Goal: Task Accomplishment & Management: Manage account settings

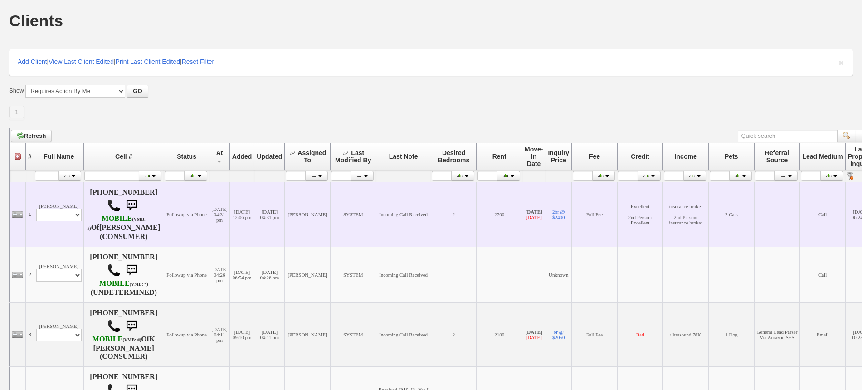
scroll to position [57, 0]
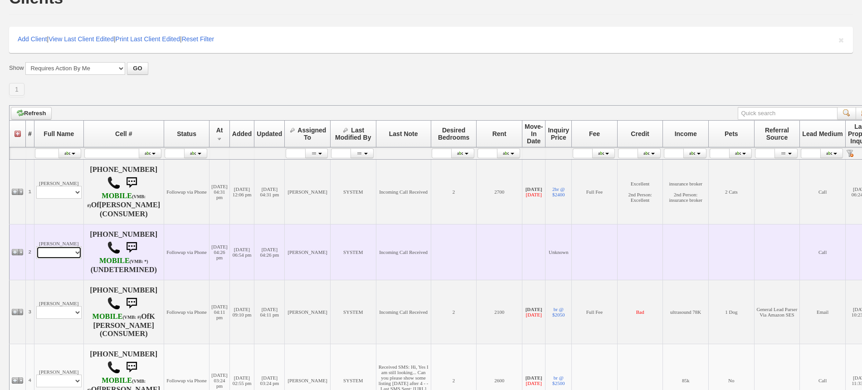
drag, startPoint x: 69, startPoint y: 252, endPoint x: 70, endPoint y: 247, distance: 6.0
click at [69, 252] on select "Profile Edit Print Closed Deals" at bounding box center [58, 252] width 45 height 13
select select "ChangeURL,/crm/custom/edit_client_form.php?redirect=%2Fcrm%2Fclients.php&id=168…"
click at [36, 246] on select "Profile Edit Print Closed Deals" at bounding box center [58, 252] width 45 height 13
select select
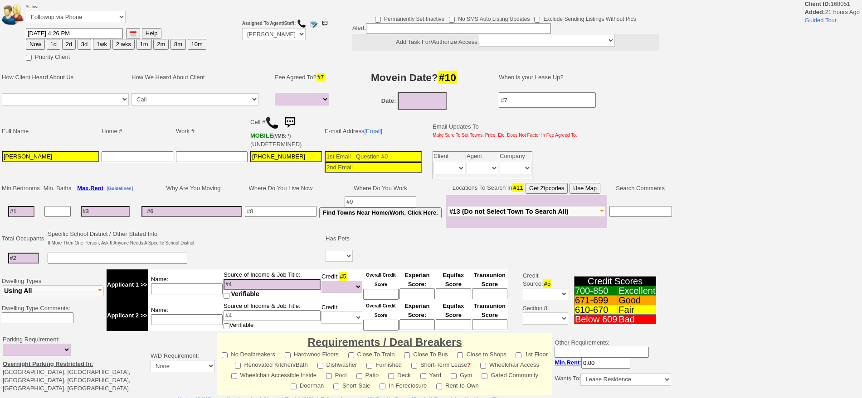
select select
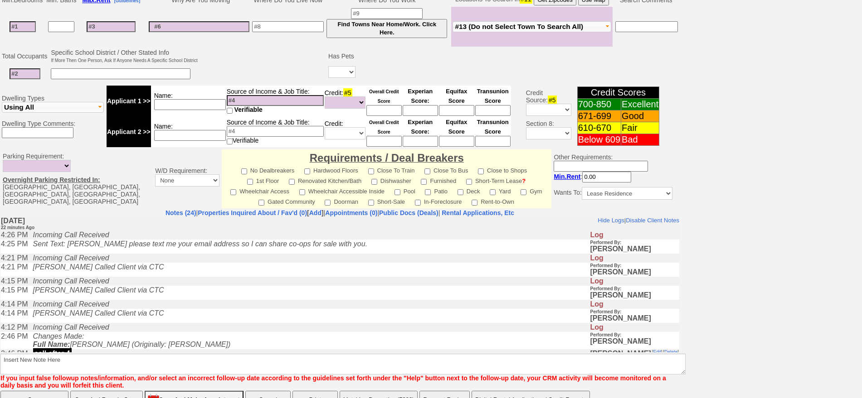
scroll to position [257, 0]
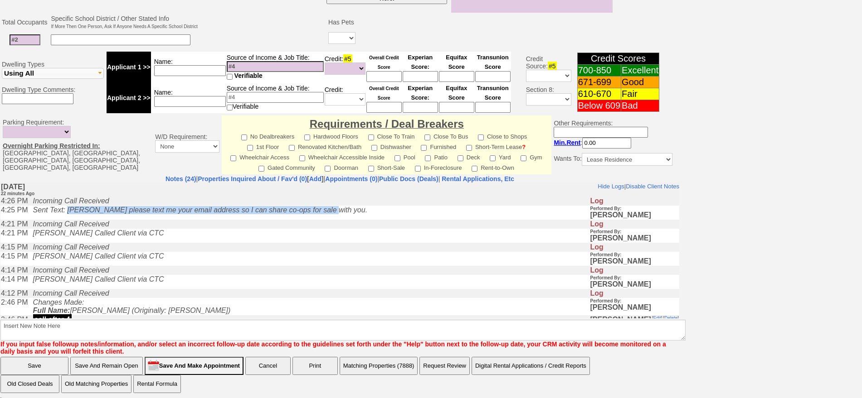
drag, startPoint x: 333, startPoint y: 209, endPoint x: 72, endPoint y: 210, distance: 260.6
click at [72, 210] on td "Sent Text: Luis please text me your email address so I can share co-ops for sal…" at bounding box center [309, 212] width 561 height 14
copy icon "Luis please text me your email address so I can share co-ops for sale with you."
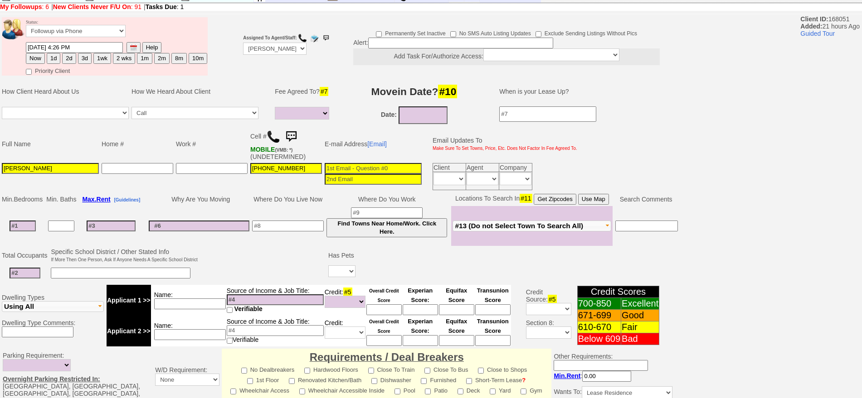
scroll to position [57, 0]
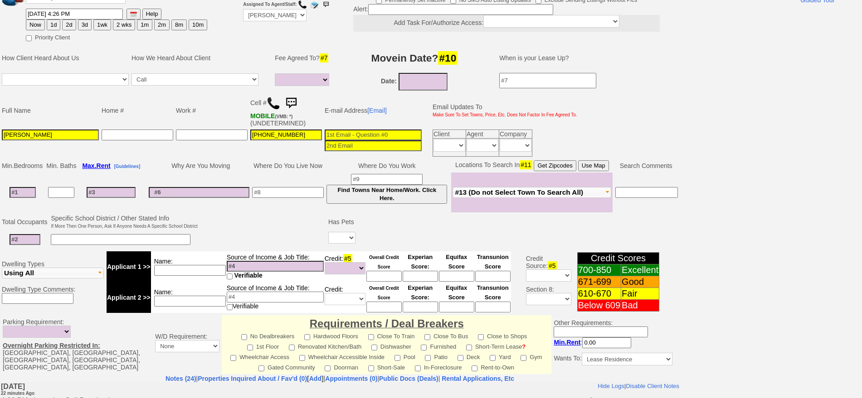
click at [291, 104] on img at bounding box center [291, 103] width 18 height 18
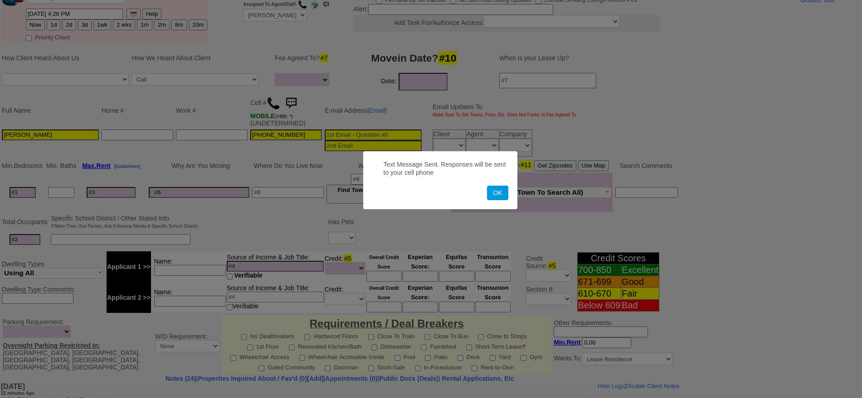
click at [487, 186] on button "OK" at bounding box center [497, 193] width 21 height 15
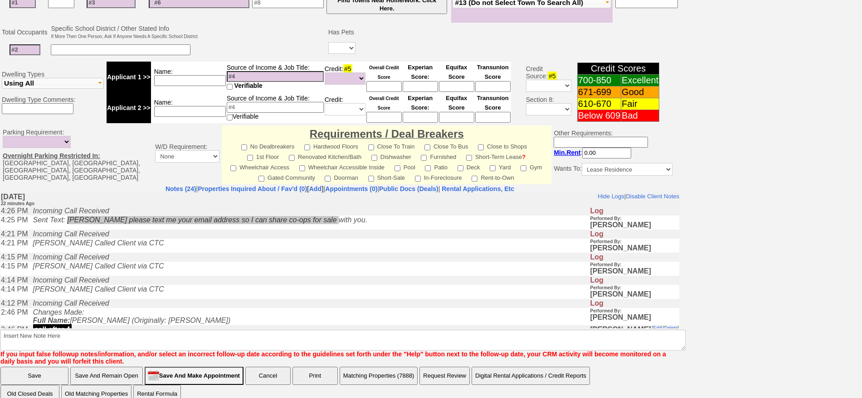
scroll to position [259, 0]
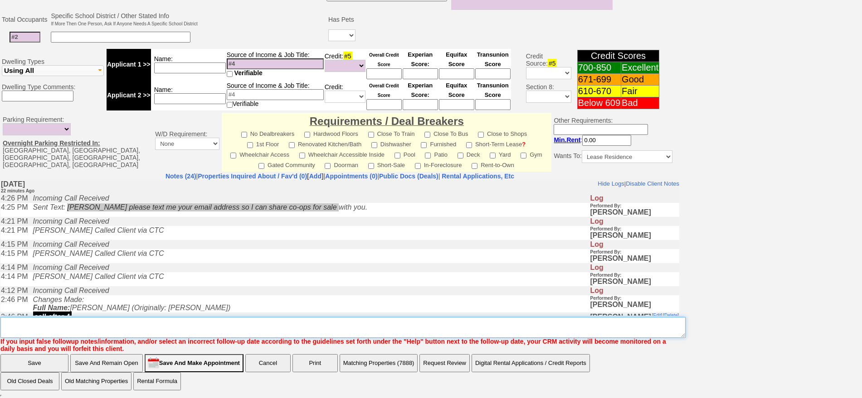
click at [379, 329] on textarea "Insert New Note Here" at bounding box center [342, 327] width 685 height 21
type textarea "budget 170k for larchmont 1 bedroom"
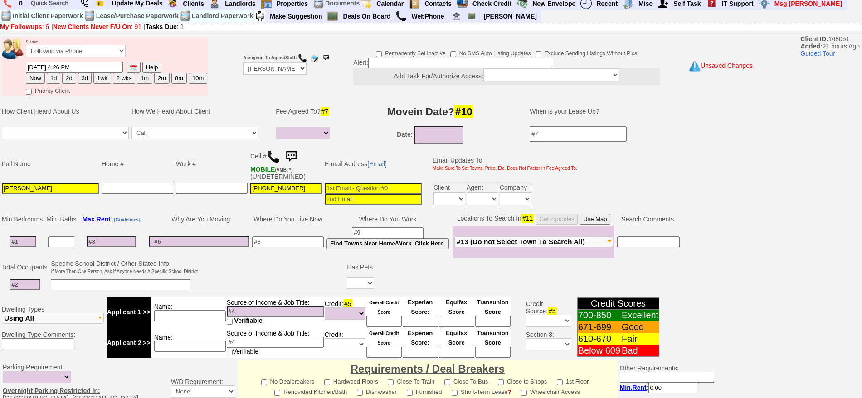
scroll to position [0, 0]
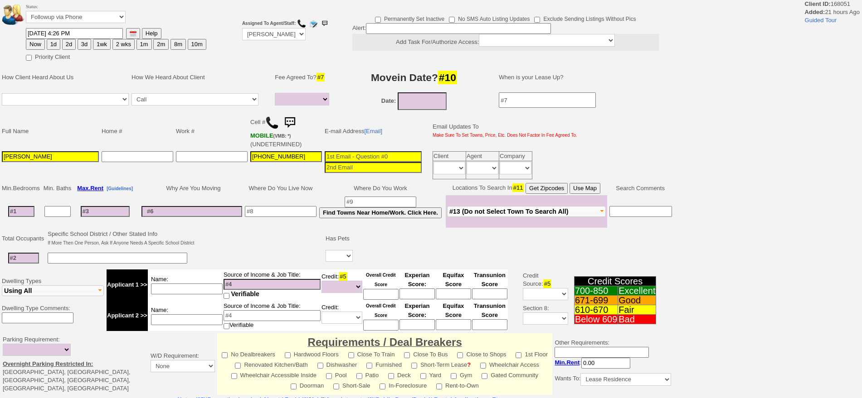
select select
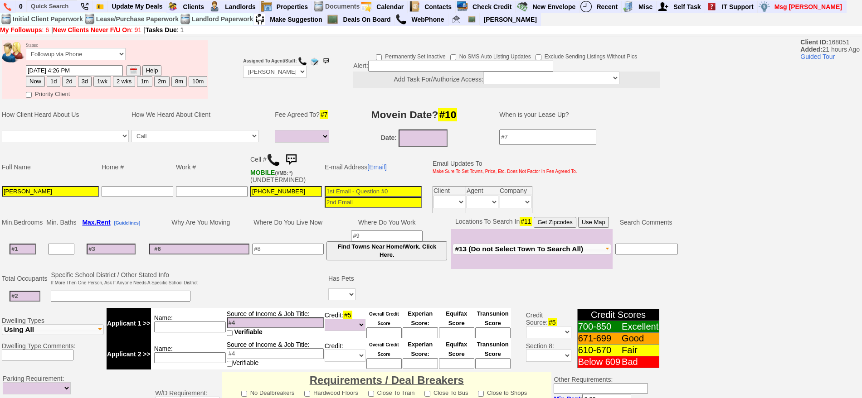
click at [295, 156] on img at bounding box center [291, 160] width 18 height 18
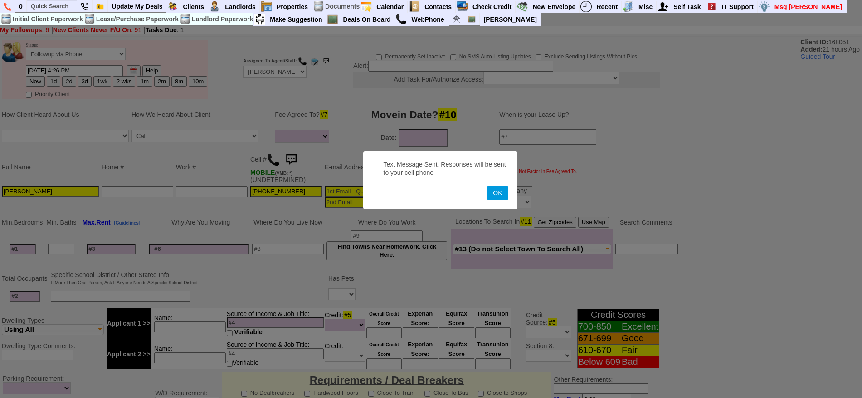
click at [487, 186] on button "OK" at bounding box center [497, 193] width 21 height 15
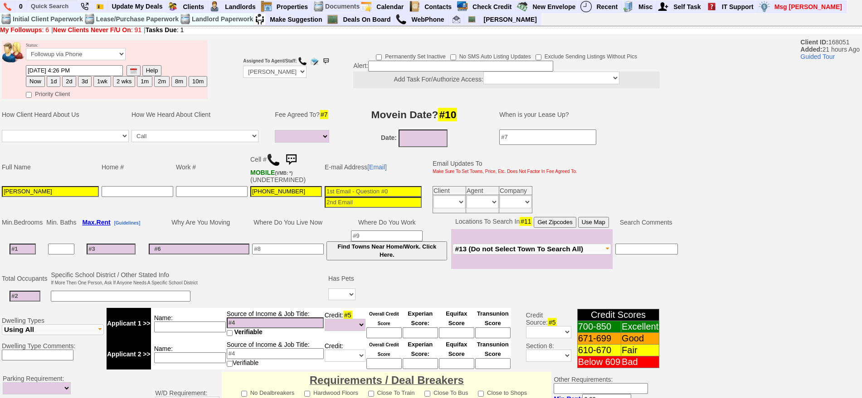
click at [295, 157] on img at bounding box center [291, 160] width 18 height 18
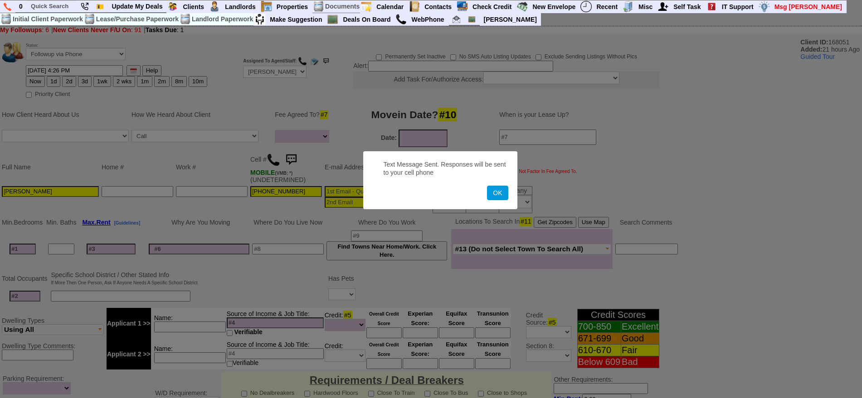
click at [487, 186] on button "OK" at bounding box center [497, 193] width 21 height 15
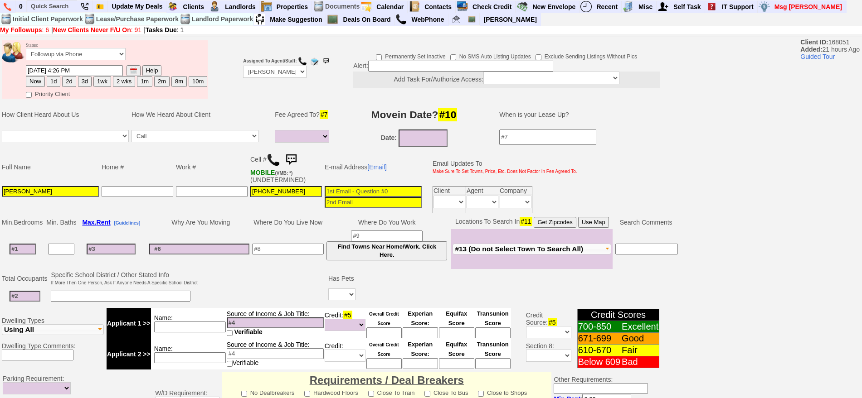
click at [296, 157] on img at bounding box center [291, 160] width 18 height 18
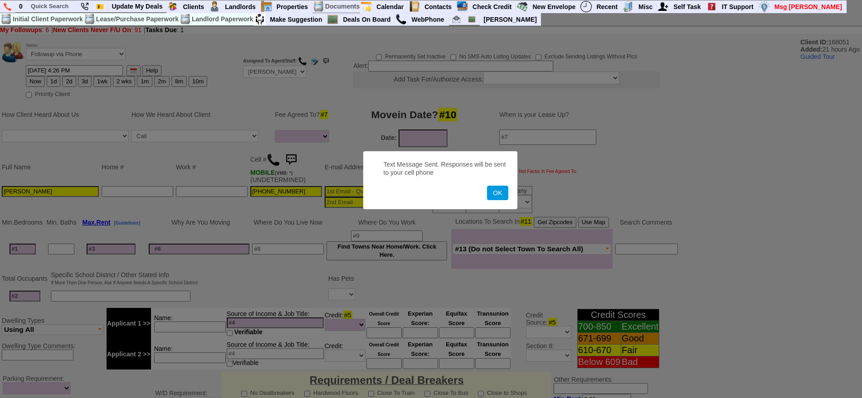
click at [487, 186] on button "OK" at bounding box center [497, 193] width 21 height 15
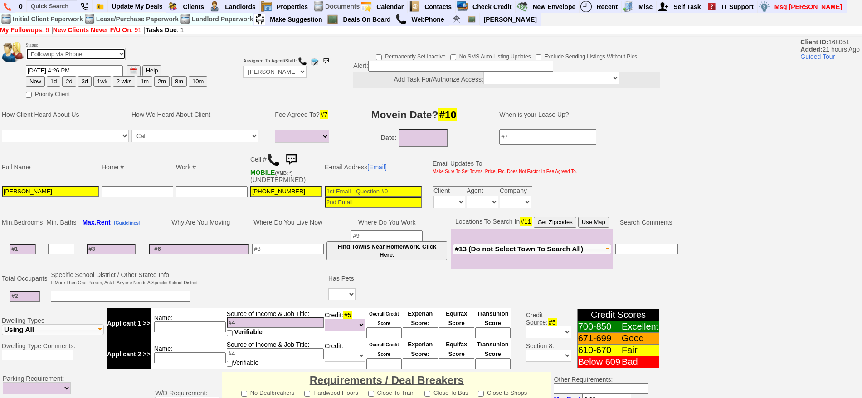
click at [58, 53] on select "Followup via Phone Followup via Email Followup When Section 8 Property Found De…" at bounding box center [76, 54] width 100 height 12
select select "Inactive"
click at [26, 51] on select "Followup via Phone Followup via Email Followup When Section 8 Property Found De…" at bounding box center [76, 54] width 100 height 12
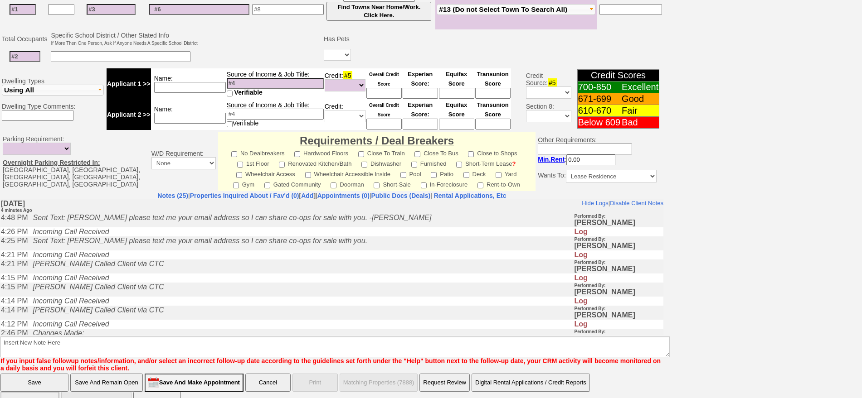
scroll to position [243, 0]
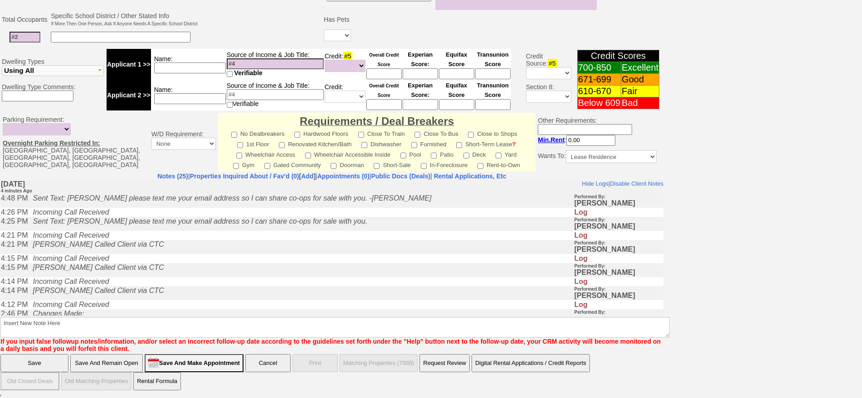
drag, startPoint x: 861, startPoint y: 261, endPoint x: 786, endPoint y: 367, distance: 130.0
click at [861, 395] on html "0 Bookmark This Page Organize Update My Deals Clients Add New Client" at bounding box center [431, 78] width 862 height 642
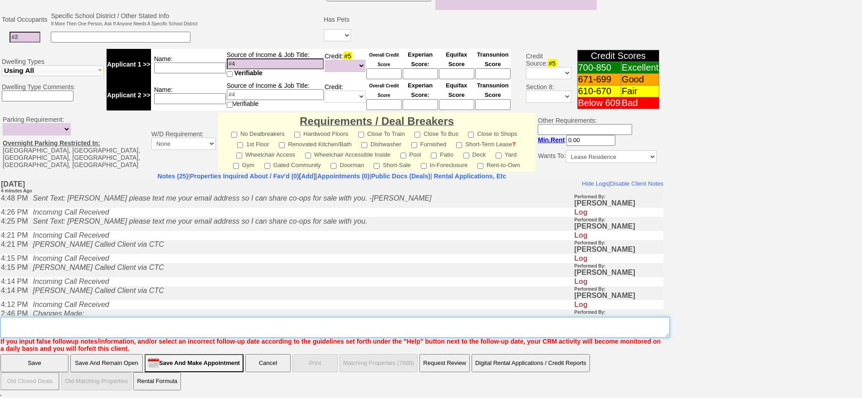
click at [470, 324] on textarea "Insert New Note Here" at bounding box center [334, 327] width 669 height 21
type textarea "sent txt ia until response"
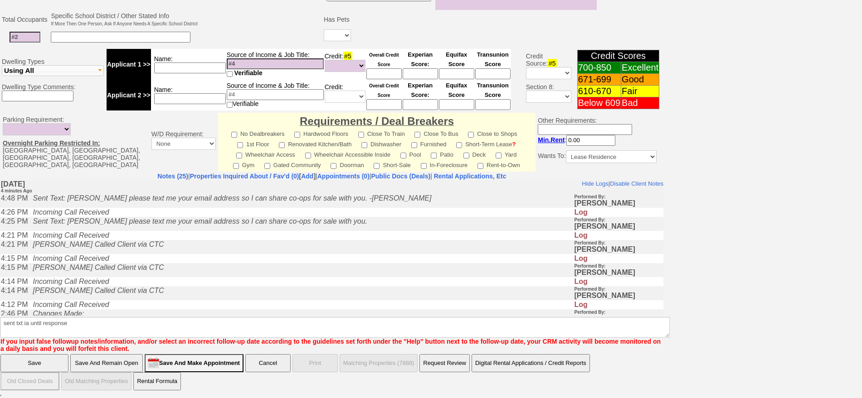
click input "Save" at bounding box center [34, 363] width 68 height 18
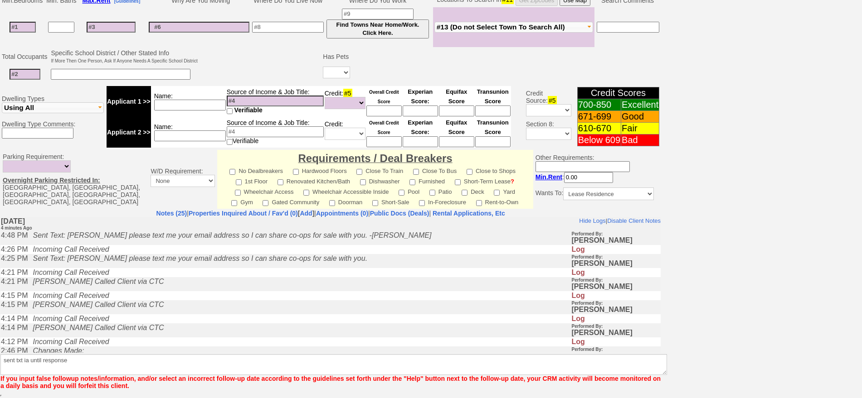
scroll to position [206, 0]
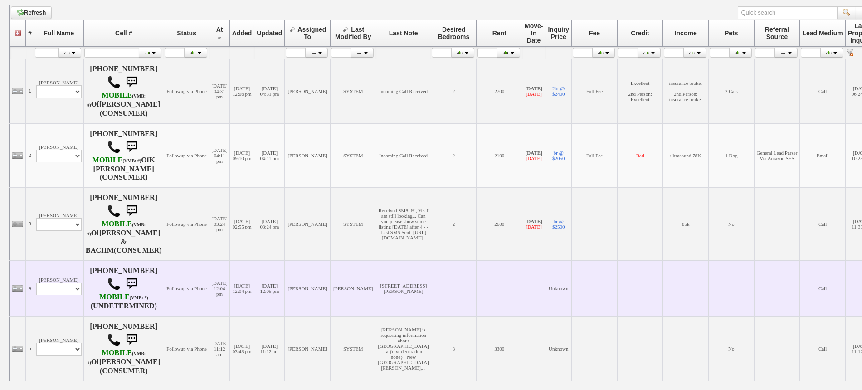
scroll to position [220, 0]
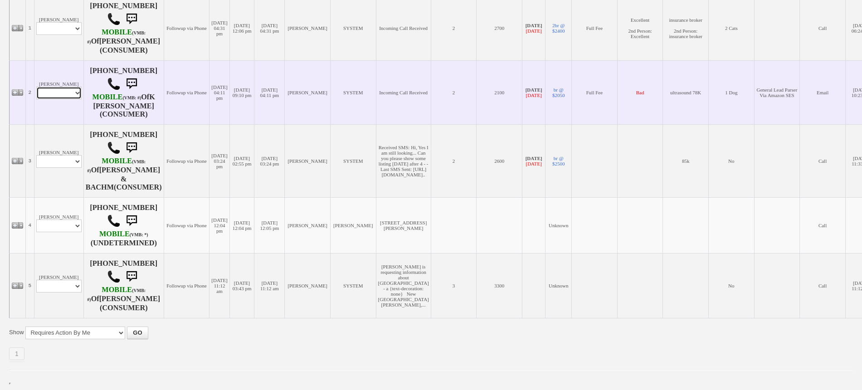
click at [62, 90] on select "Profile Edit Print Email Externally (Will Not Be Tracked In CRM) Closed Deals" at bounding box center [58, 93] width 45 height 13
select select "ChangeURL,/crm/custom/edit_client_form.php?redirect=%2Fcrm%2Fclients.php&id=656…"
click at [36, 87] on select "Profile Edit Print Email Externally (Will Not Be Tracked In CRM) Closed Deals" at bounding box center [58, 93] width 45 height 13
select select
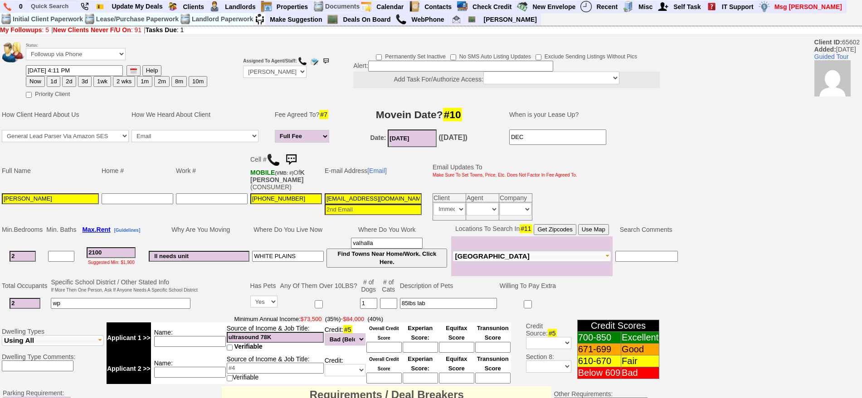
drag, startPoint x: 24, startPoint y: 250, endPoint x: 0, endPoint y: 249, distance: 24.5
click at [0, 249] on td "Min. Bedrooms Min. Baths Max. Rent [Guidelines] Why Are You Moving Where Do You…" at bounding box center [339, 250] width 679 height 54
type input "1"
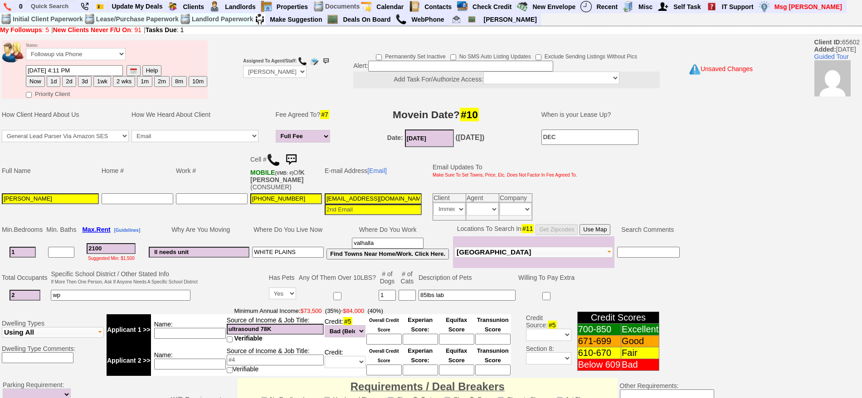
drag, startPoint x: 119, startPoint y: 245, endPoint x: 4, endPoint y: 249, distance: 115.2
click at [4, 249] on tr "1 2100 Suggested Min: $1,500 ll needs unit WHITE PLAINS valhalla Find Towns Nea…" at bounding box center [340, 253] width 680 height 32
type input "2500"
click at [80, 290] on input "wp" at bounding box center [121, 295] width 140 height 11
type input "w"
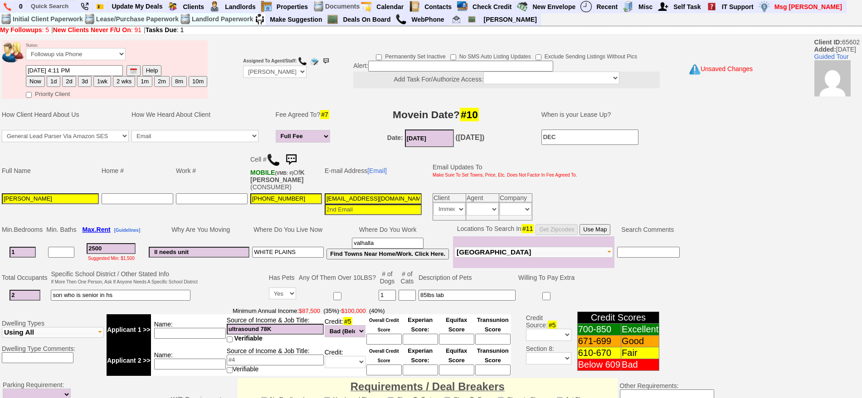
type input "son who is senior in hs"
click at [284, 288] on select "Yes No" at bounding box center [282, 294] width 27 height 12
select select "No"
click at [296, 288] on select "Yes No" at bounding box center [282, 294] width 27 height 12
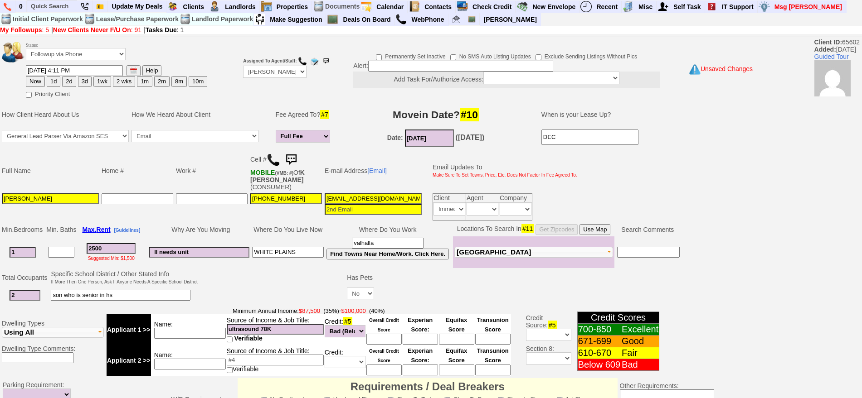
click at [237, 308] on font "Minimum Annual Income: $87,500 (35%)" at bounding box center [286, 311] width 107 height 7
click at [280, 282] on td at bounding box center [272, 287] width 147 height 36
click at [396, 334] on input at bounding box center [383, 339] width 35 height 11
type input "650"
click at [337, 325] on select "Unknown Bad (Below 609) Fair (610-670) Good (671-699) Excellent (700-850) None" at bounding box center [345, 331] width 41 height 12
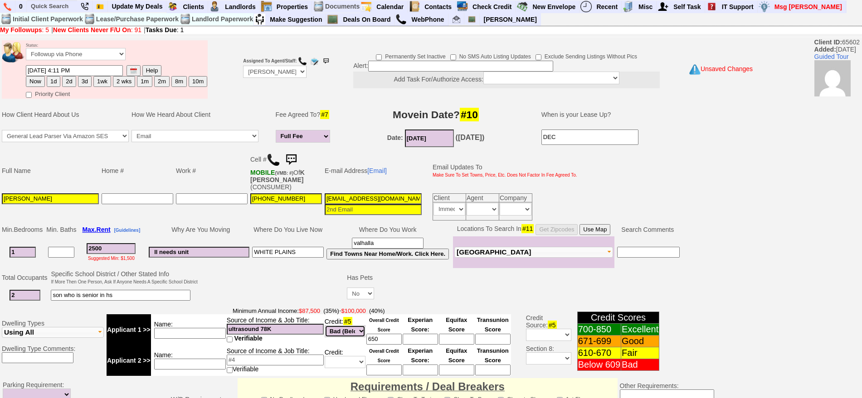
select select "Fair"
click at [325, 325] on select "Unknown Bad (Below 609) Fair (610-670) Good (671-699) Excellent (700-850) None" at bounding box center [345, 331] width 41 height 12
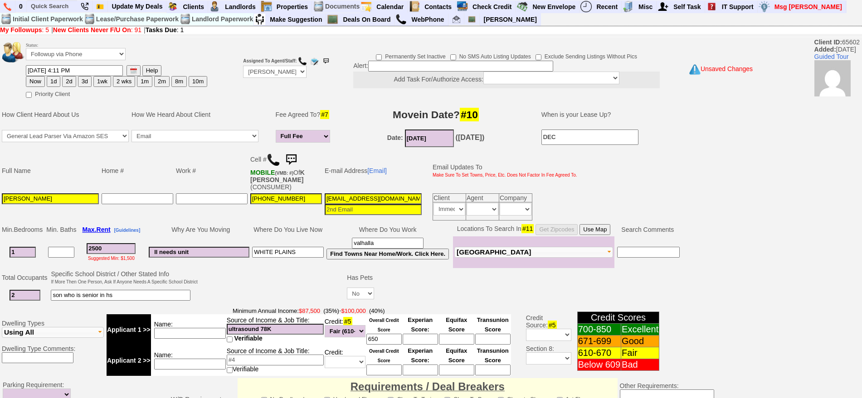
click at [606, 224] on button "Use Map" at bounding box center [594, 229] width 31 height 11
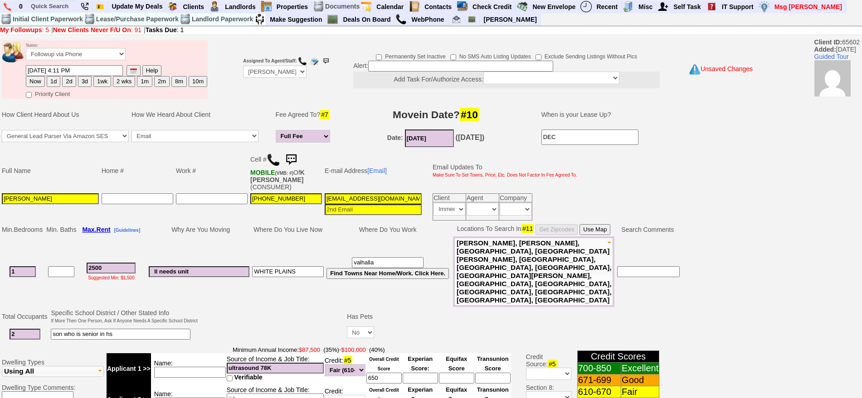
scroll to position [20, 0]
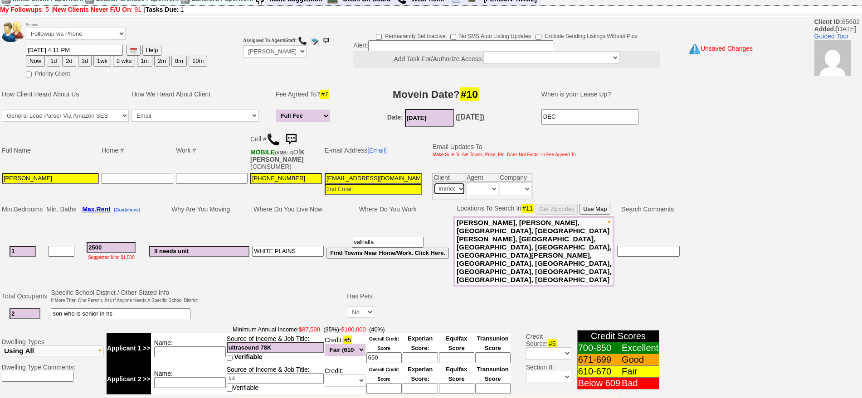
click at [449, 183] on select "Immediately Daily" at bounding box center [449, 189] width 32 height 13
select select
click at [433, 183] on select "Immediately Daily" at bounding box center [449, 189] width 32 height 13
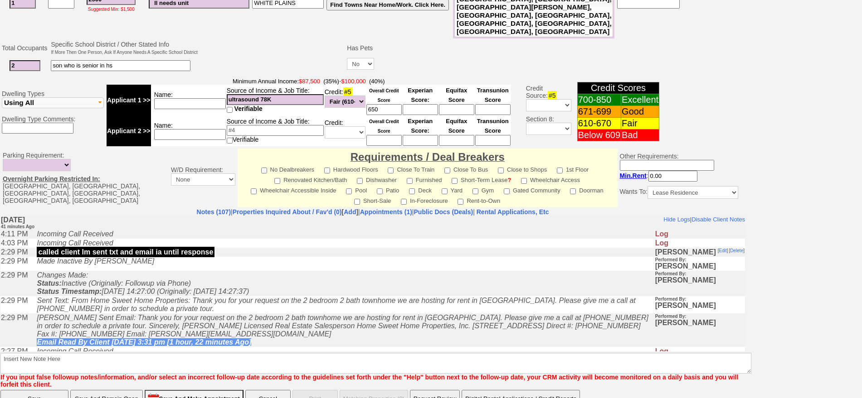
drag, startPoint x: 109, startPoint y: 357, endPoint x: 179, endPoint y: 68, distance: 297.1
click at [109, 390] on input "Save And Remain Open" at bounding box center [106, 399] width 73 height 18
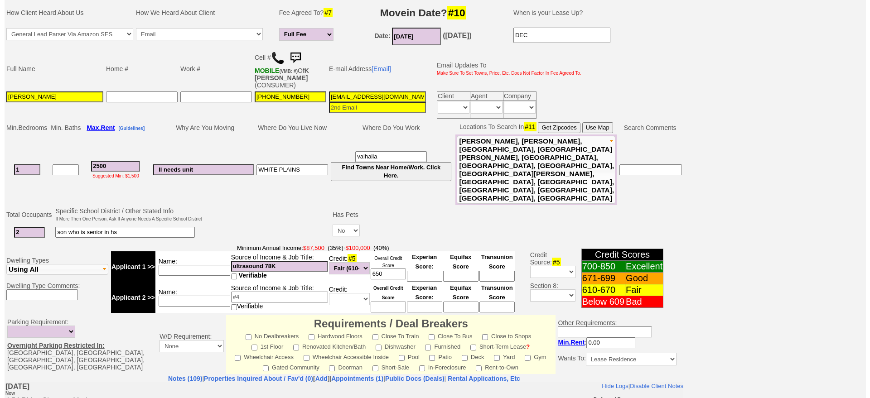
scroll to position [273, 0]
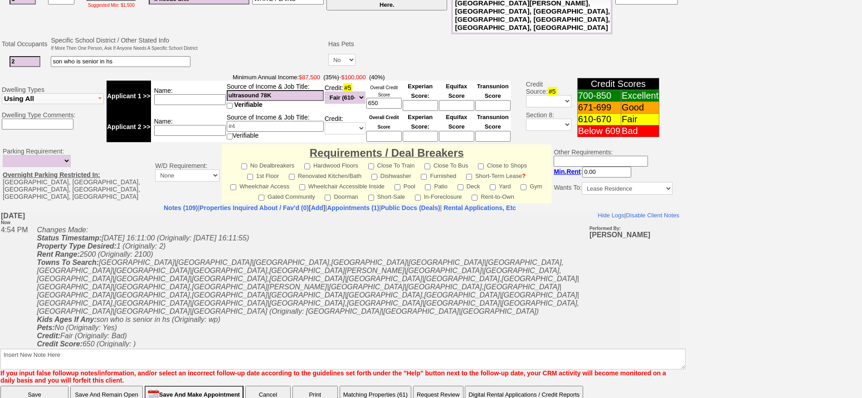
click at [378, 386] on button "Matching Properties (61)" at bounding box center [376, 395] width 72 height 18
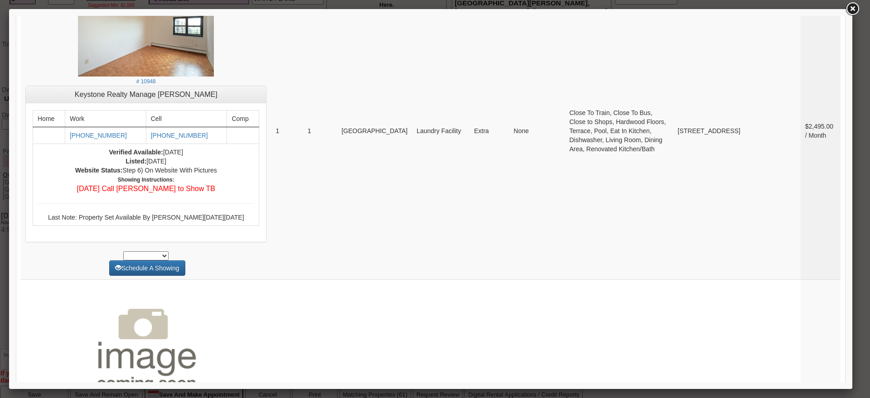
scroll to position [907, 0]
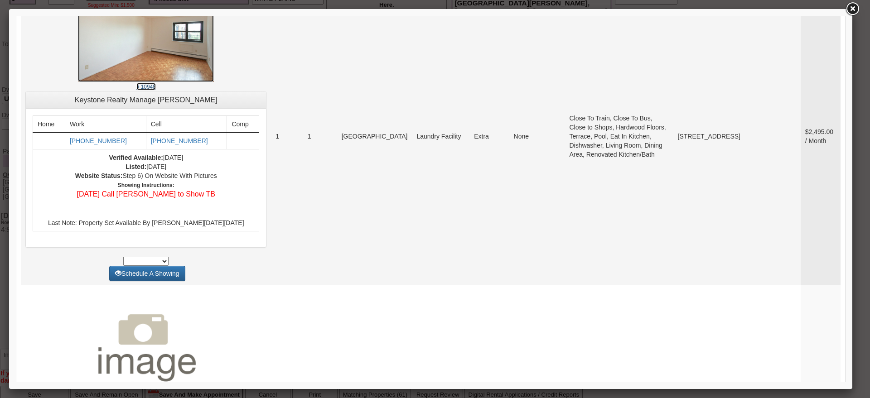
click at [150, 54] on img at bounding box center [146, 36] width 136 height 91
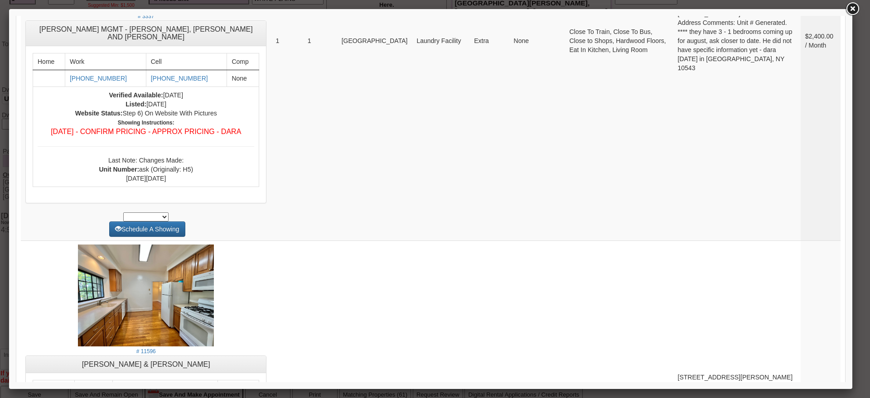
scroll to position [3483, 0]
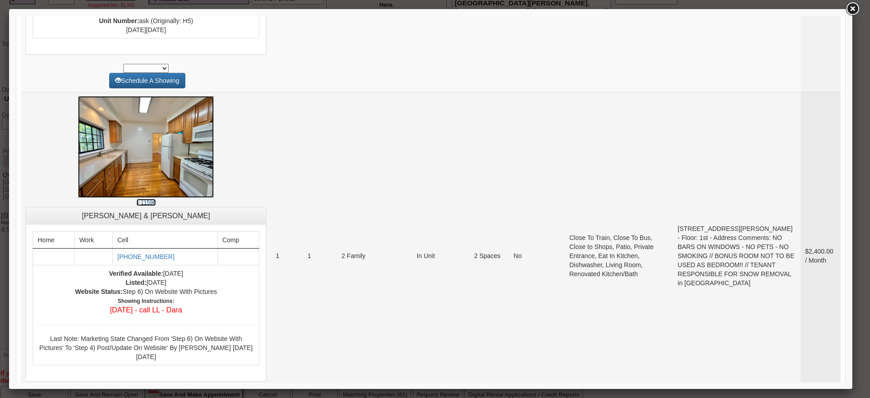
click at [89, 198] on img at bounding box center [146, 147] width 136 height 102
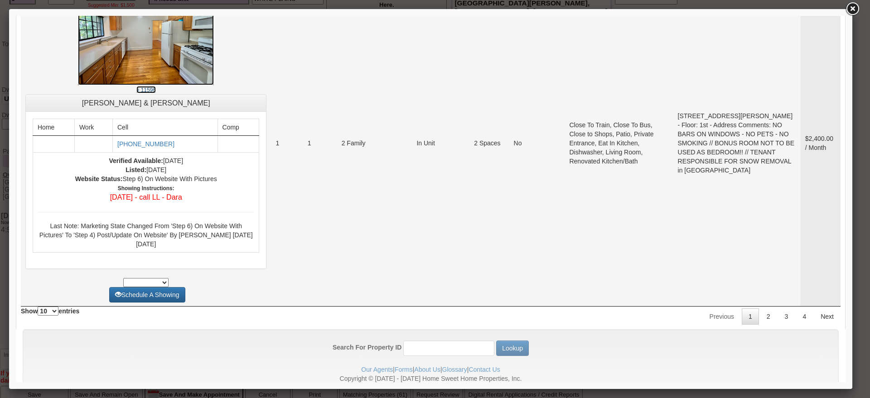
scroll to position [3597, 0]
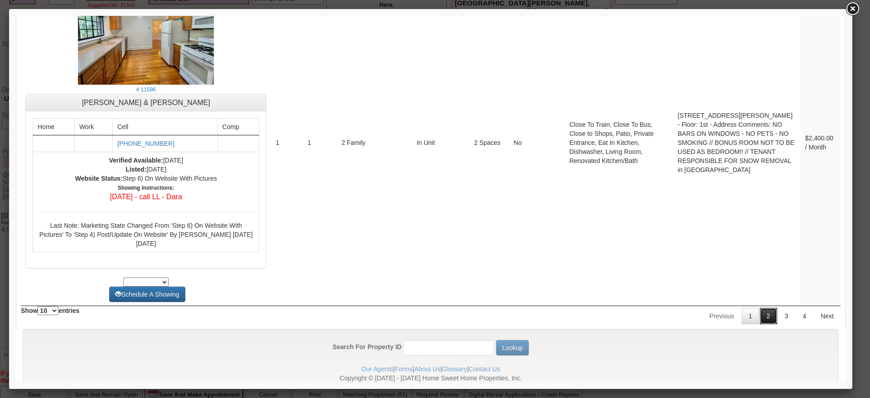
click at [764, 325] on link "2" at bounding box center [768, 316] width 17 height 16
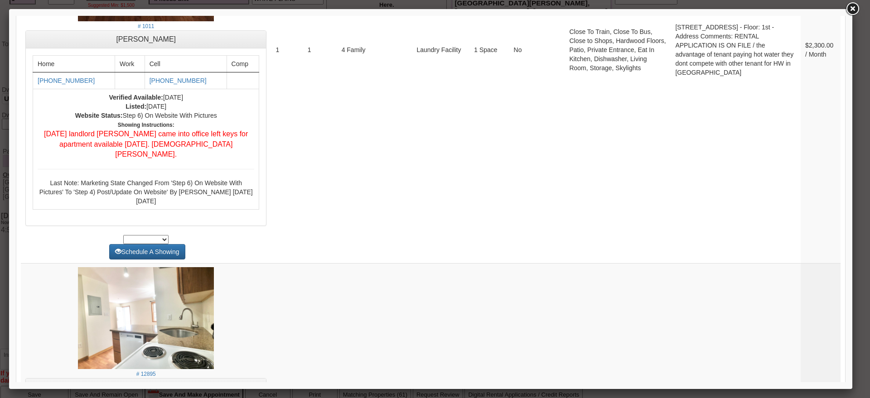
scroll to position [3021, 0]
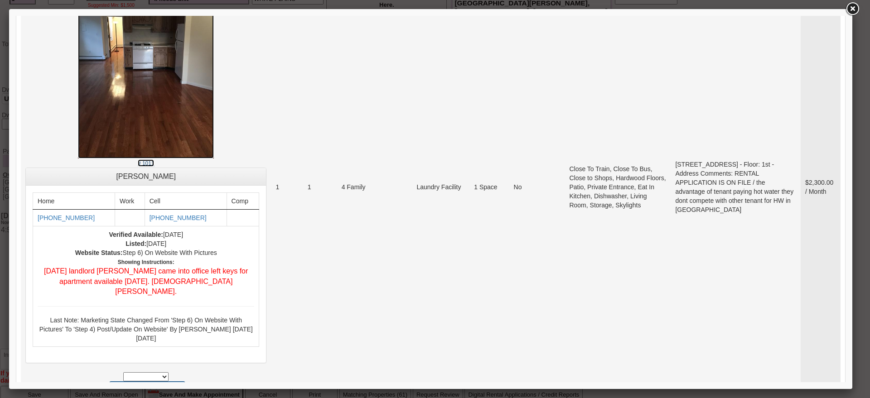
click at [154, 159] on img at bounding box center [146, 67] width 136 height 181
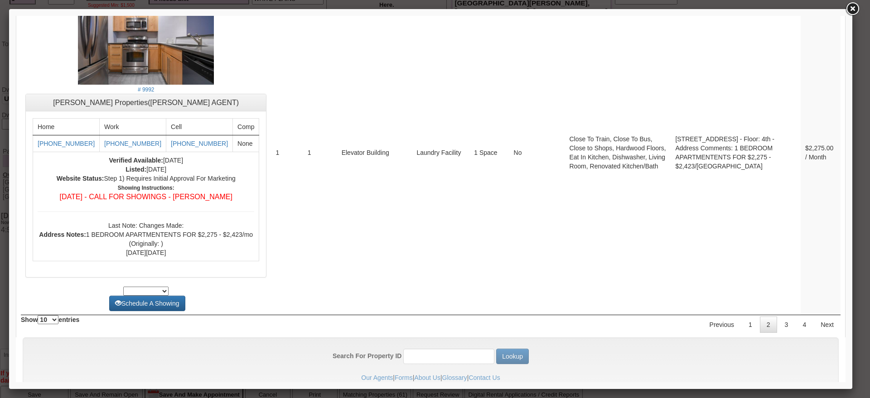
scroll to position [3824, 0]
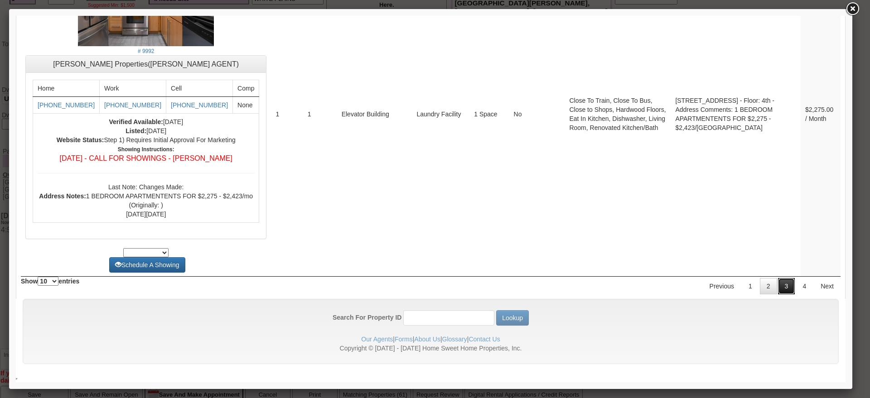
click at [778, 286] on link "3" at bounding box center [786, 286] width 17 height 16
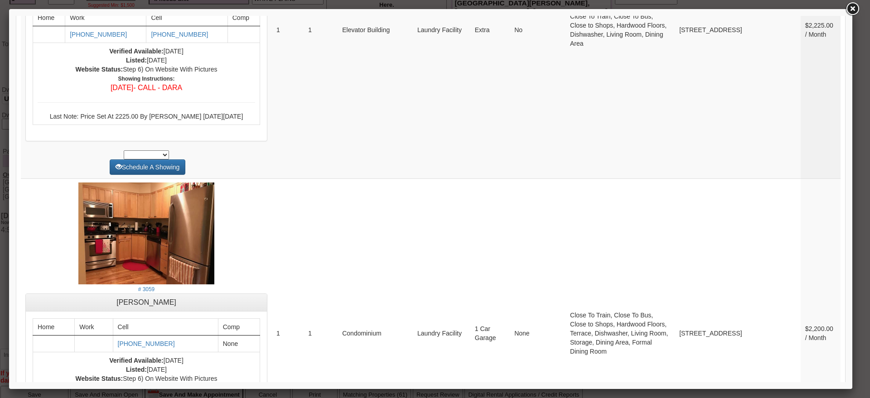
scroll to position [150, 0]
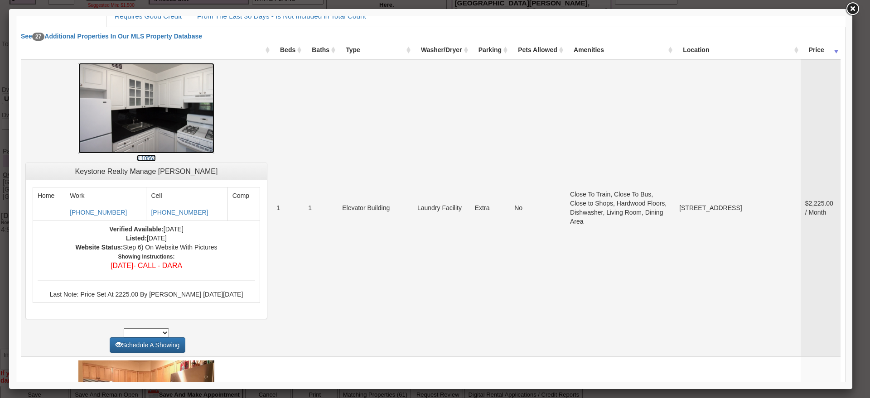
click at [142, 127] on img at bounding box center [146, 108] width 136 height 91
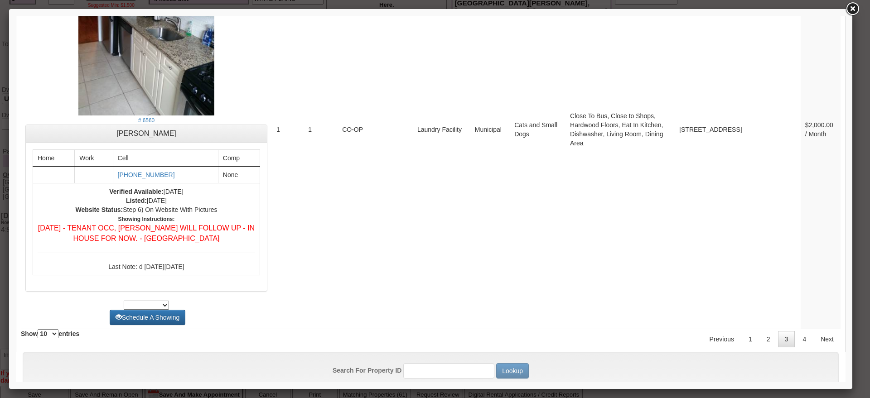
scroll to position [3342, 0]
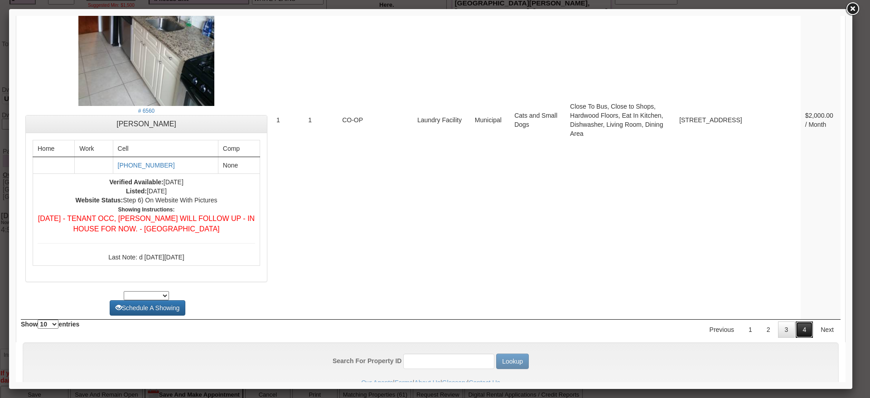
click at [801, 338] on link "4" at bounding box center [804, 330] width 17 height 16
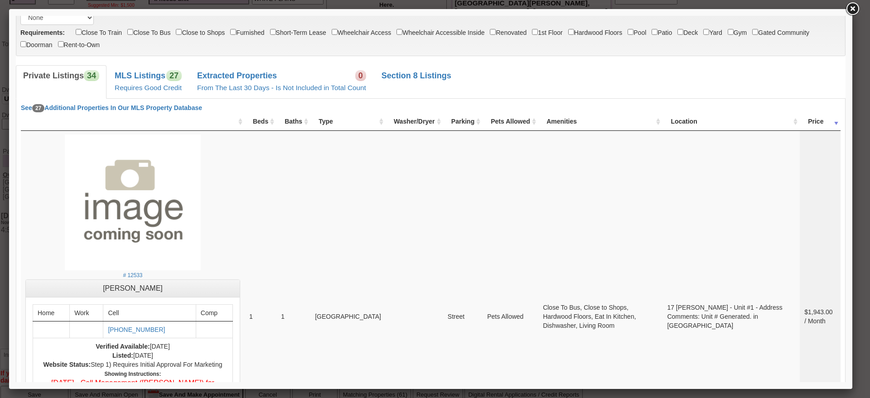
scroll to position [0, 0]
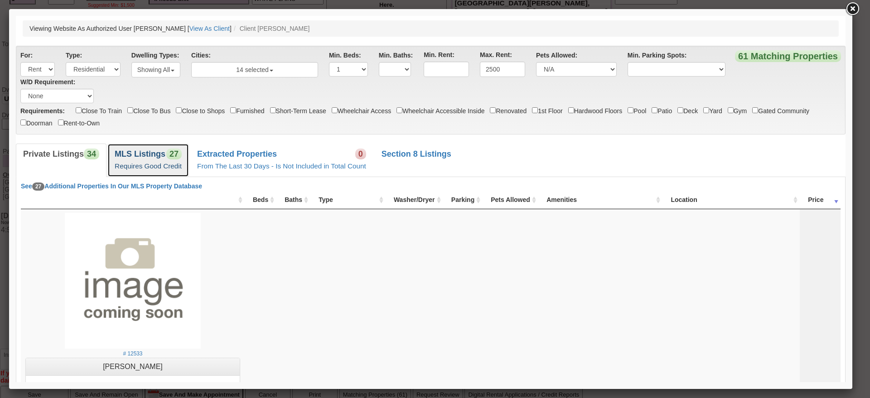
click at [170, 161] on link "MLS Listings 27 Requires Good Credit" at bounding box center [148, 160] width 82 height 33
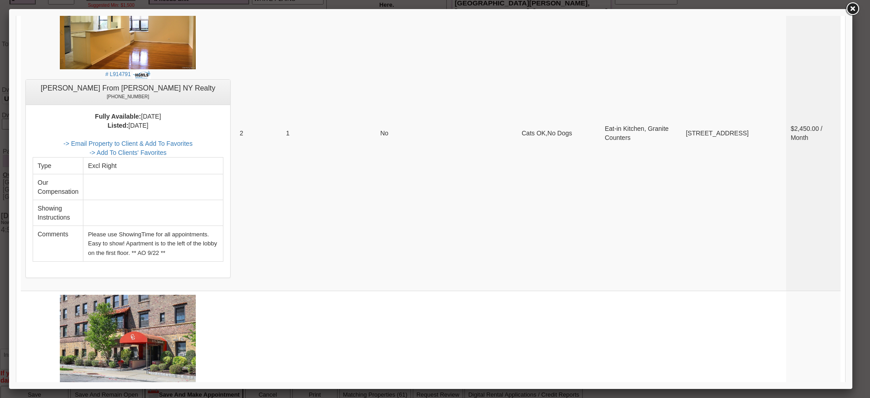
scroll to position [3558, 0]
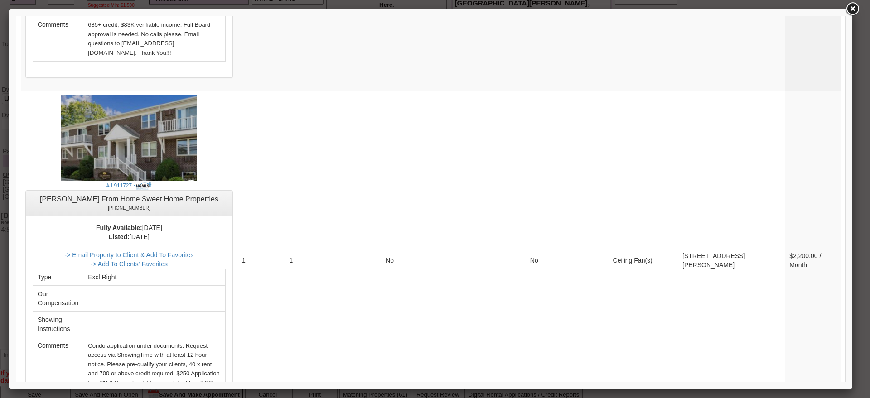
drag, startPoint x: 848, startPoint y: 358, endPoint x: 849, endPoint y: 334, distance: 24.5
click at [849, 334] on div at bounding box center [431, 199] width 844 height 380
drag, startPoint x: 862, startPoint y: 368, endPoint x: 830, endPoint y: 402, distance: 46.2
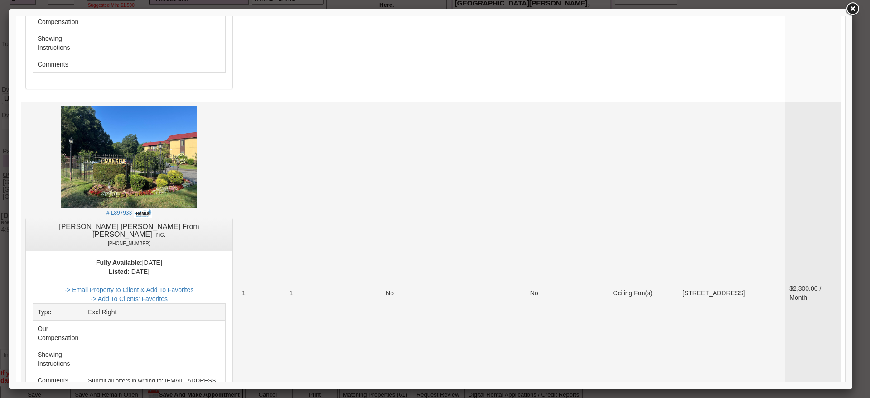
scroll to position [1469, 0]
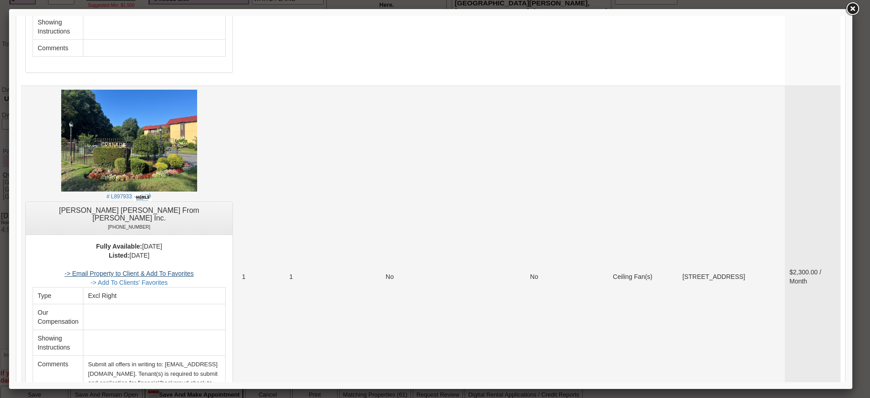
click at [194, 270] on link "-> Email Property to Client & Add To Favorites" at bounding box center [128, 273] width 129 height 7
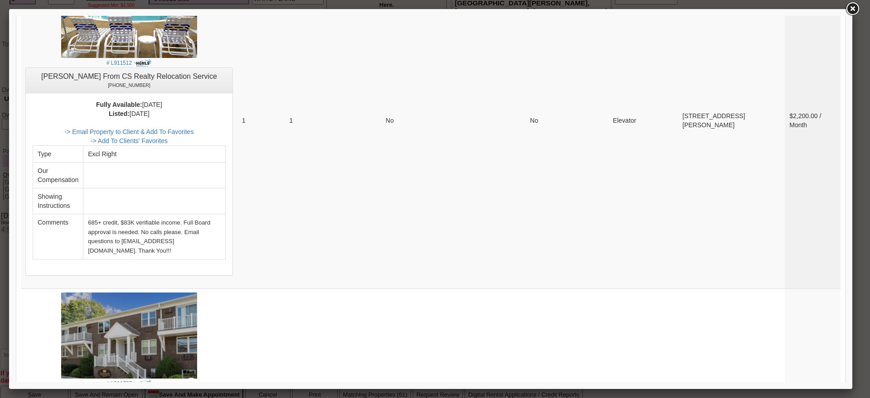
scroll to position [3282, 0]
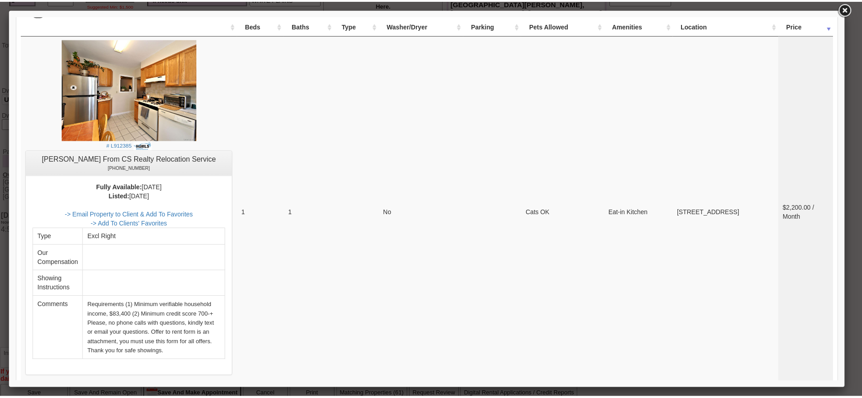
scroll to position [159, 0]
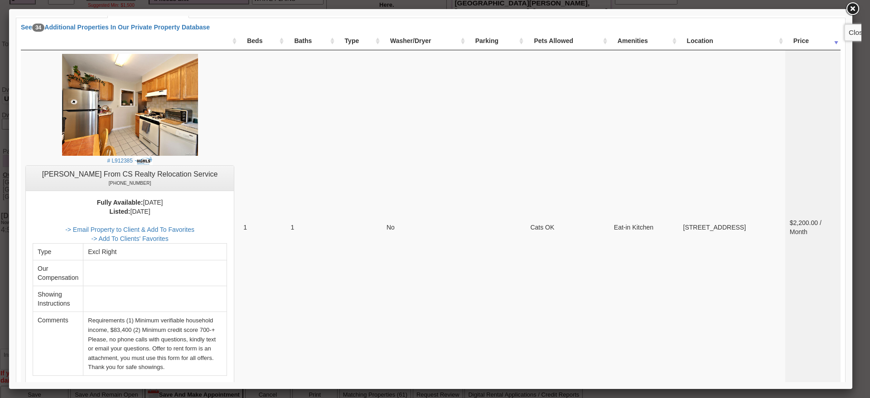
drag, startPoint x: 854, startPoint y: 10, endPoint x: 825, endPoint y: 6, distance: 29.3
click at [854, 10] on link at bounding box center [852, 9] width 16 height 16
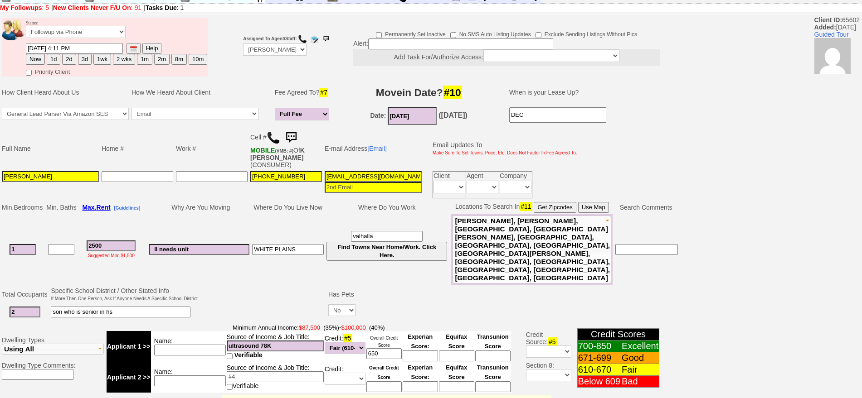
scroll to position [0, 0]
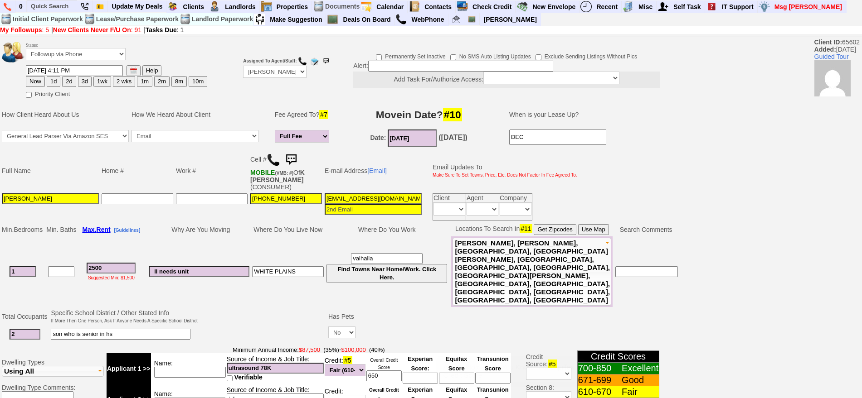
click at [774, 248] on div "Status: Followup via Phone Followup via Email Followup When Section 8 Property …" at bounding box center [431, 367] width 862 height 657
click at [48, 85] on button "1d" at bounding box center [54, 81] width 14 height 11
type input "09/24/2025 04:54 PM"
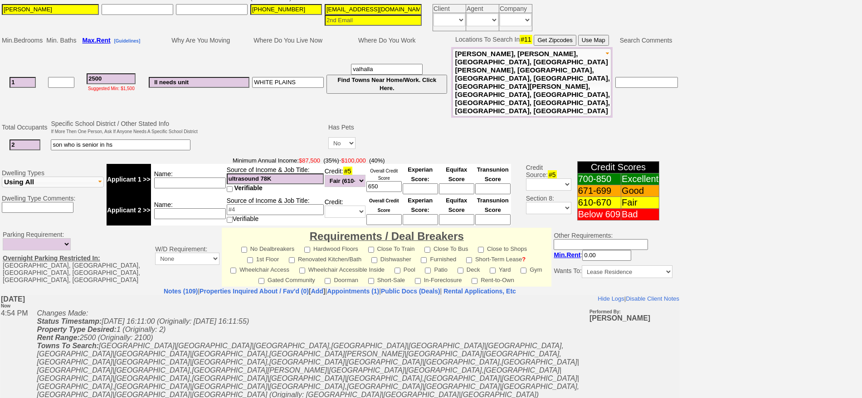
scroll to position [273, 0]
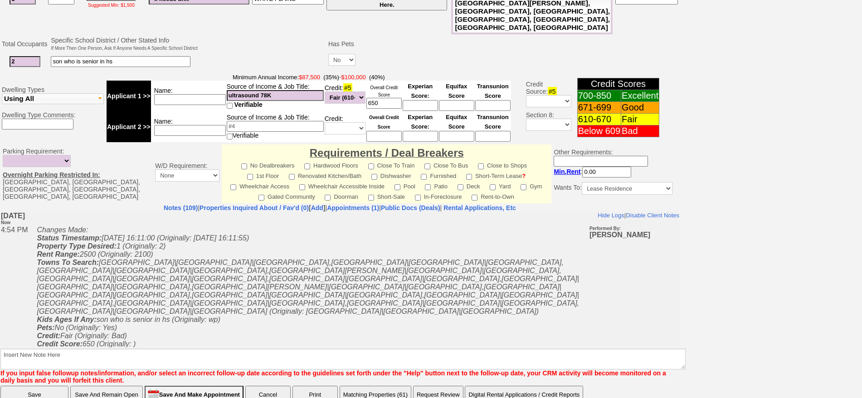
drag, startPoint x: 473, startPoint y: 344, endPoint x: 470, endPoint y: 340, distance: 5.9
click at [470, 370] on font "If you input false followup notes/information, and/or select an incorrect follo…" at bounding box center [332, 377] width 665 height 15
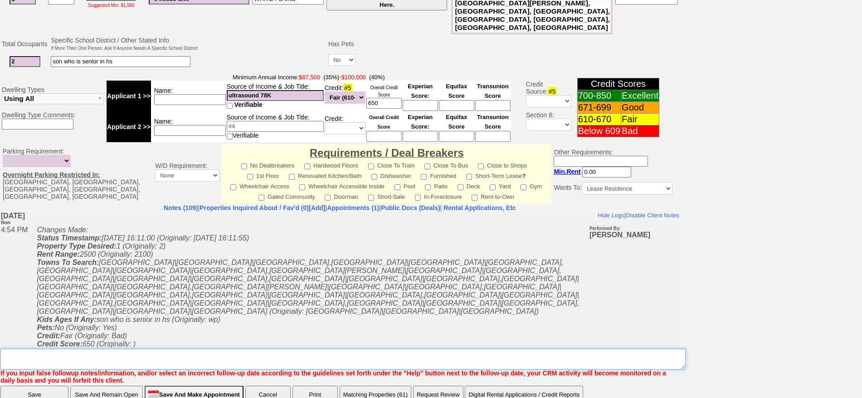
click at [469, 349] on textarea "Insert New Note Here" at bounding box center [342, 359] width 685 height 21
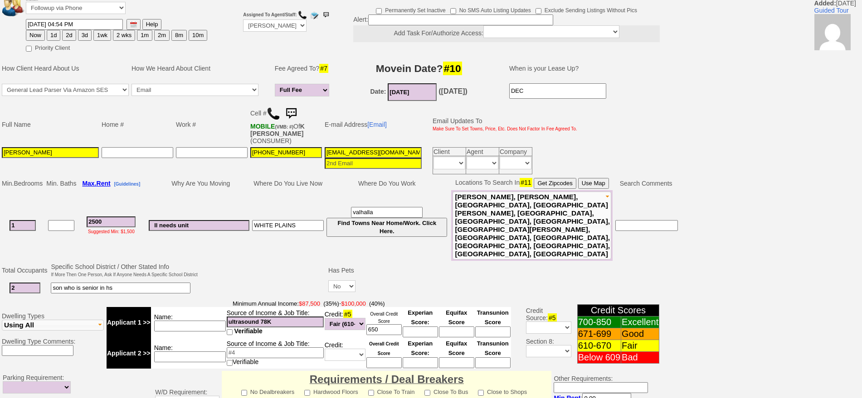
type textarea "f"
click at [57, 37] on button "1d" at bounding box center [54, 35] width 14 height 11
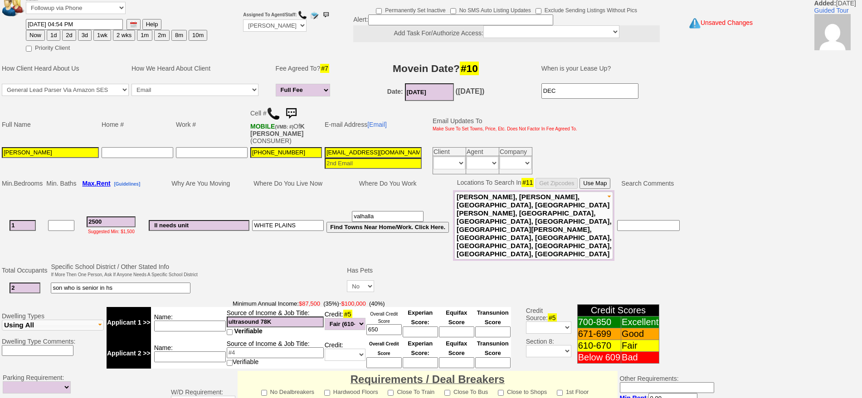
scroll to position [269, 0]
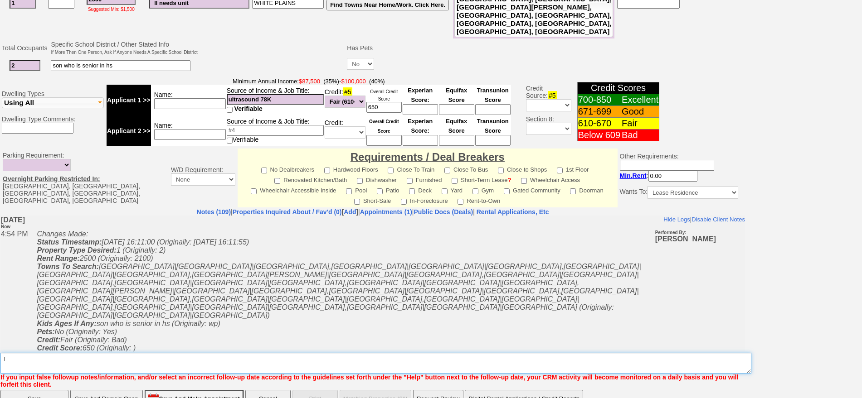
click at [68, 353] on textarea "Insert New Note Here" at bounding box center [375, 363] width 751 height 21
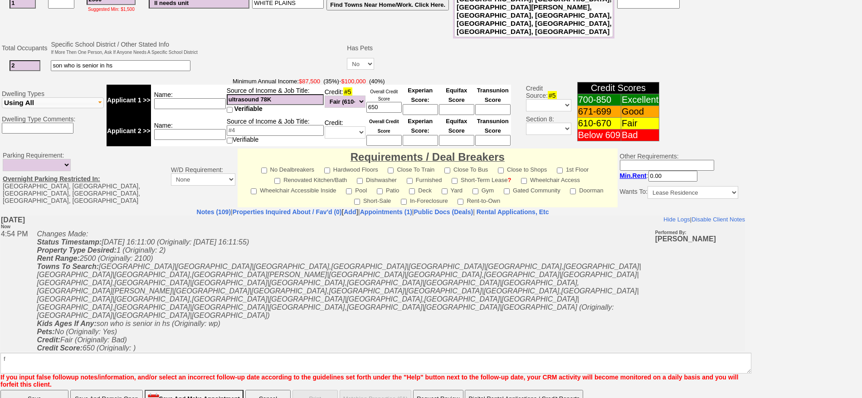
click input "Save And Remain Open" at bounding box center [106, 399] width 73 height 18
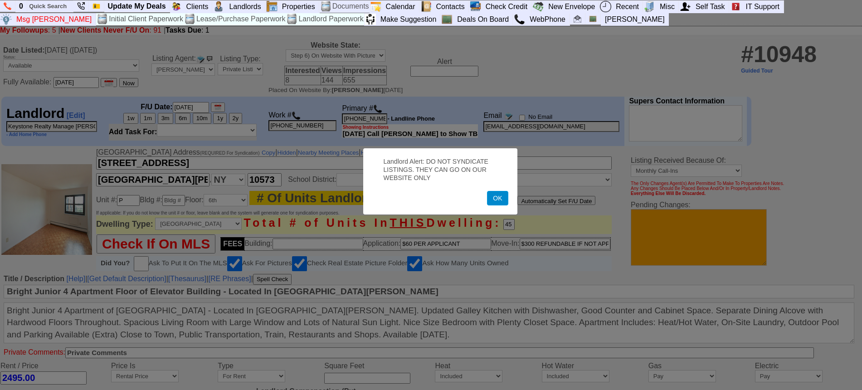
click at [504, 199] on button "OK" at bounding box center [497, 198] width 21 height 15
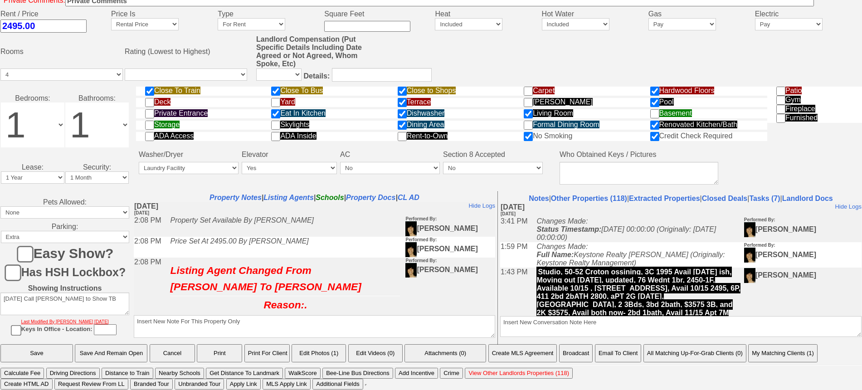
click at [621, 354] on button "Email To Client" at bounding box center [618, 353] width 46 height 18
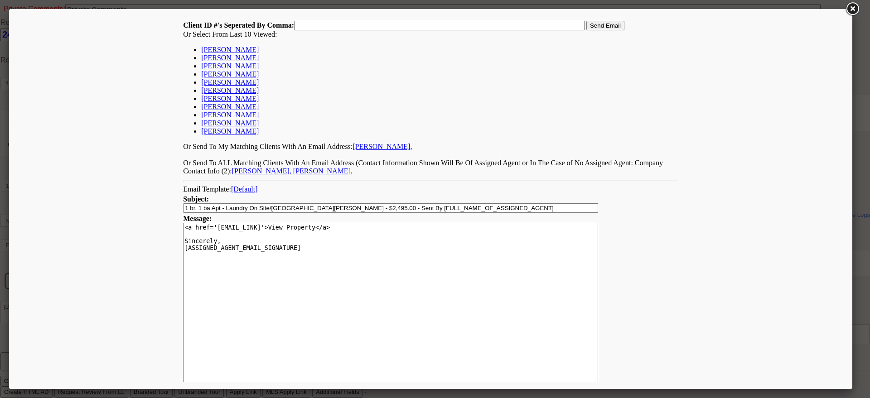
click at [238, 46] on link "KATHY ZELAYA" at bounding box center [230, 50] width 58 height 8
type input "65602,"
click at [602, 24] on input "Send Email" at bounding box center [606, 26] width 38 height 10
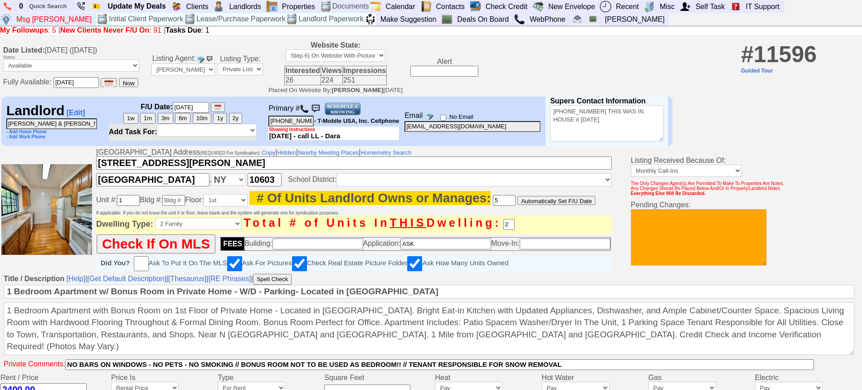
scroll to position [369, 0]
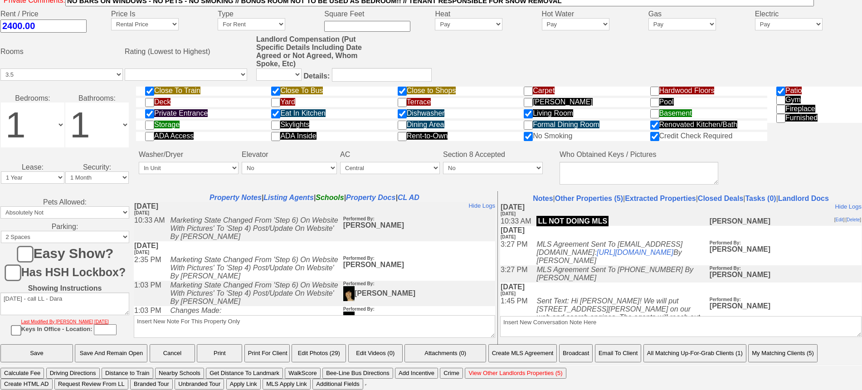
click at [617, 352] on button "Email To Client" at bounding box center [618, 353] width 46 height 18
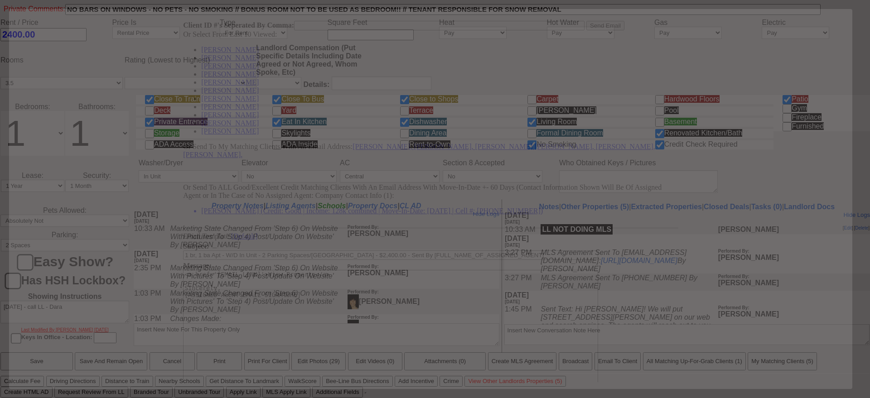
scroll to position [0, 0]
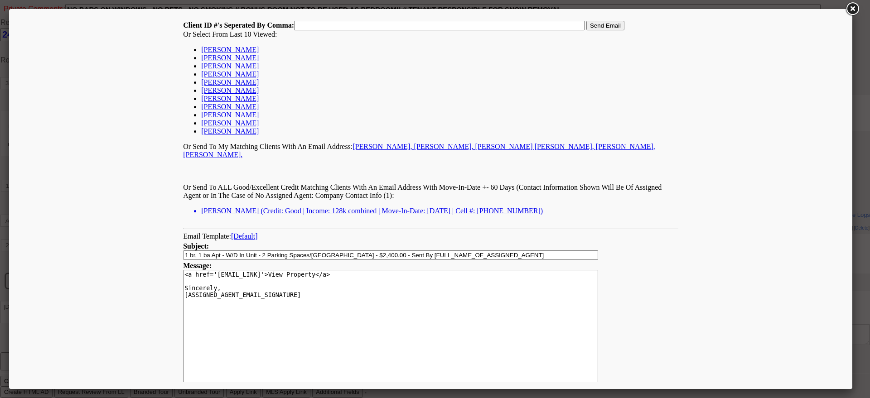
click at [232, 49] on link "[PERSON_NAME]" at bounding box center [230, 50] width 58 height 8
type input "65602,"
click at [612, 22] on input "Send Email" at bounding box center [606, 26] width 38 height 10
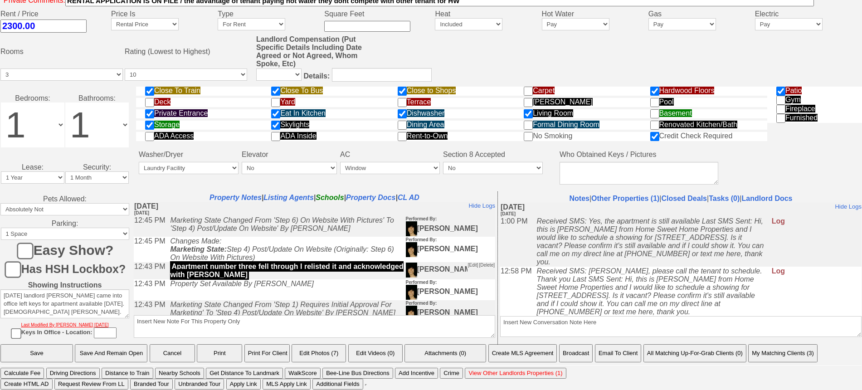
click at [624, 354] on button "Email To Client" at bounding box center [618, 353] width 46 height 18
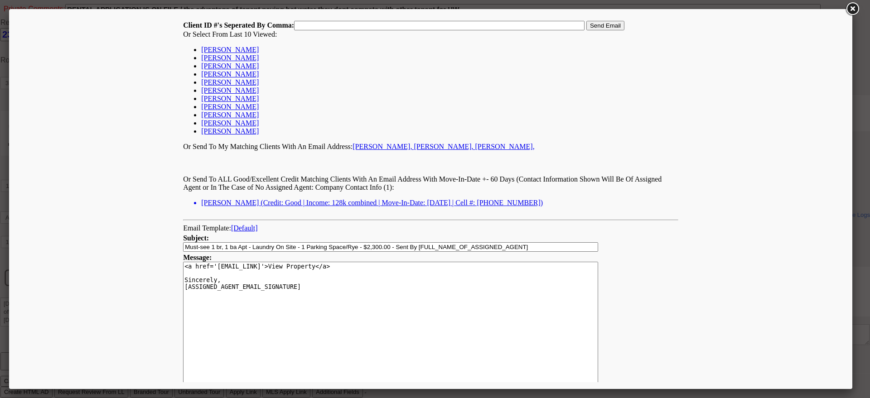
click at [244, 49] on link "KATHY ZELAYA" at bounding box center [230, 50] width 58 height 8
type input "65602,"
click at [592, 25] on input "Send Email" at bounding box center [606, 26] width 38 height 10
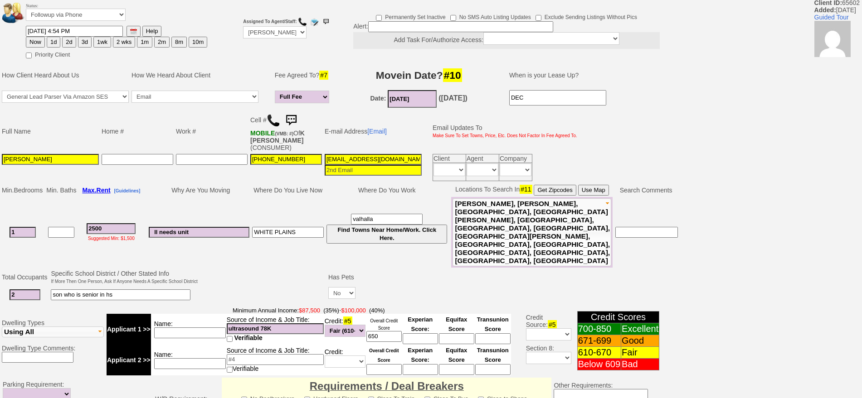
scroll to position [57, 0]
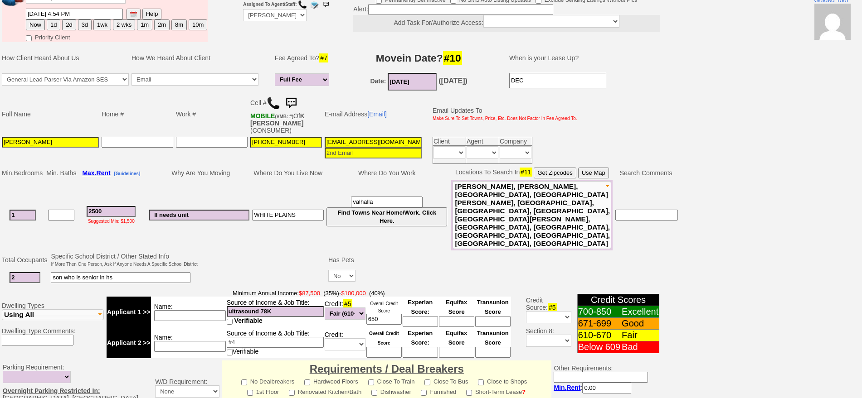
click at [294, 103] on img at bounding box center [291, 103] width 18 height 18
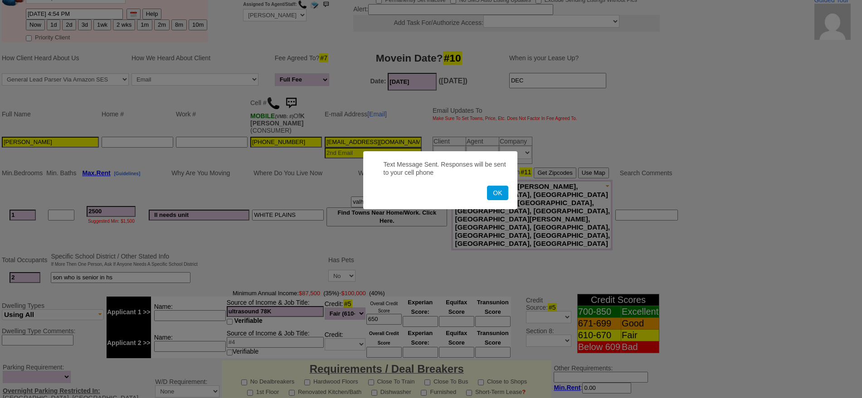
click at [487, 186] on button "OK" at bounding box center [497, 193] width 21 height 15
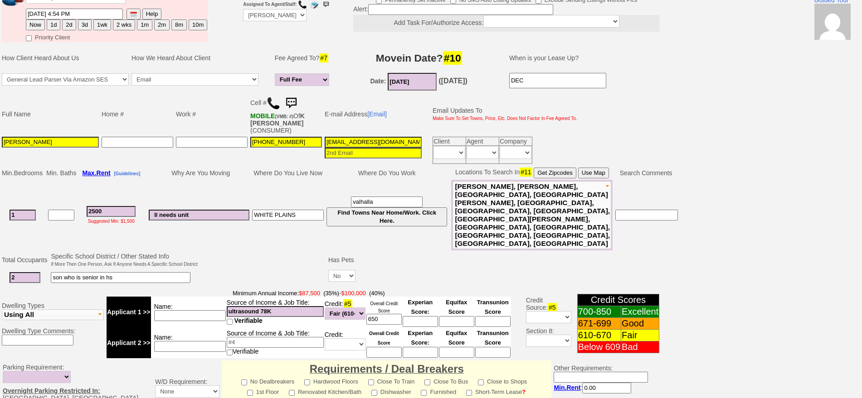
click at [294, 103] on img at bounding box center [291, 103] width 18 height 18
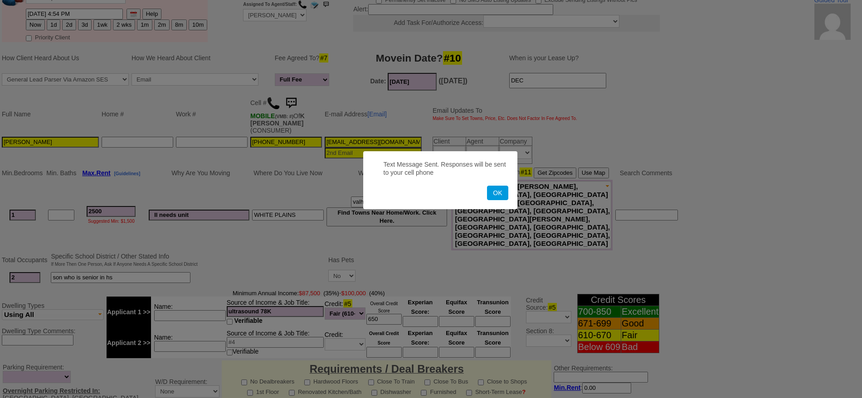
click at [487, 186] on button "OK" at bounding box center [497, 193] width 21 height 15
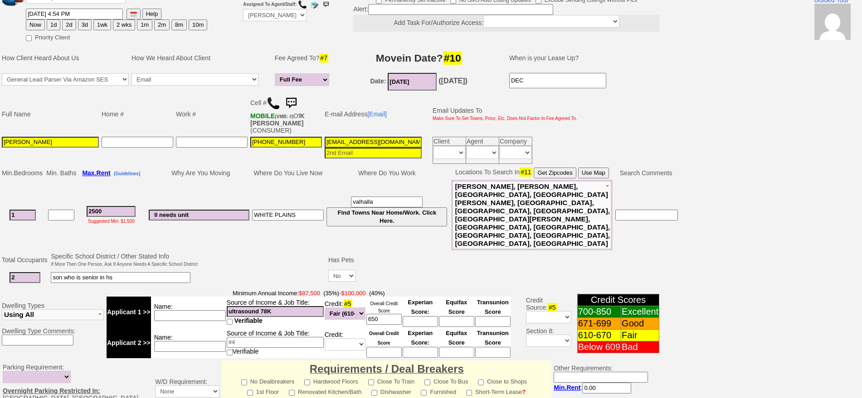
click at [294, 103] on img at bounding box center [291, 103] width 18 height 18
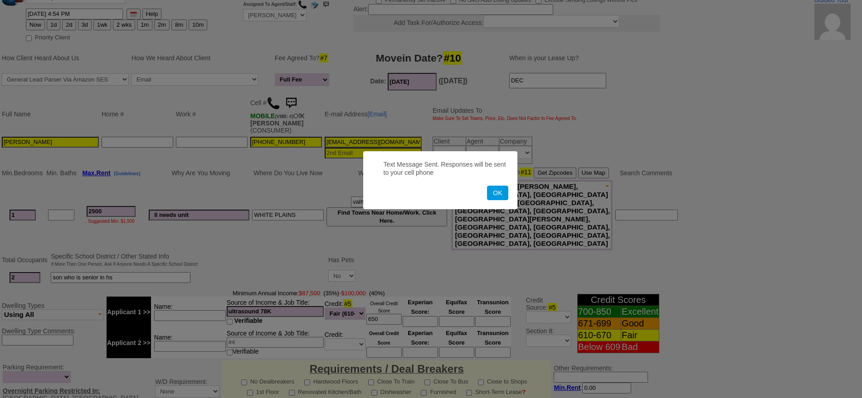
click at [487, 186] on button "OK" at bounding box center [497, 193] width 21 height 15
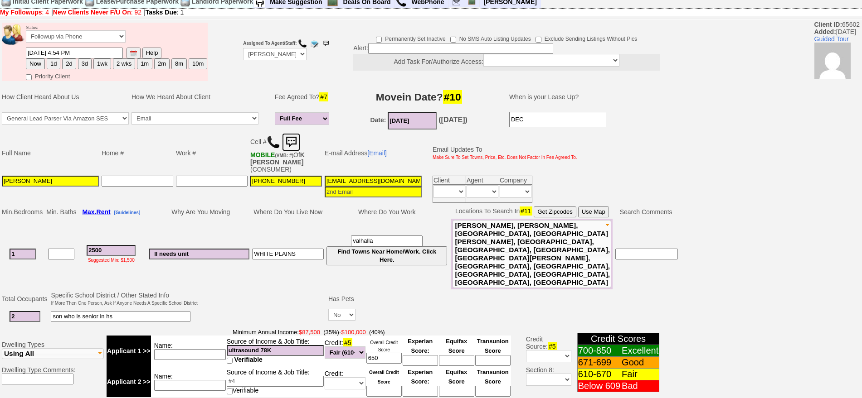
scroll to position [0, 0]
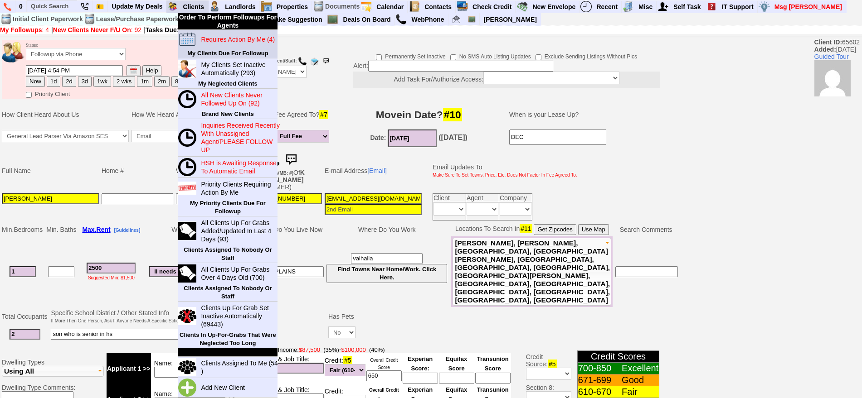
click at [216, 34] on link "Requires Action By Me (4)" at bounding box center [240, 40] width 87 height 12
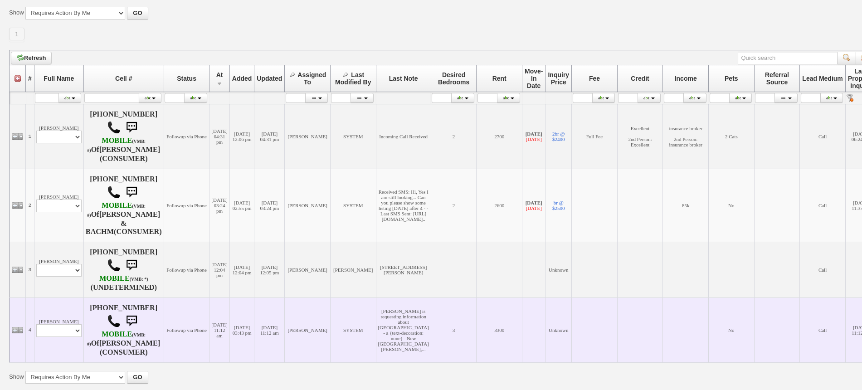
scroll to position [113, 0]
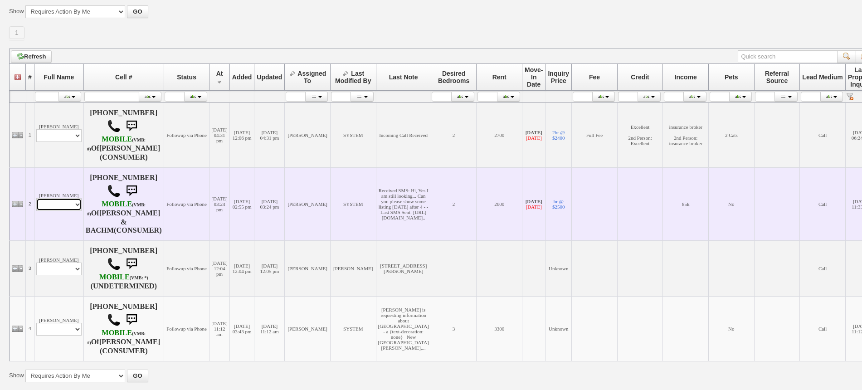
click at [62, 203] on select "Profile Edit Print Email Externally (Will Not Be Tracked In CRM) Closed Deals" at bounding box center [58, 204] width 45 height 13
select select "ChangeURL,/crm/custom/edit_client_form.php?redirect=%2Fcrm%2Fclients.php&id=167…"
click at [36, 198] on select "Profile Edit Print Email Externally (Will Not Be Tracked In CRM) Closed Deals" at bounding box center [58, 204] width 45 height 13
select select
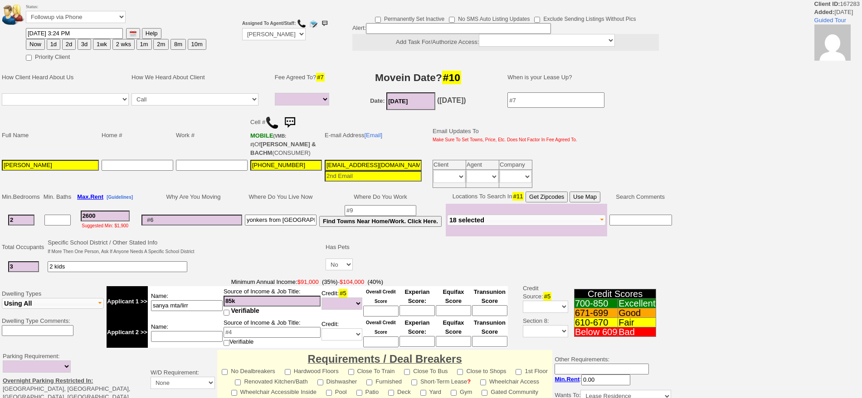
select select
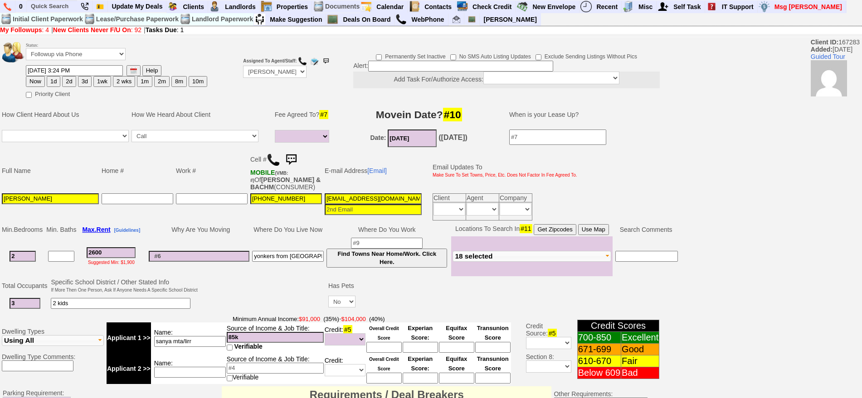
click at [293, 155] on img at bounding box center [291, 160] width 18 height 18
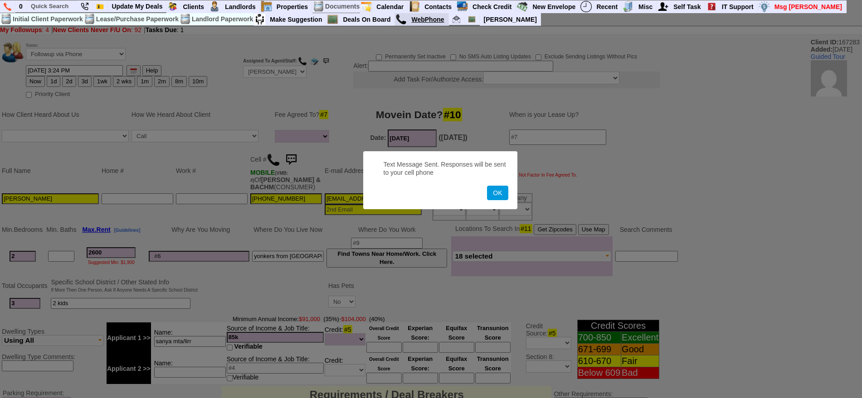
click at [487, 186] on button "OK" at bounding box center [497, 193] width 21 height 15
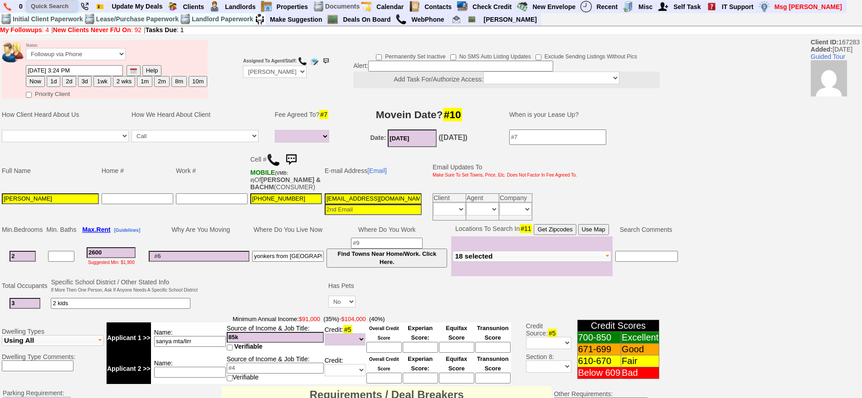
click at [44, 9] on input "text" at bounding box center [52, 5] width 50 height 11
paste input "[PHONE_NUMBER]"
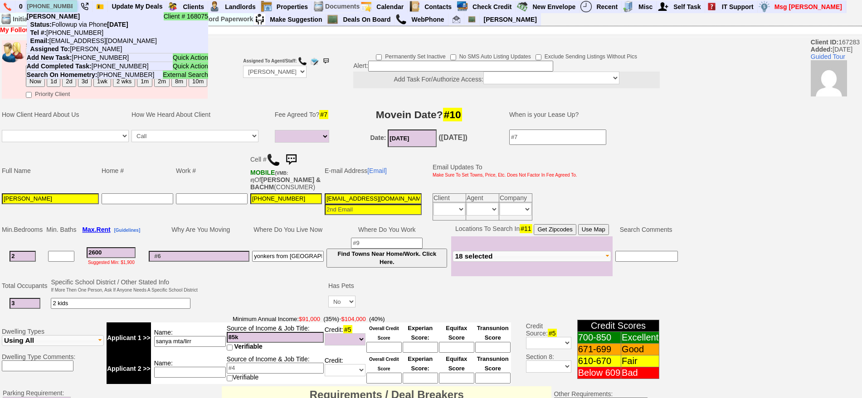
click at [52, 3] on input "[PHONE_NUMBER]" at bounding box center [52, 5] width 50 height 11
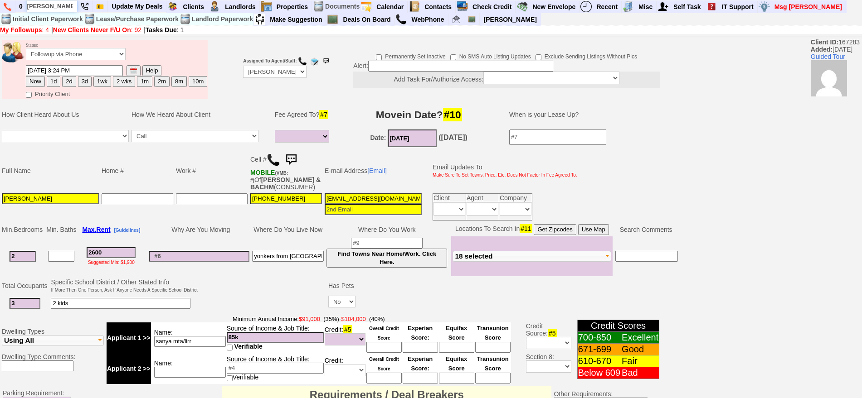
click at [65, 5] on input "[PERSON_NAME]" at bounding box center [52, 5] width 50 height 11
type input "[PERSON_NAME]"
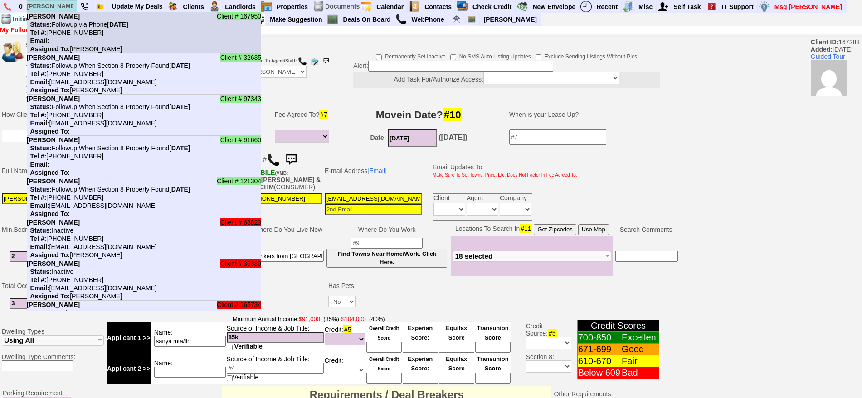
click at [68, 18] on b "[PERSON_NAME]" at bounding box center [53, 16] width 53 height 7
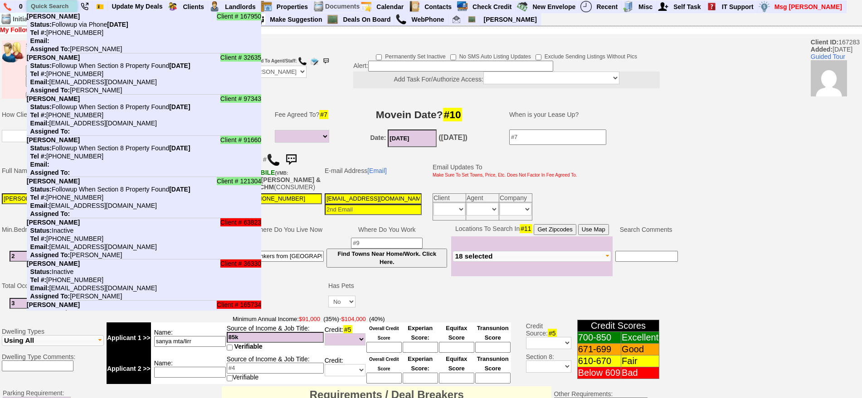
click at [41, 6] on input "text" at bounding box center [52, 5] width 50 height 11
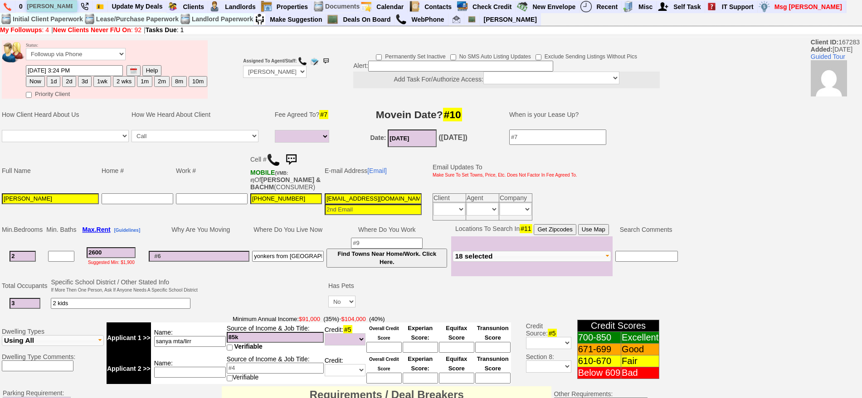
click at [68, 5] on input "[PERSON_NAME]" at bounding box center [52, 5] width 50 height 11
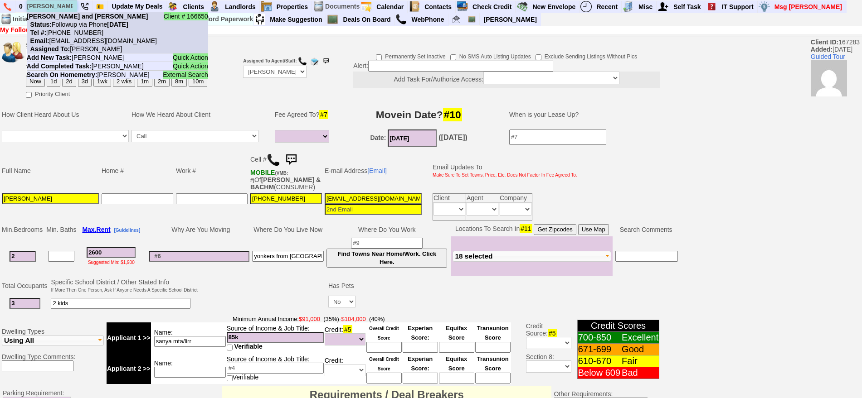
type input "[PERSON_NAME]"
click at [69, 29] on nobr "Tel #: [PHONE_NUMBER]" at bounding box center [65, 32] width 77 height 7
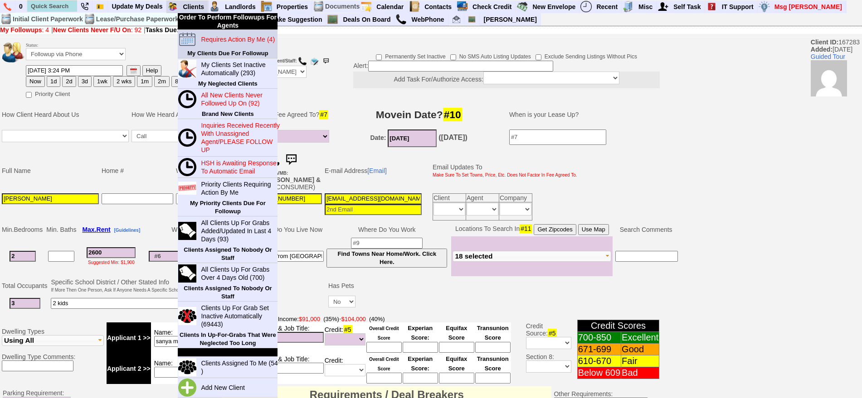
click at [207, 36] on blink "Requires Action By Me (4)" at bounding box center [238, 39] width 74 height 7
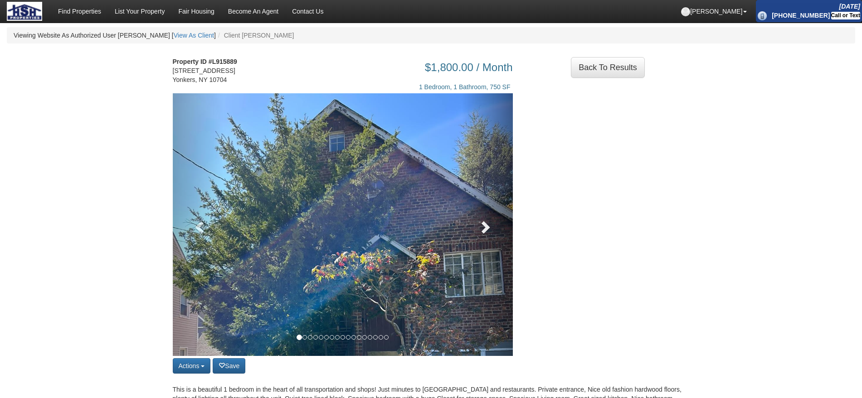
click at [473, 231] on link at bounding box center [486, 224] width 51 height 263
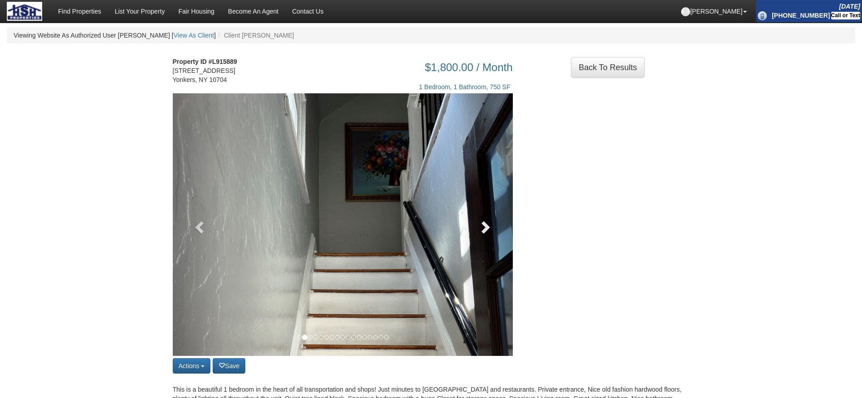
click at [485, 223] on span at bounding box center [485, 227] width 14 height 14
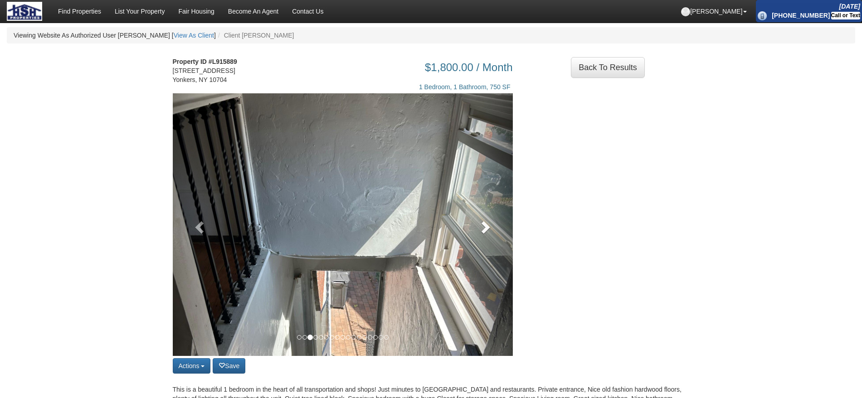
click at [486, 223] on span at bounding box center [485, 227] width 14 height 14
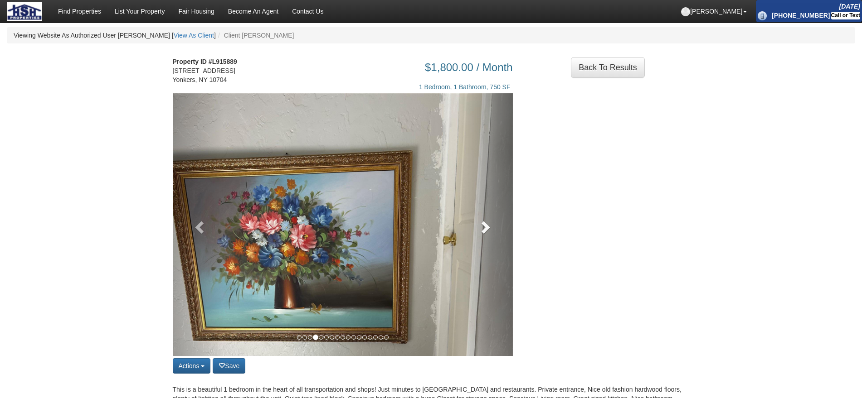
click at [487, 208] on link at bounding box center [486, 224] width 51 height 263
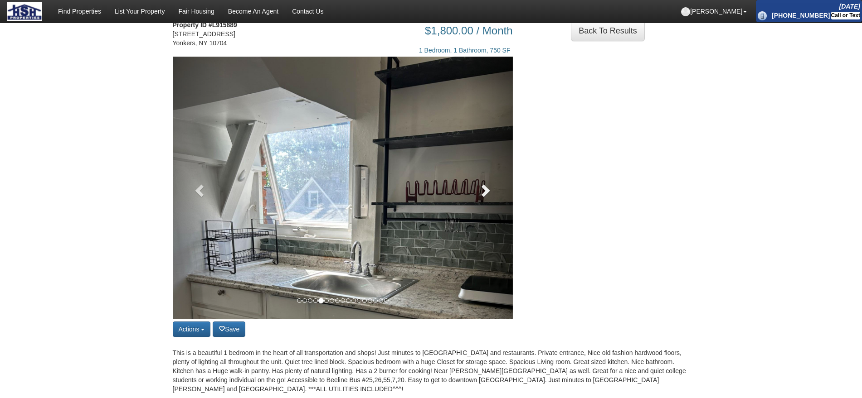
scroll to position [57, 0]
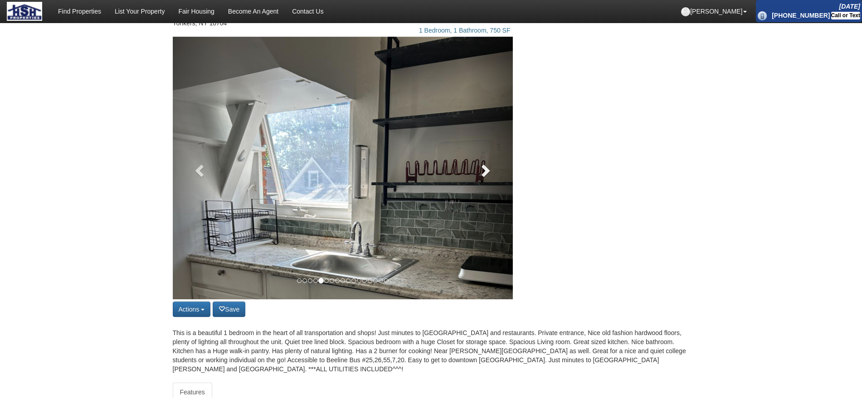
click at [486, 173] on span at bounding box center [485, 171] width 14 height 14
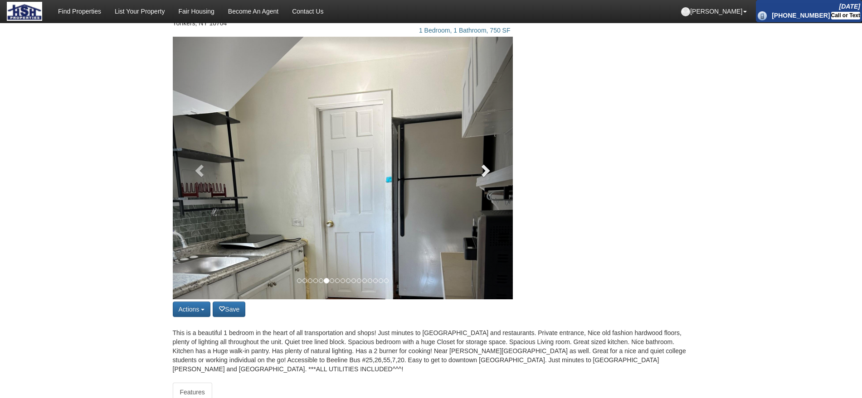
click at [486, 173] on span at bounding box center [485, 171] width 14 height 14
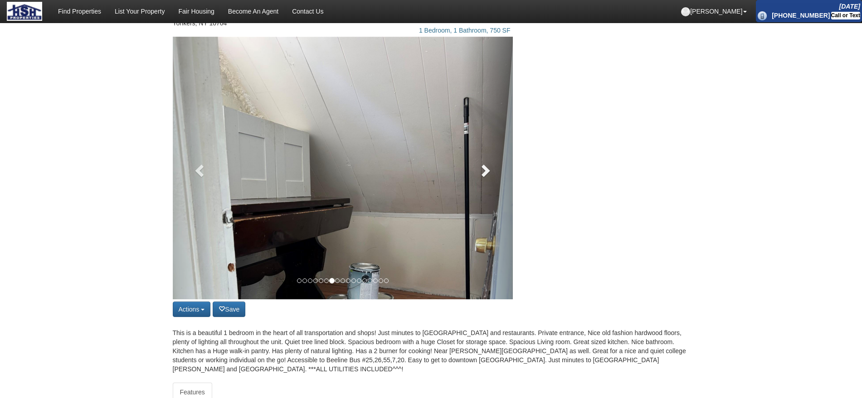
click at [486, 173] on span at bounding box center [485, 171] width 14 height 14
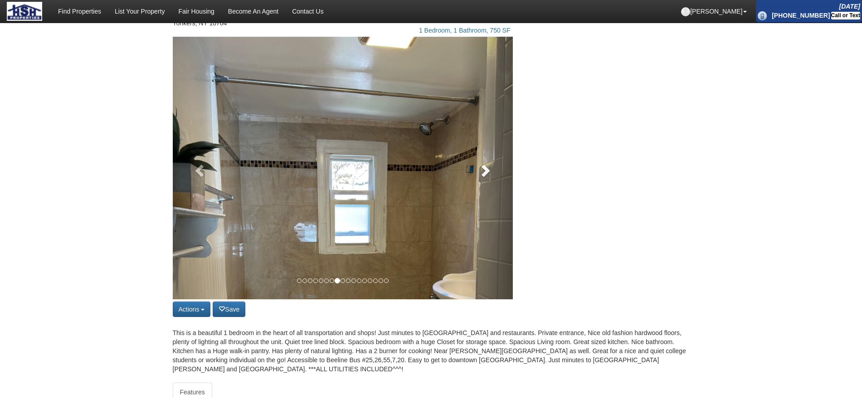
click at [486, 173] on span at bounding box center [485, 171] width 14 height 14
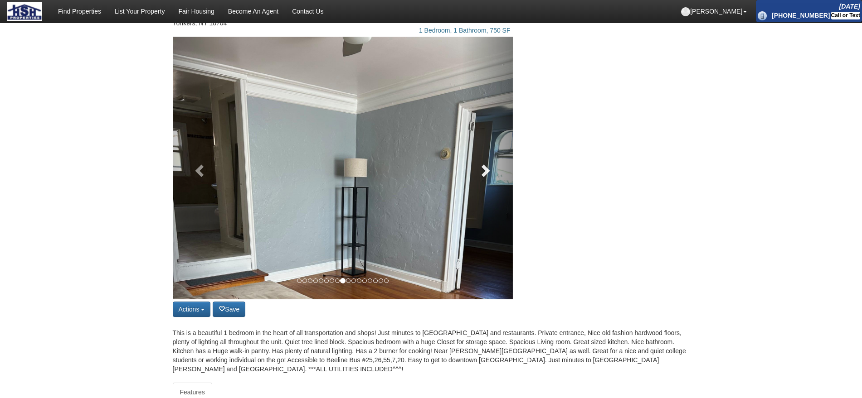
click at [486, 173] on span at bounding box center [485, 171] width 14 height 14
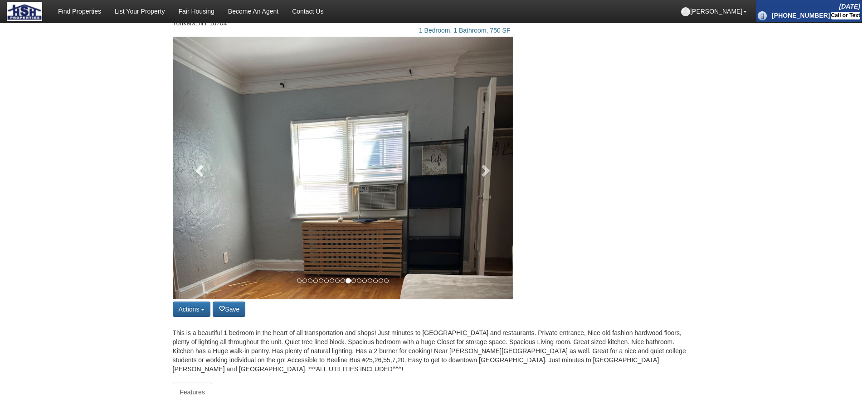
click at [530, 181] on div "Actions Save property Unsave property Back to Results Share on Facebook Share o…" at bounding box center [431, 178] width 530 height 283
click at [530, 173] on div "Actions Save property Unsave property Back to Results Share on Facebook Share o…" at bounding box center [431, 178] width 530 height 283
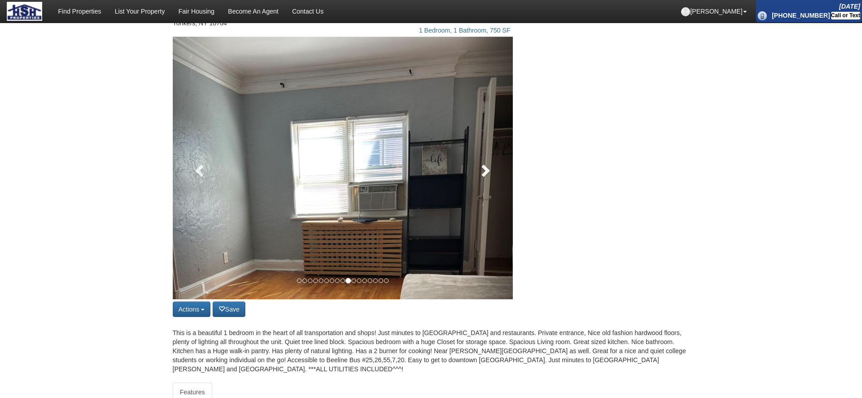
click at [503, 173] on link at bounding box center [486, 168] width 51 height 263
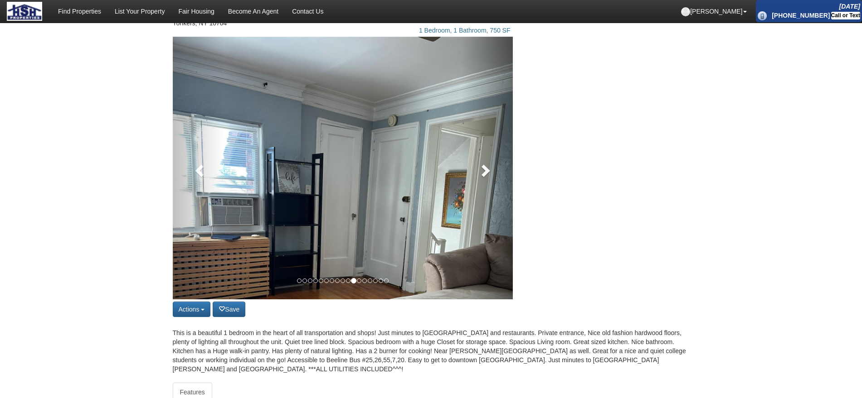
click at [475, 172] on link at bounding box center [486, 168] width 51 height 263
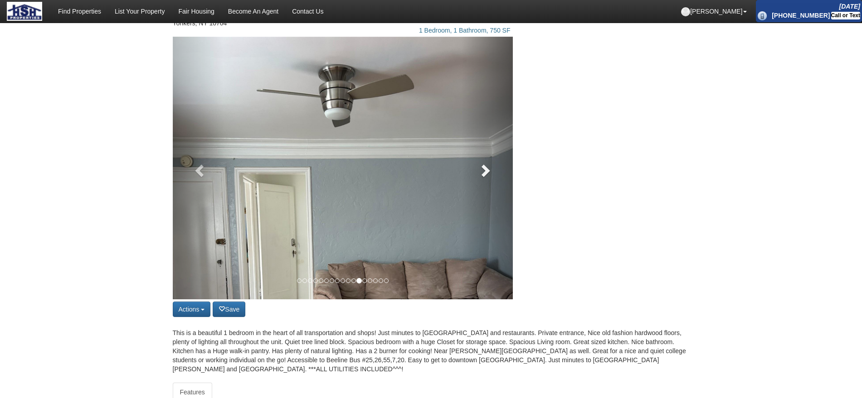
click at [475, 172] on link at bounding box center [486, 168] width 51 height 263
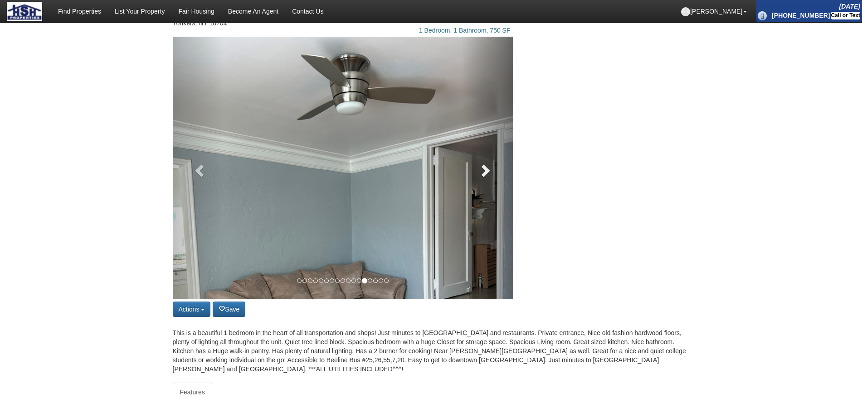
click at [475, 172] on link at bounding box center [486, 168] width 51 height 263
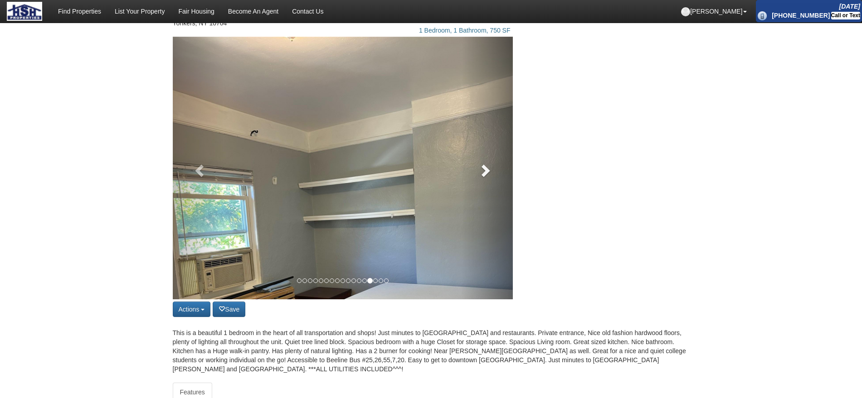
click at [475, 172] on link at bounding box center [486, 168] width 51 height 263
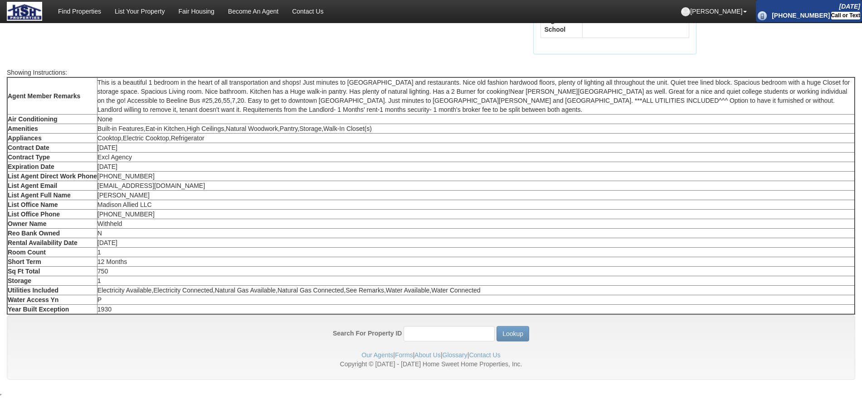
scroll to position [0, 0]
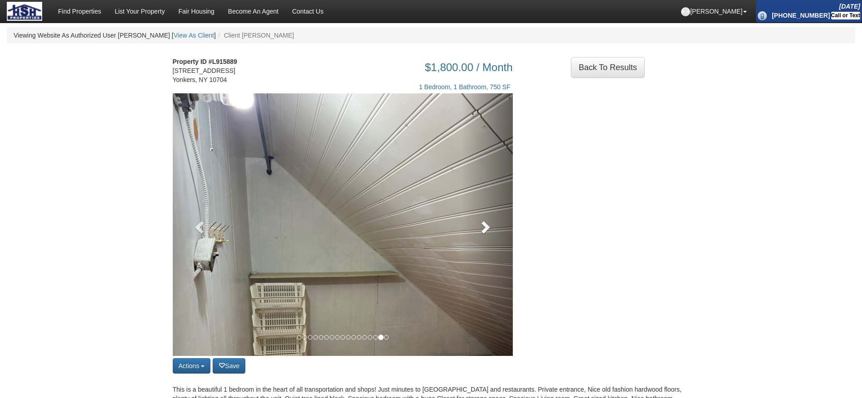
click at [493, 223] on link at bounding box center [486, 224] width 51 height 263
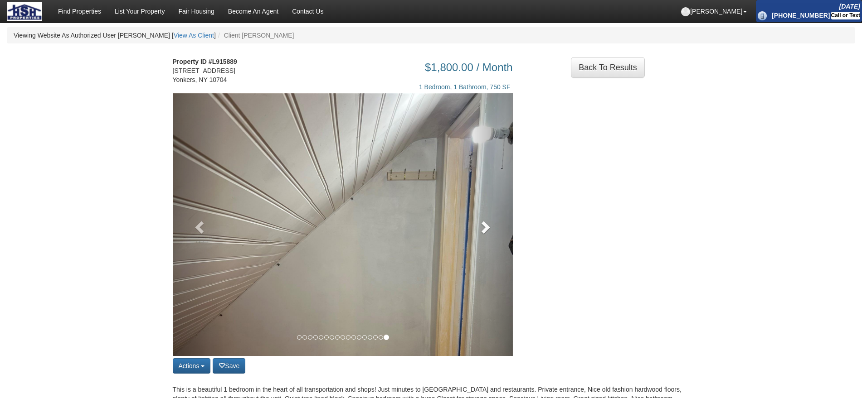
click at [493, 223] on link at bounding box center [486, 224] width 51 height 263
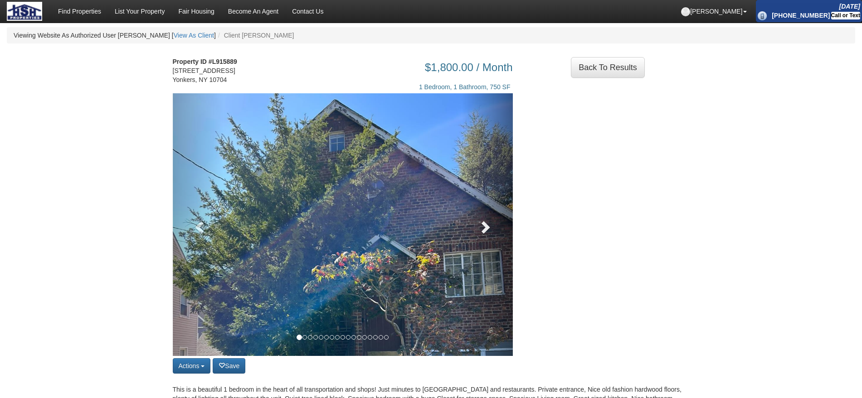
click at [493, 223] on link at bounding box center [486, 224] width 51 height 263
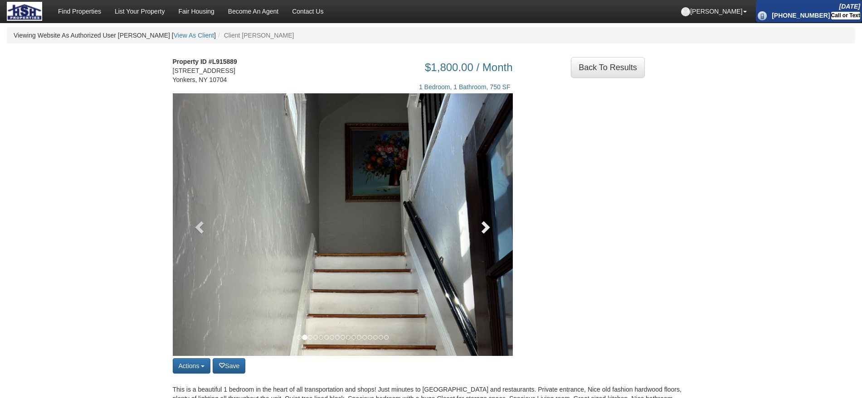
click at [493, 223] on link at bounding box center [486, 224] width 51 height 263
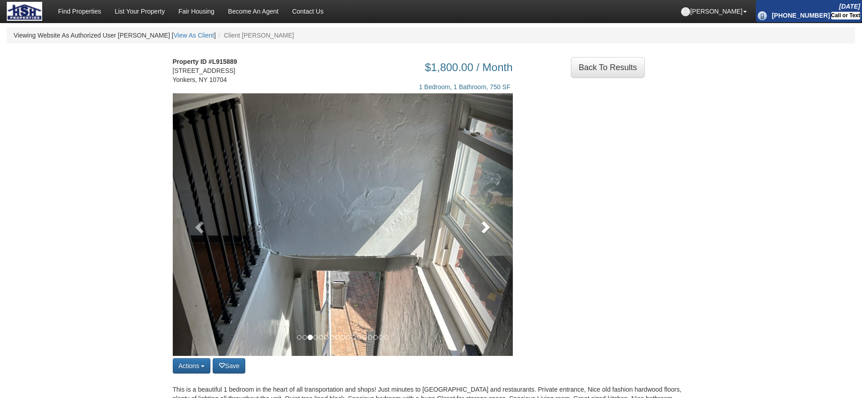
click at [493, 223] on link at bounding box center [486, 224] width 51 height 263
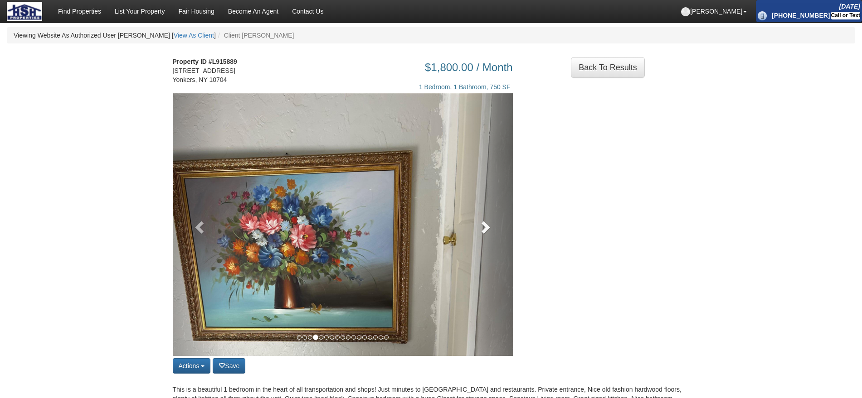
click at [491, 225] on span at bounding box center [485, 227] width 14 height 14
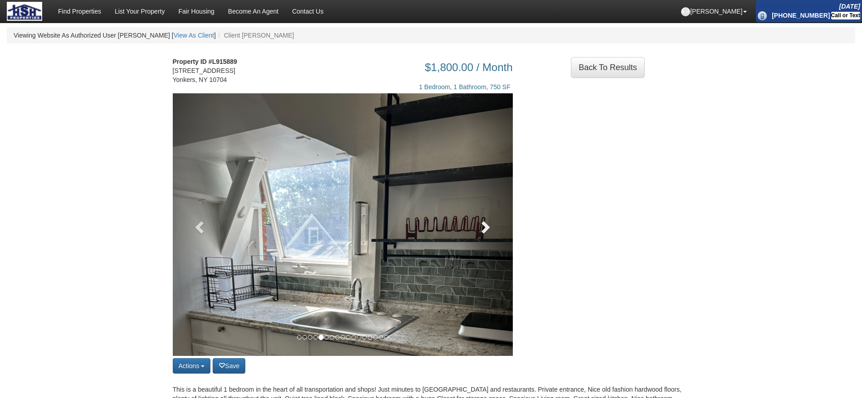
click at [491, 225] on span at bounding box center [485, 227] width 14 height 14
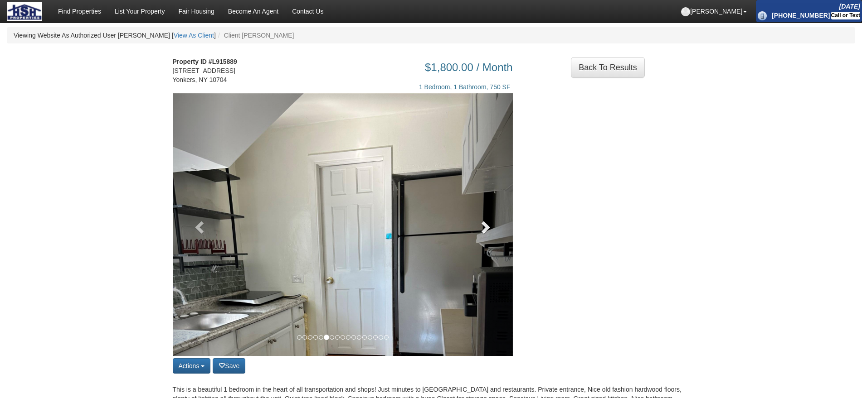
click at [491, 225] on span at bounding box center [485, 227] width 14 height 14
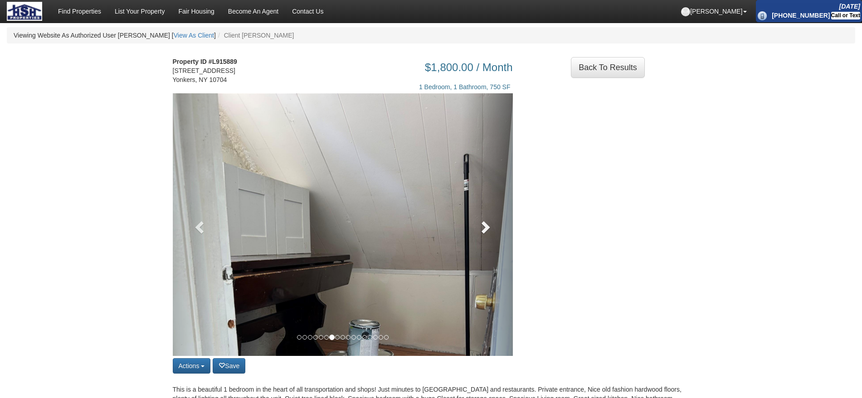
click at [491, 225] on span at bounding box center [485, 227] width 14 height 14
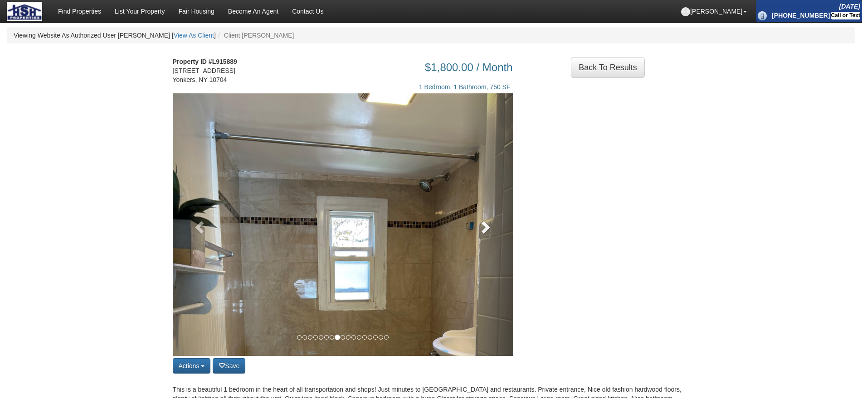
click at [491, 225] on span at bounding box center [485, 227] width 14 height 14
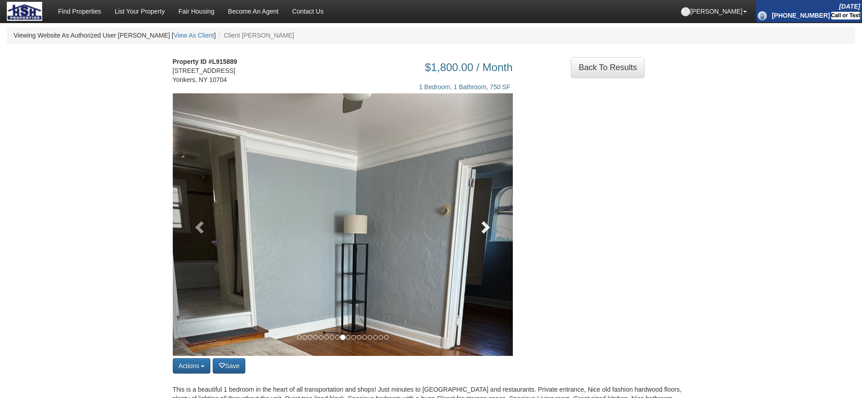
click at [491, 225] on span at bounding box center [485, 227] width 14 height 14
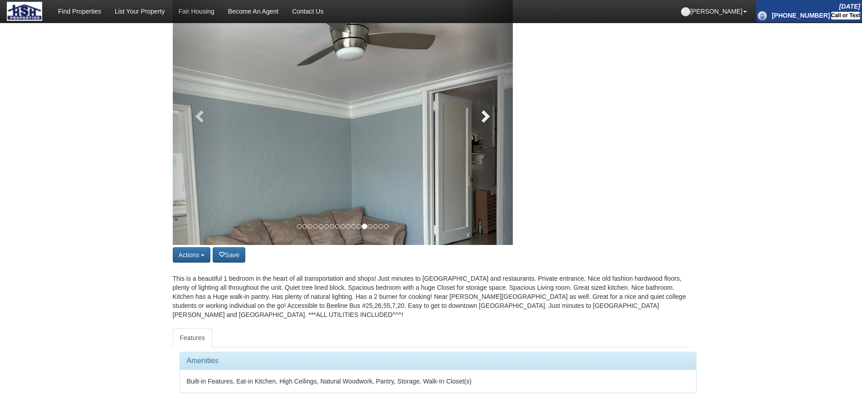
scroll to position [57, 0]
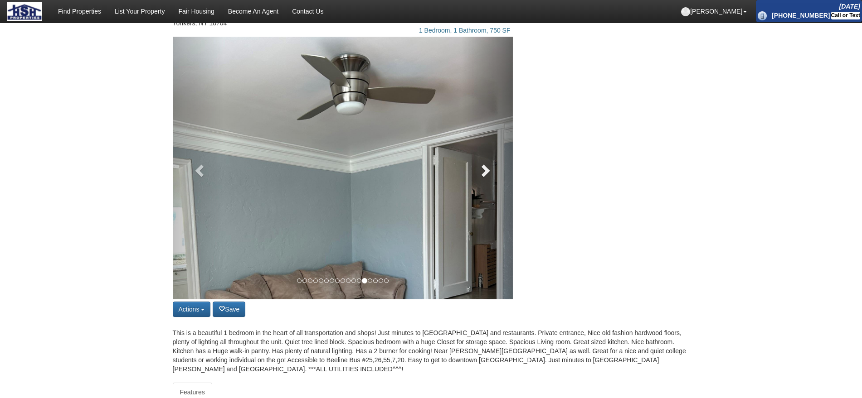
click at [475, 170] on link at bounding box center [486, 168] width 51 height 263
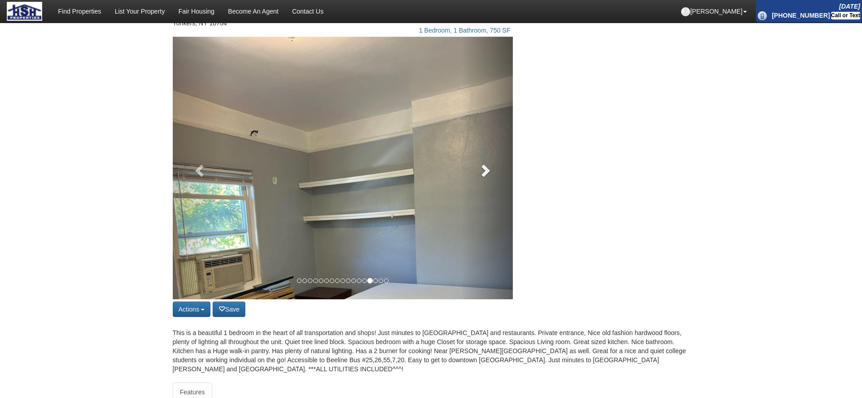
click at [475, 172] on link at bounding box center [486, 168] width 51 height 263
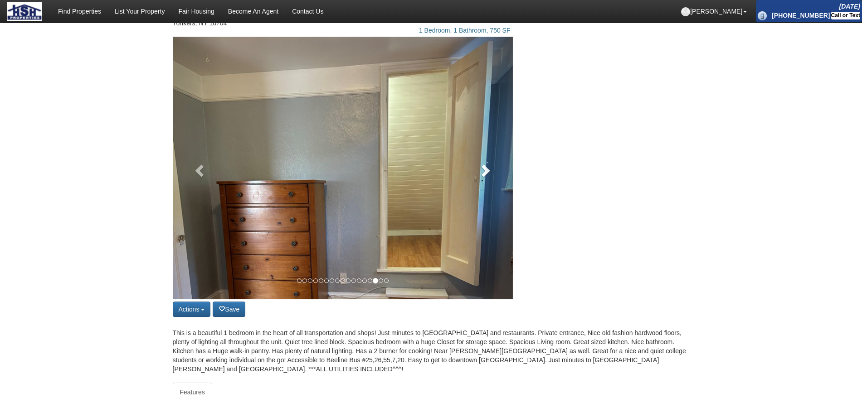
click at [475, 172] on link at bounding box center [486, 168] width 51 height 263
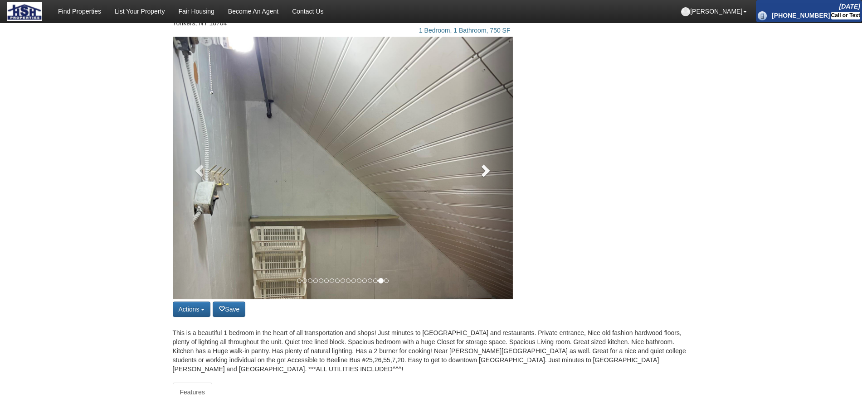
click at [475, 172] on link at bounding box center [486, 168] width 51 height 263
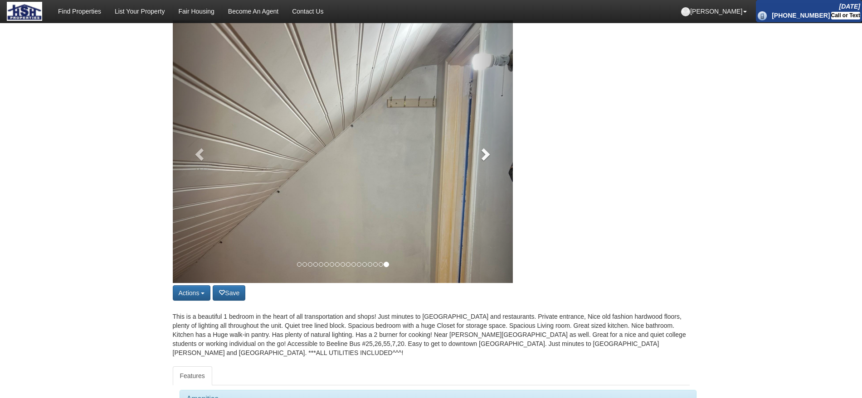
scroll to position [0, 0]
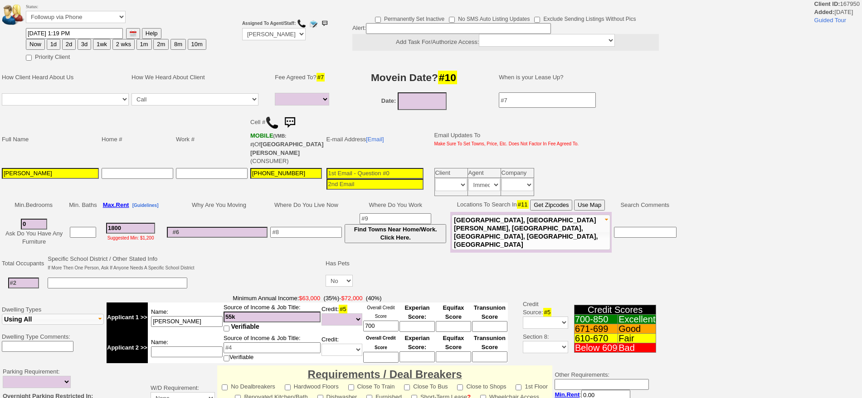
select select
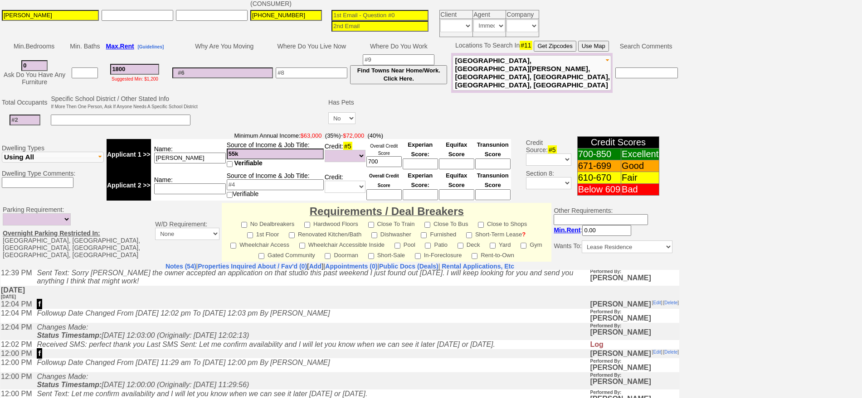
scroll to position [274, 0]
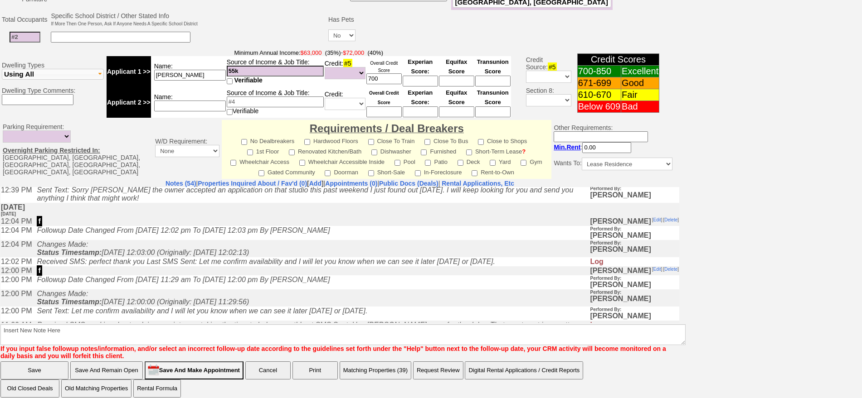
click at [29, 28] on td at bounding box center [24, 37] width 49 height 19
click at [29, 32] on input at bounding box center [25, 37] width 31 height 11
type input "1"
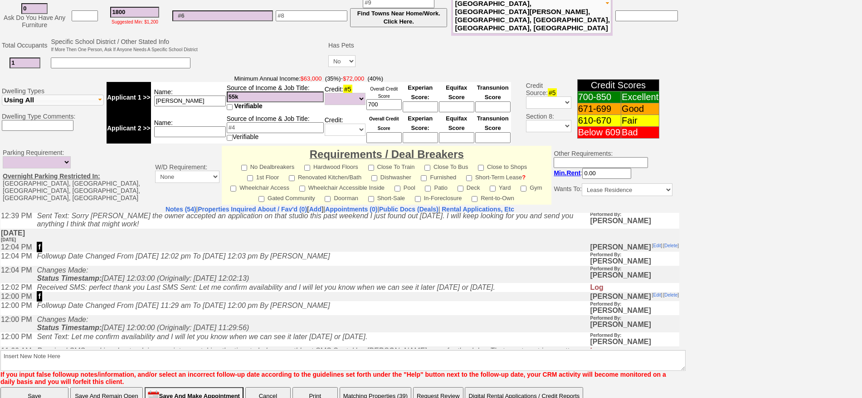
click at [126, 388] on input "Save And Remain Open" at bounding box center [106, 397] width 73 height 18
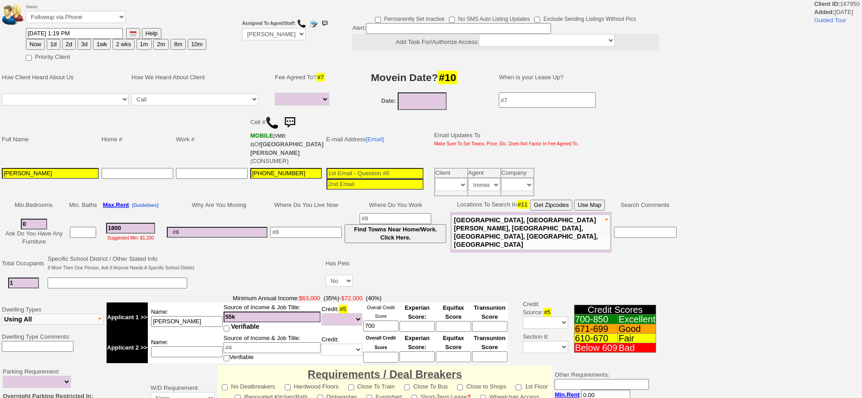
select select
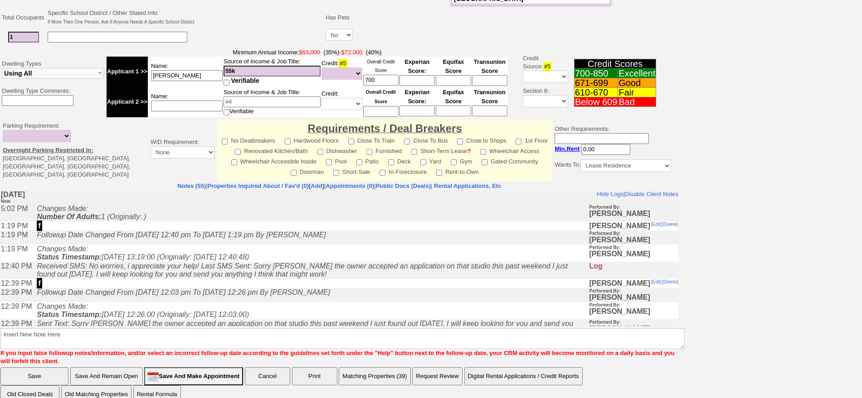
click at [381, 368] on button "Matching Properties (39)" at bounding box center [375, 377] width 72 height 18
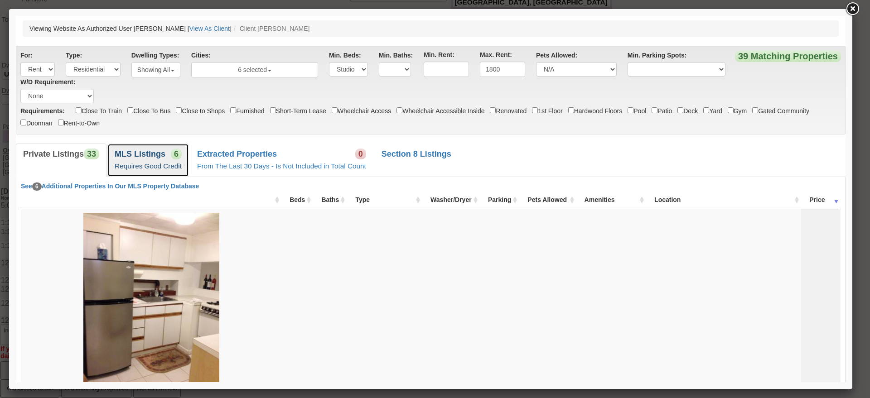
click at [160, 152] on b "MLS Listings" at bounding box center [140, 154] width 51 height 9
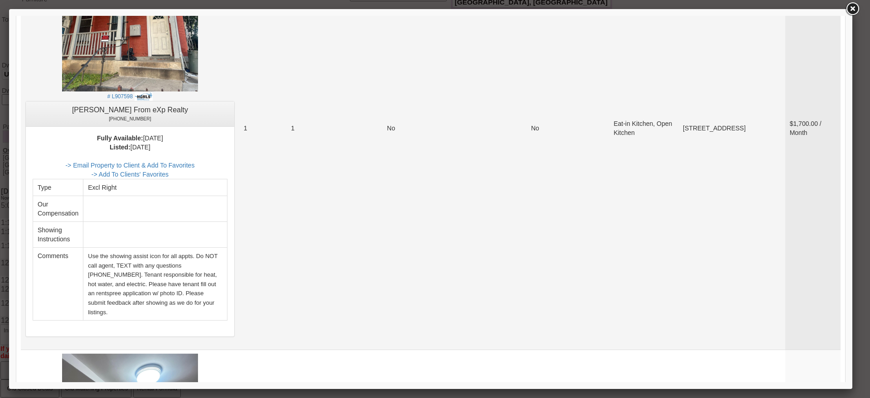
scroll to position [1756, 0]
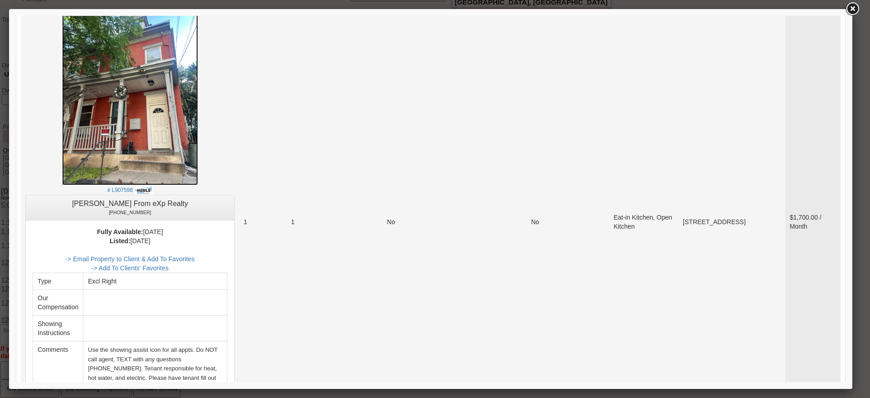
click at [148, 122] on img at bounding box center [130, 94] width 136 height 181
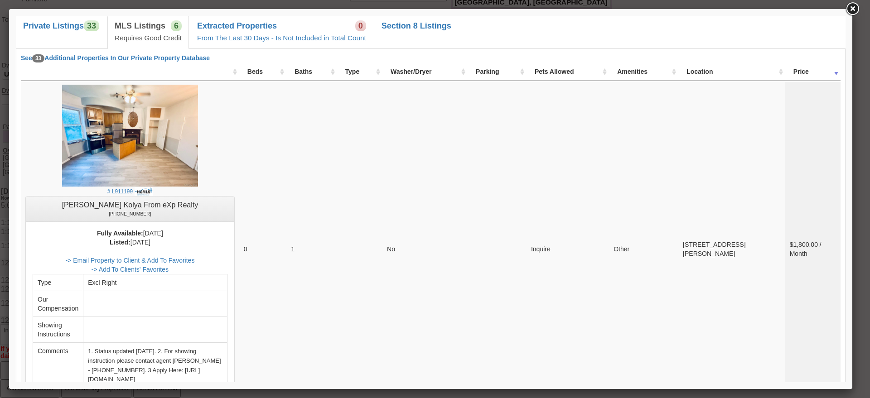
scroll to position [57, 0]
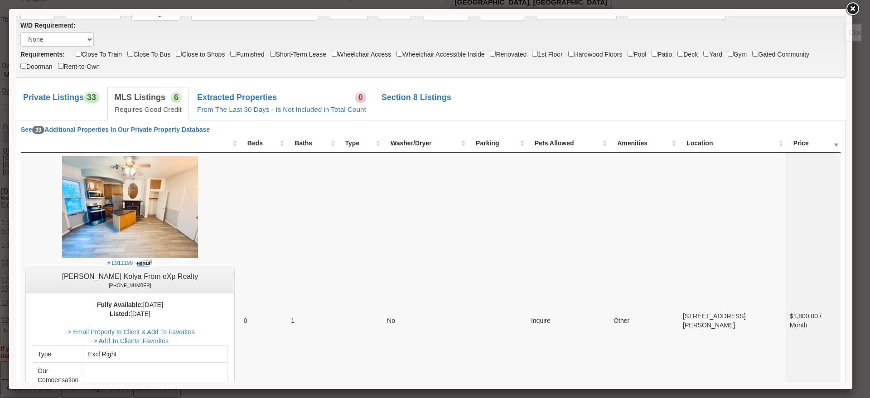
click at [856, 8] on link at bounding box center [852, 9] width 16 height 16
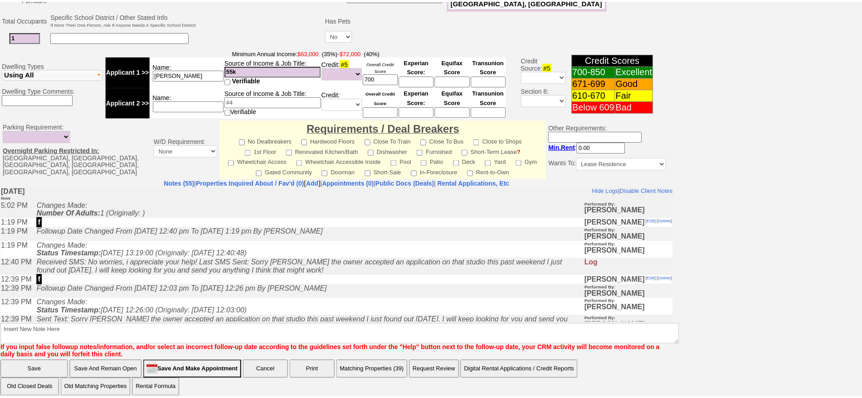
scroll to position [0, 0]
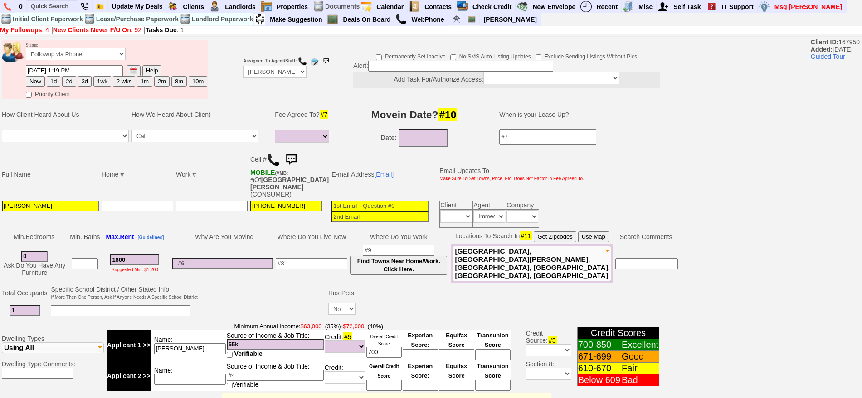
click at [298, 157] on img at bounding box center [291, 160] width 18 height 18
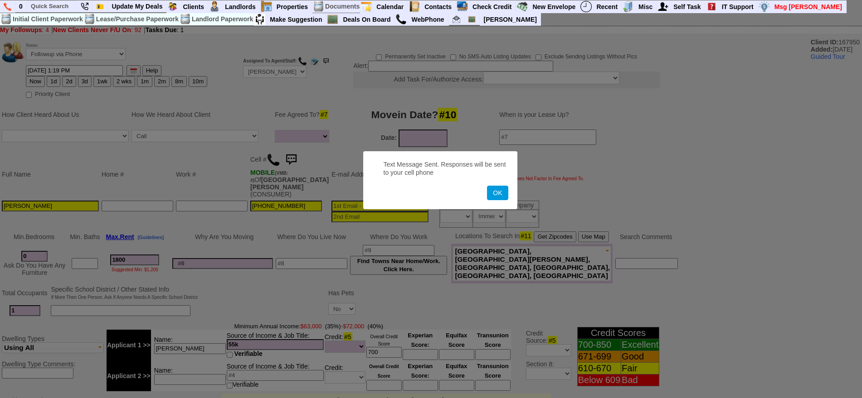
click at [487, 186] on button "OK" at bounding box center [497, 193] width 21 height 15
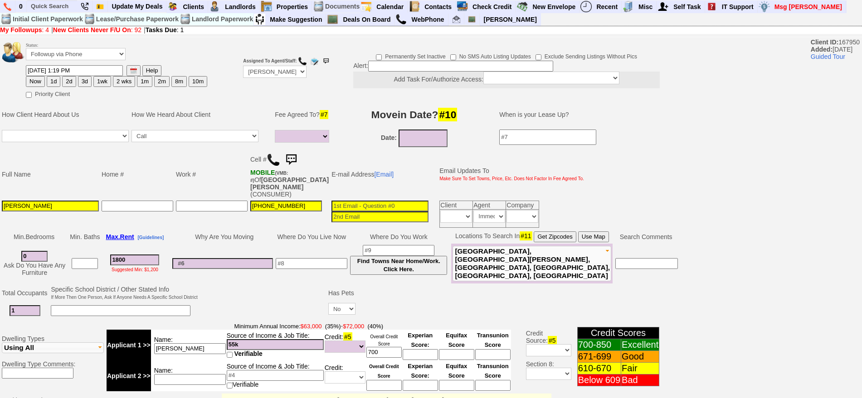
click at [298, 157] on img at bounding box center [291, 160] width 18 height 18
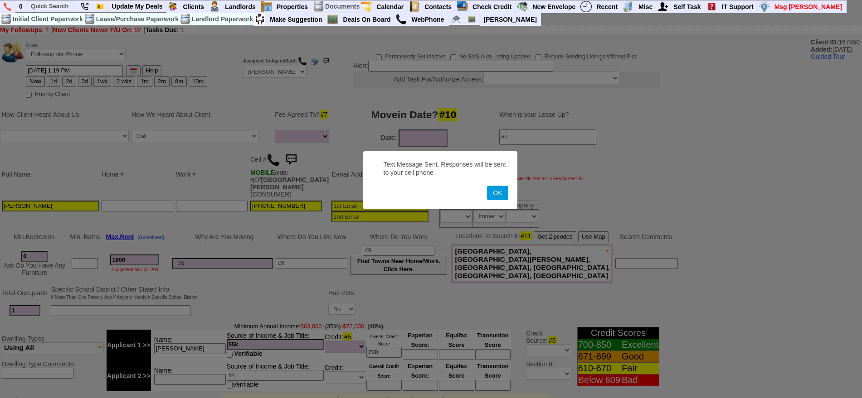
click at [487, 186] on button "OK" at bounding box center [497, 193] width 21 height 15
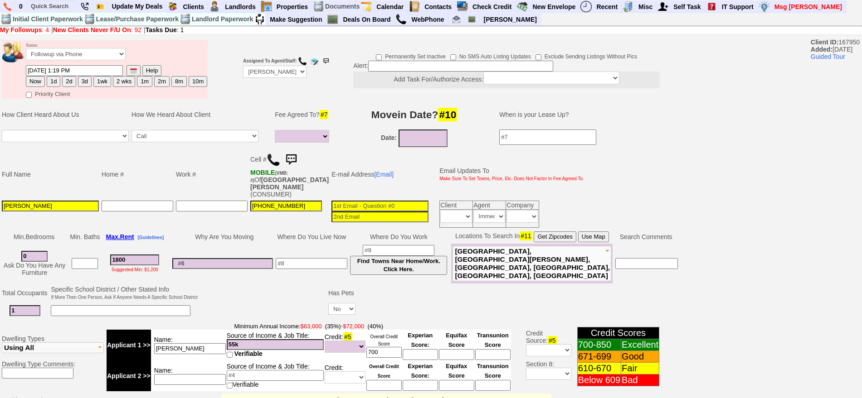
click at [297, 161] on img at bounding box center [291, 160] width 18 height 18
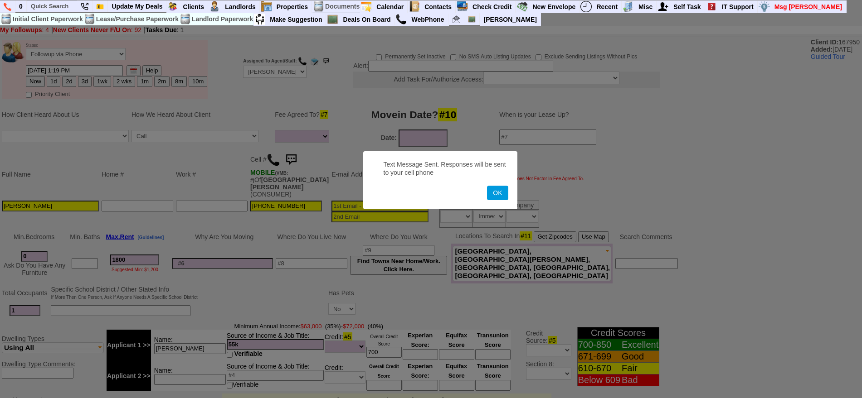
click at [487, 186] on button "OK" at bounding box center [497, 193] width 21 height 15
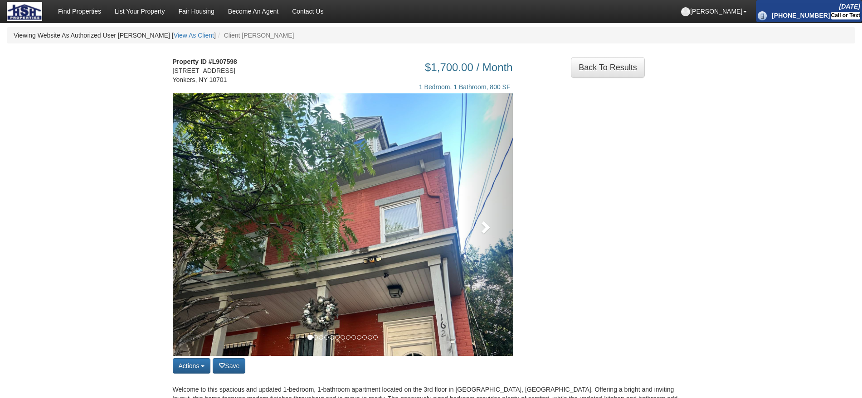
click at [527, 230] on div "Actions Save property Unsave property Back to Results Share on Facebook Share o…" at bounding box center [431, 234] width 530 height 283
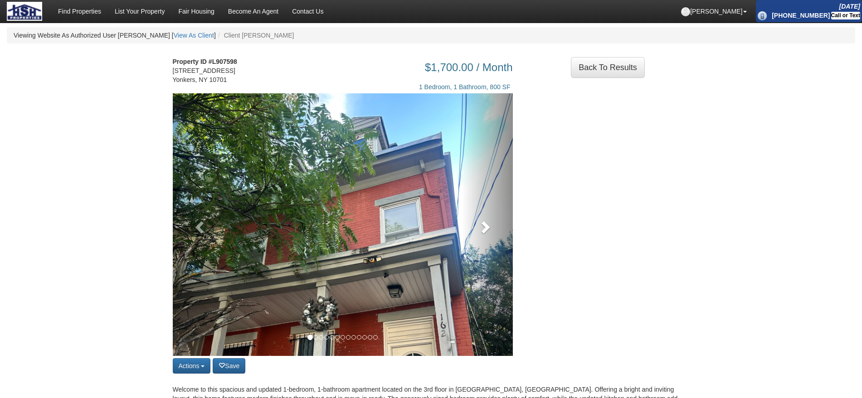
click at [483, 228] on span at bounding box center [485, 227] width 14 height 14
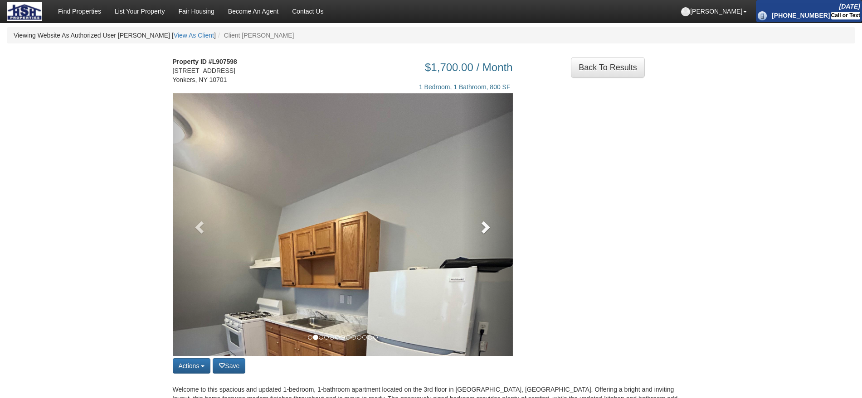
click at [483, 228] on span at bounding box center [485, 227] width 14 height 14
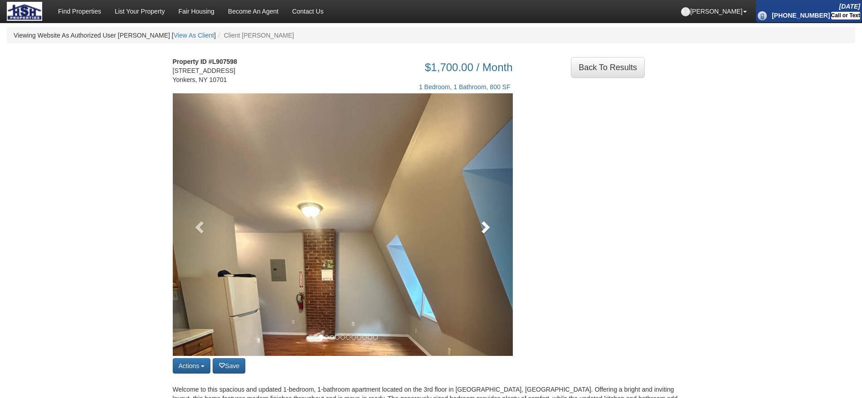
click at [483, 228] on span at bounding box center [485, 227] width 14 height 14
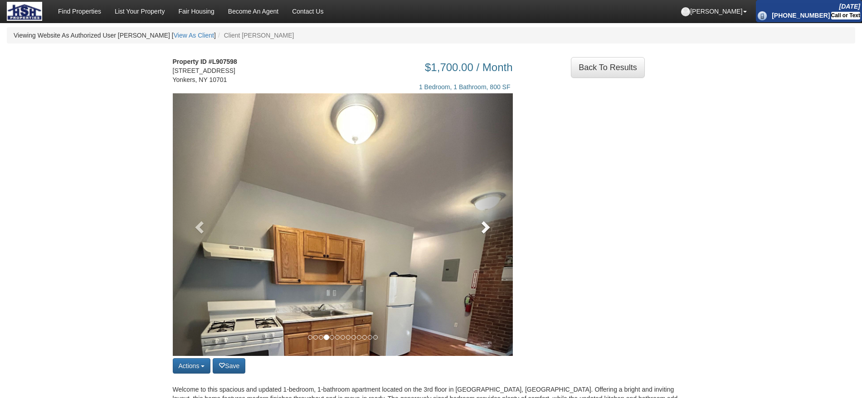
click at [483, 228] on span at bounding box center [485, 227] width 14 height 14
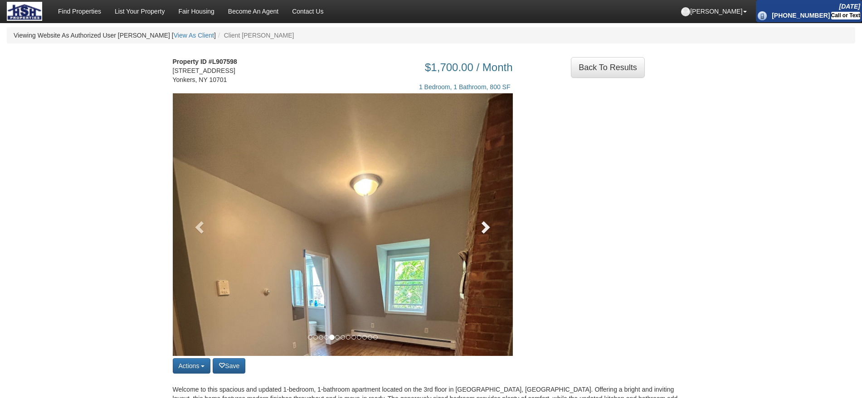
click at [483, 228] on span at bounding box center [485, 227] width 14 height 14
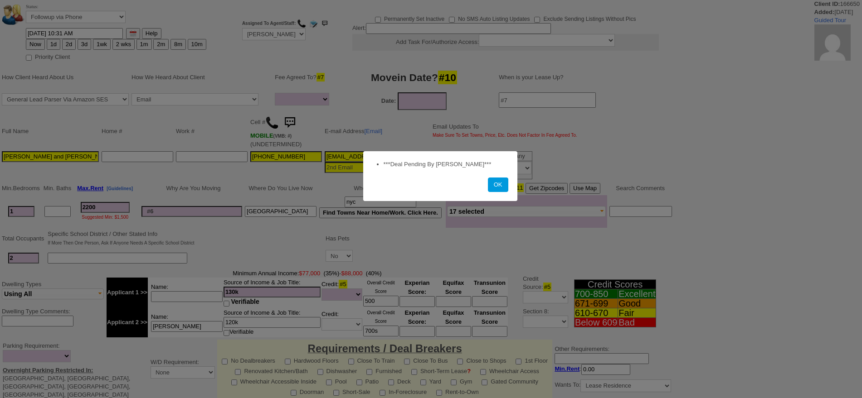
select select
click at [499, 188] on button "OK" at bounding box center [498, 185] width 20 height 15
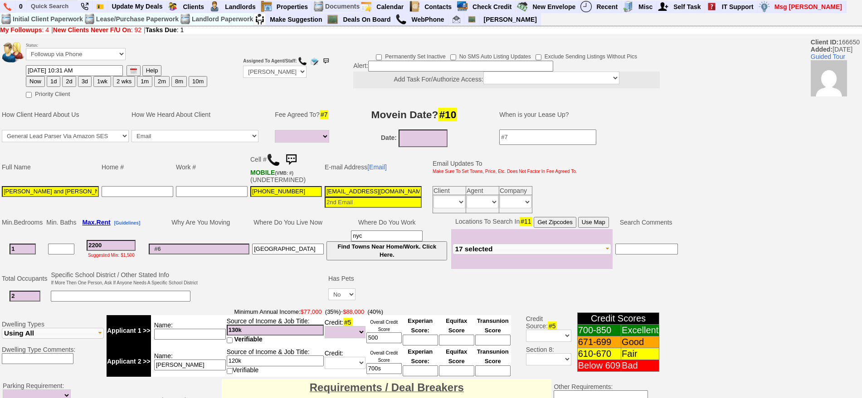
click at [271, 153] on img at bounding box center [274, 160] width 14 height 14
click at [74, 82] on button "2d" at bounding box center [69, 81] width 14 height 11
type input "09/25/2025 05:03 PM"
drag, startPoint x: 862, startPoint y: 129, endPoint x: 841, endPoint y: 350, distance: 222.2
click at [861, 353] on html "0 Bookmark This Page Organize Update My Deals Clients Add New Client" at bounding box center [431, 332] width 862 height 665
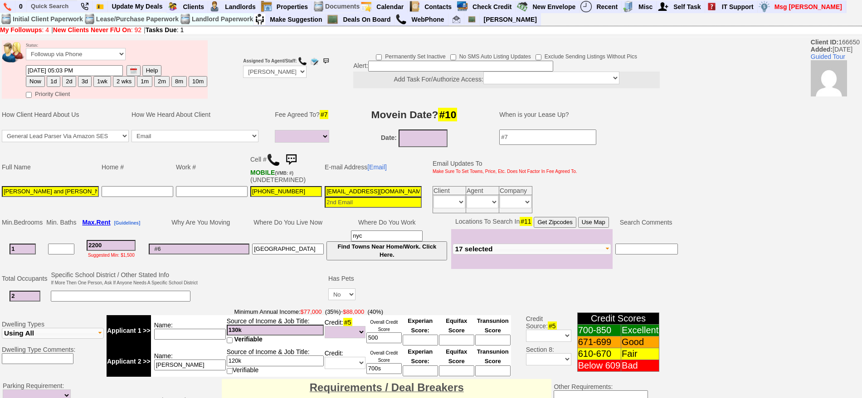
scroll to position [267, 0]
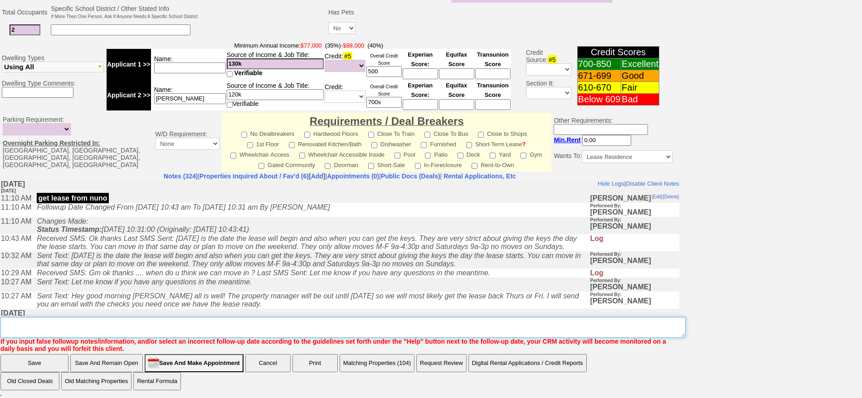
click at [570, 330] on textarea "Insert New Note Here" at bounding box center [342, 327] width 685 height 21
type textarea "f"
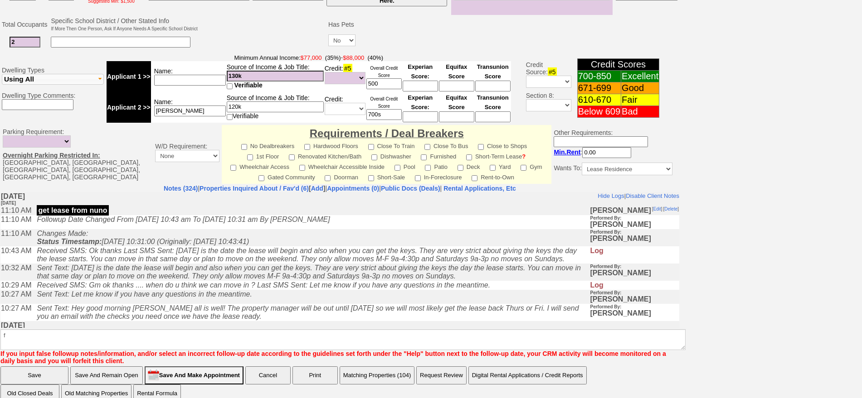
click input "Save" at bounding box center [34, 376] width 68 height 18
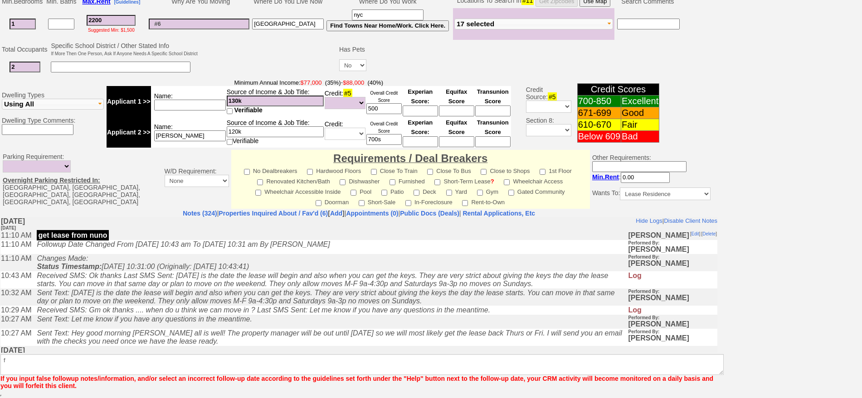
scroll to position [221, 0]
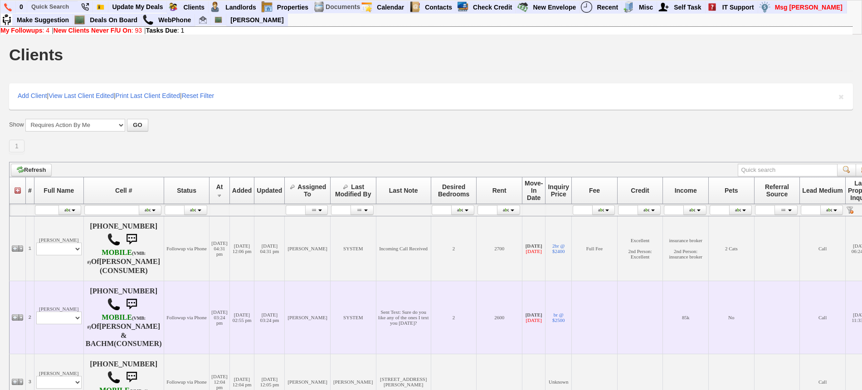
drag, startPoint x: 0, startPoint y: 0, endPoint x: 554, endPoint y: 337, distance: 648.6
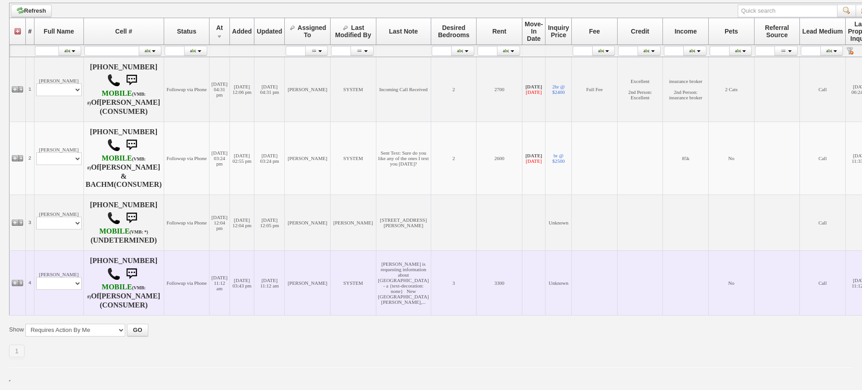
scroll to position [167, 0]
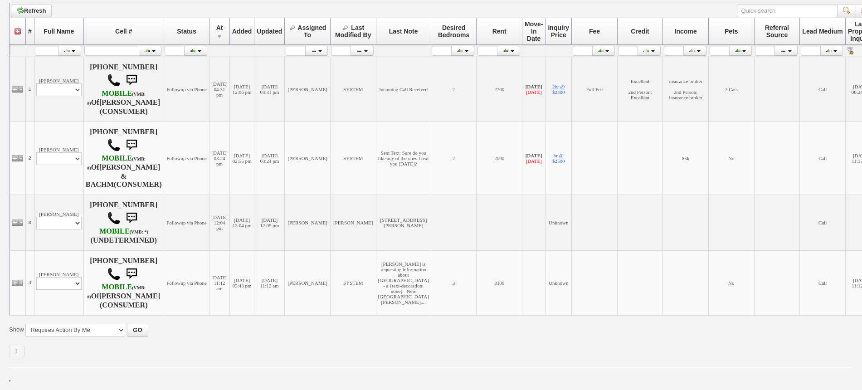
drag, startPoint x: 0, startPoint y: 31, endPoint x: 0, endPoint y: 4, distance: 27.2
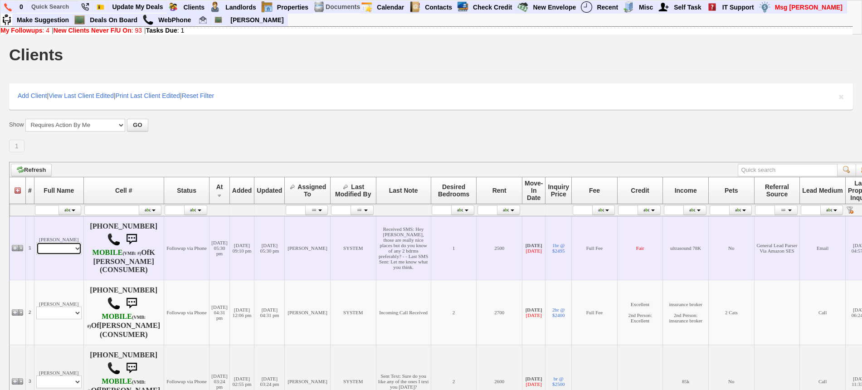
click at [63, 245] on select "Profile Edit Print Email Externally (Will Not Be Tracked In CRM) Closed Deals" at bounding box center [58, 248] width 45 height 13
select select "ChangeURL,/crm/custom/edit_client_form.php?redirect=%2Fcrm%2Fclients.php&id=656…"
click at [36, 242] on select "Profile Edit Print Email Externally (Will Not Be Tracked In CRM) Closed Deals" at bounding box center [58, 248] width 45 height 13
select select
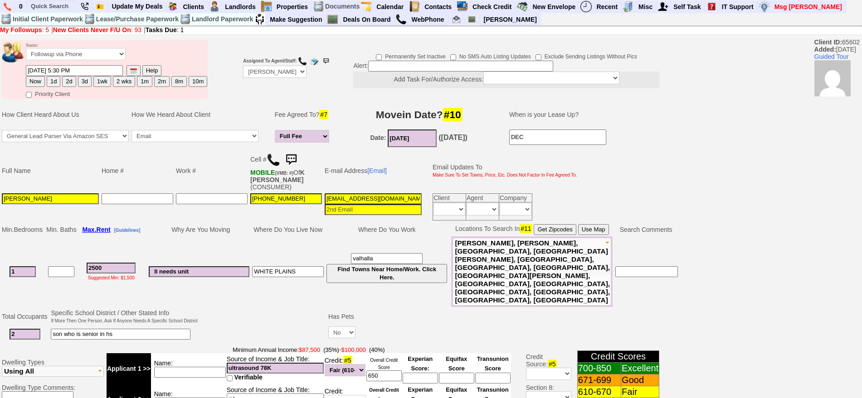
click at [294, 156] on img at bounding box center [291, 160] width 18 height 18
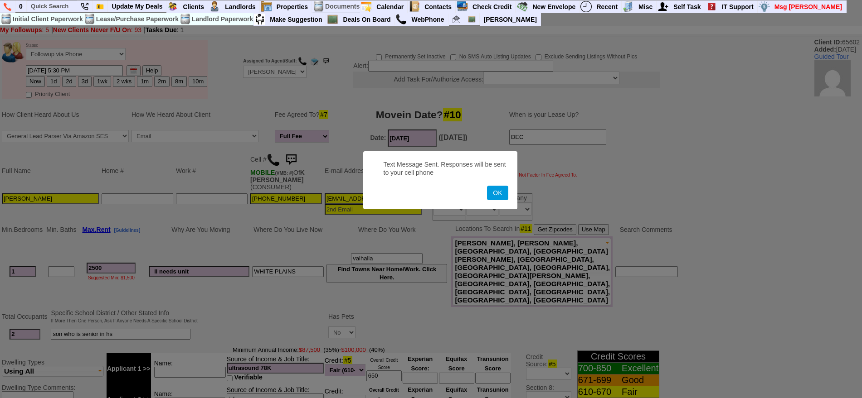
click at [487, 186] on button "OK" at bounding box center [497, 193] width 21 height 15
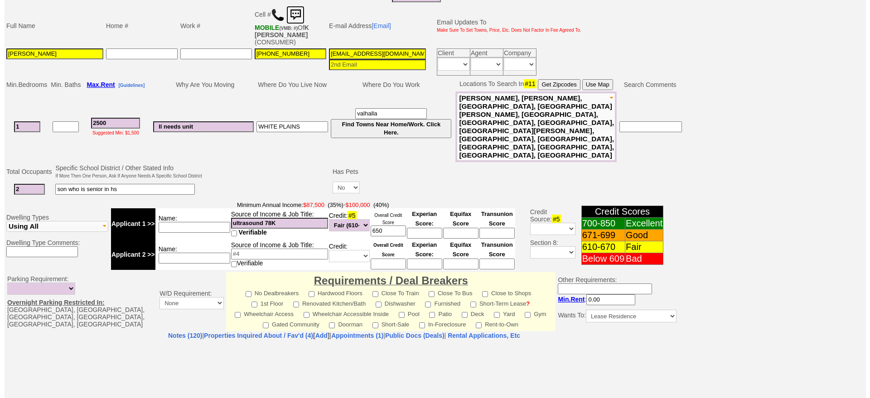
scroll to position [273, 0]
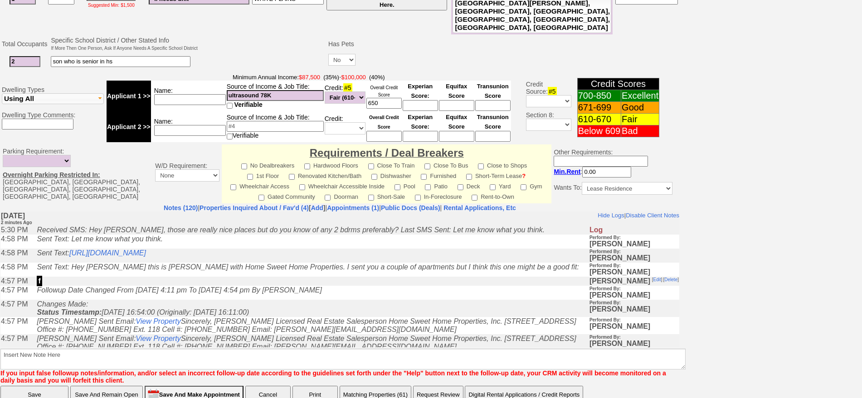
click at [362, 386] on button "Matching Properties (61)" at bounding box center [376, 395] width 72 height 18
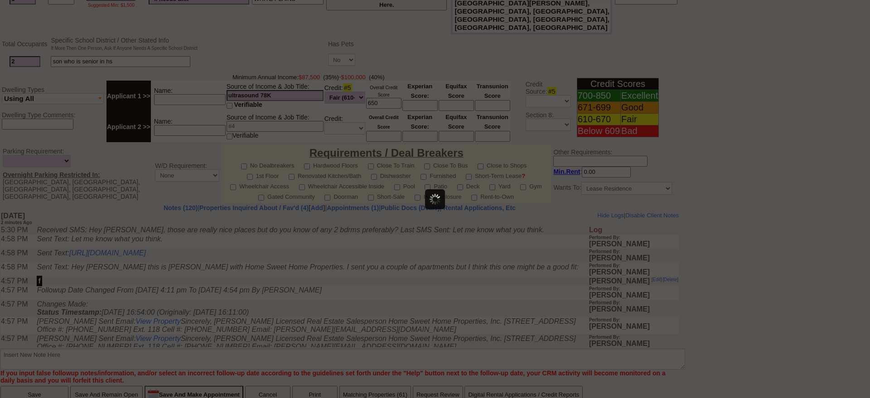
scroll to position [0, 0]
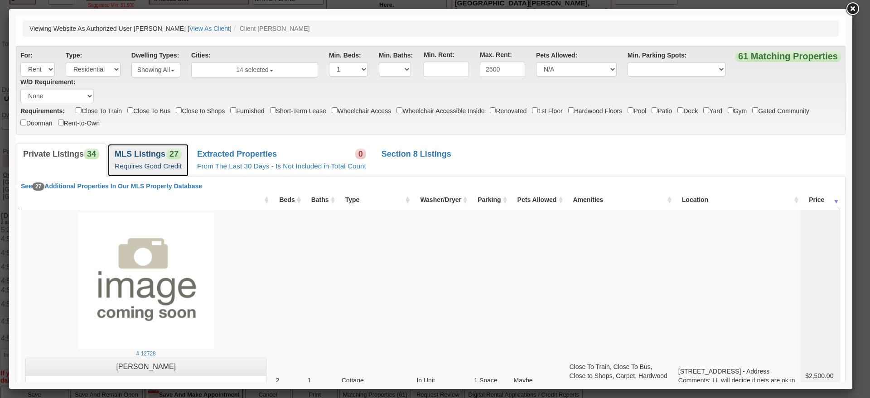
click at [168, 155] on span "27" at bounding box center [173, 154] width 15 height 11
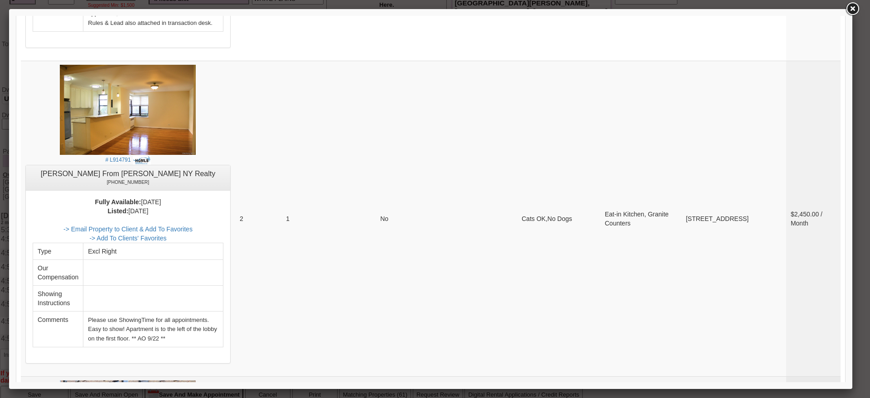
scroll to position [3511, 0]
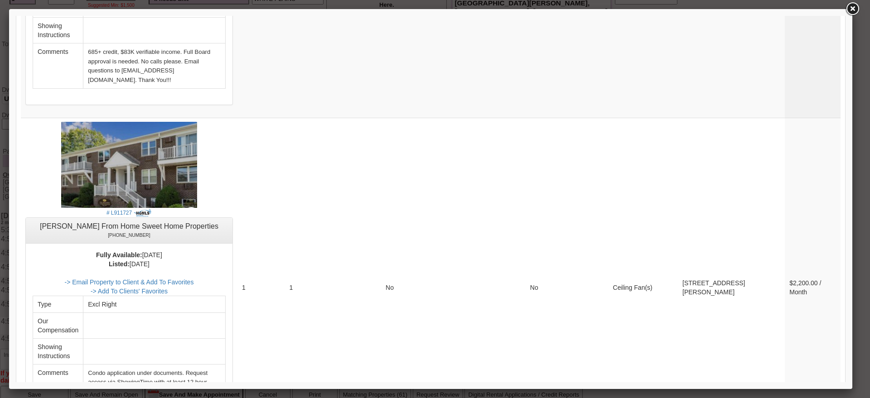
scroll to position [3291, 0]
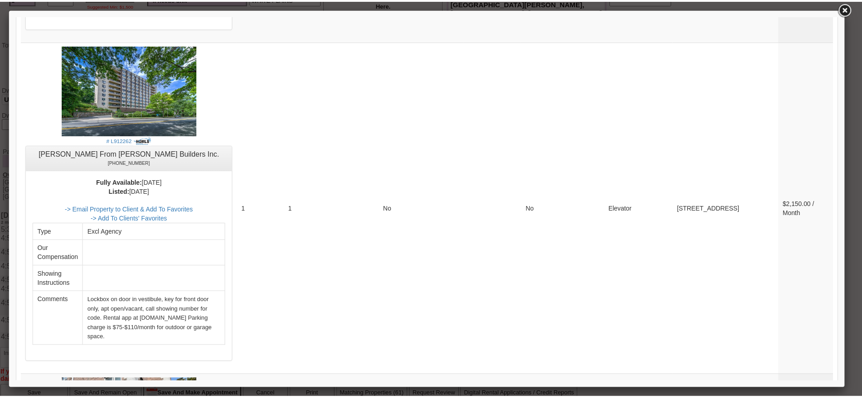
scroll to position [2491, 0]
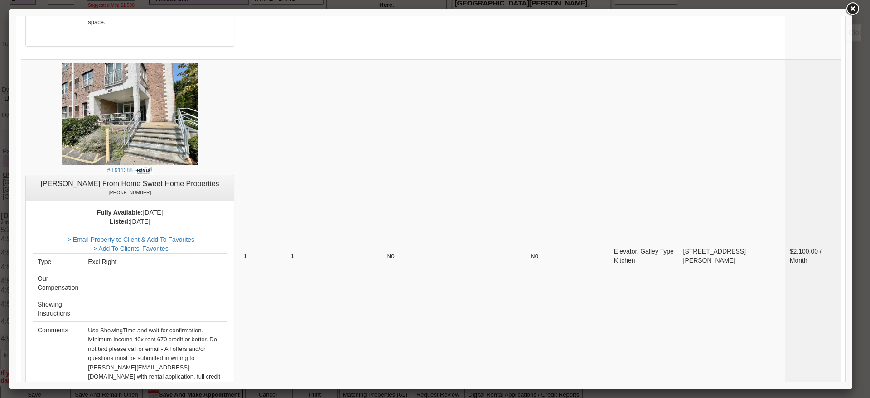
click at [854, 10] on link at bounding box center [852, 9] width 16 height 16
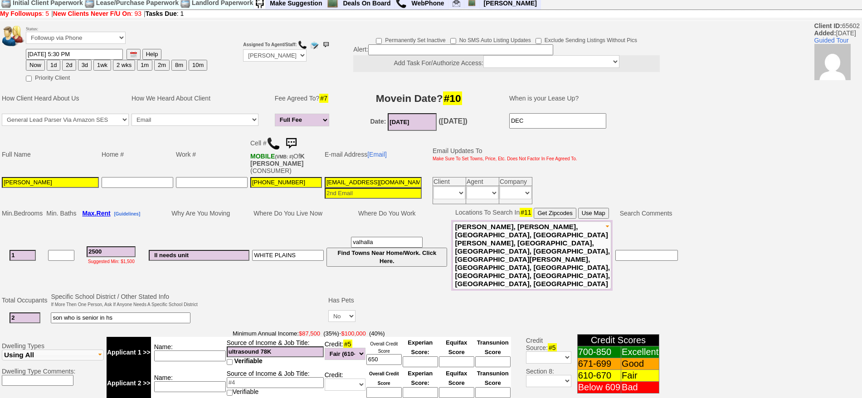
scroll to position [0, 0]
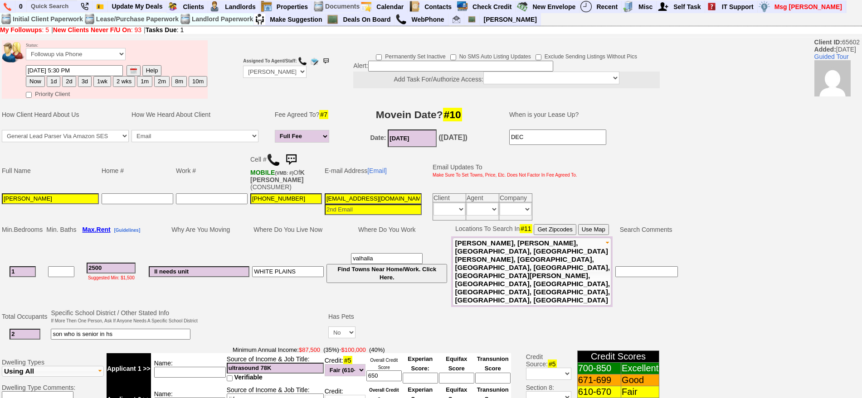
click at [29, 267] on input "1" at bounding box center [23, 272] width 26 height 11
type input "2"
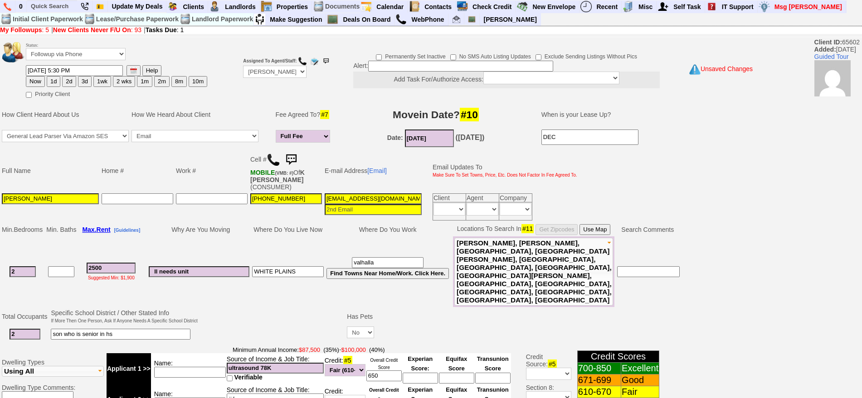
drag, startPoint x: 111, startPoint y: 249, endPoint x: 42, endPoint y: 247, distance: 69.0
click at [42, 247] on tr "2 2500 Suggested Min: $1,900 ll needs unit WHITE PLAINS valhalla Find Towns Nea…" at bounding box center [340, 272] width 680 height 71
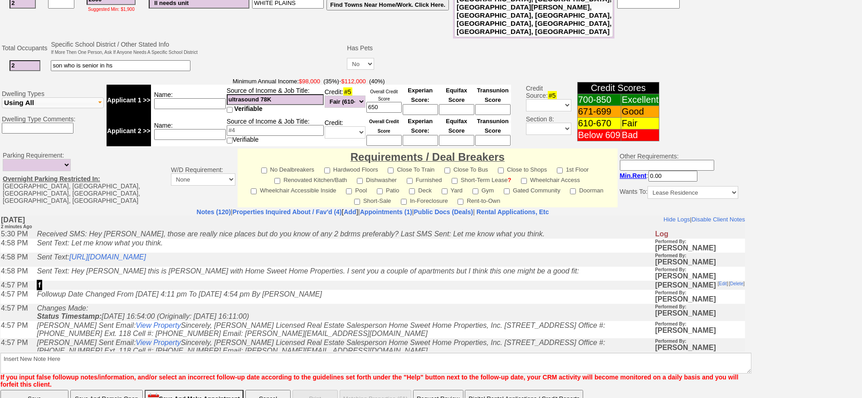
type input "2800"
click at [83, 390] on input "Save And Remain Open" at bounding box center [106, 399] width 73 height 18
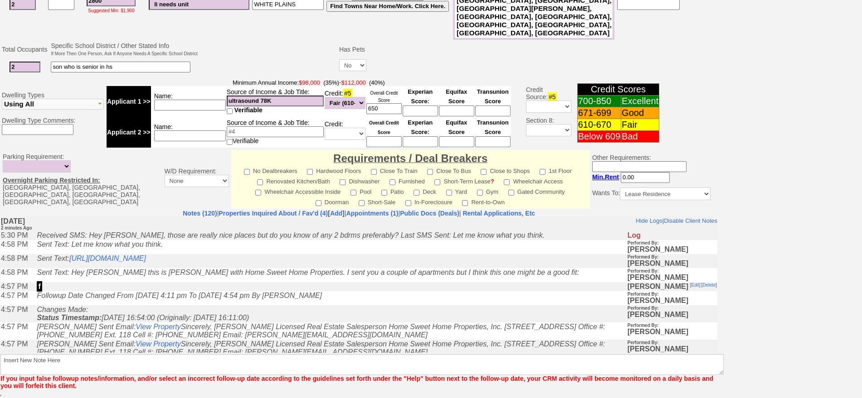
scroll to position [236, 0]
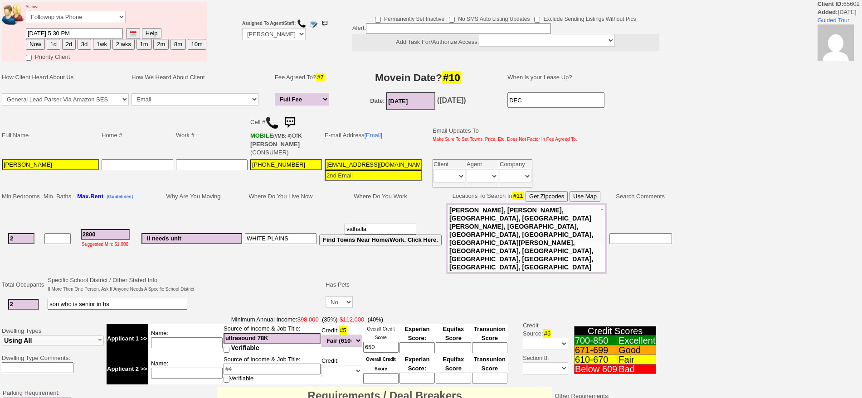
scroll to position [235, 0]
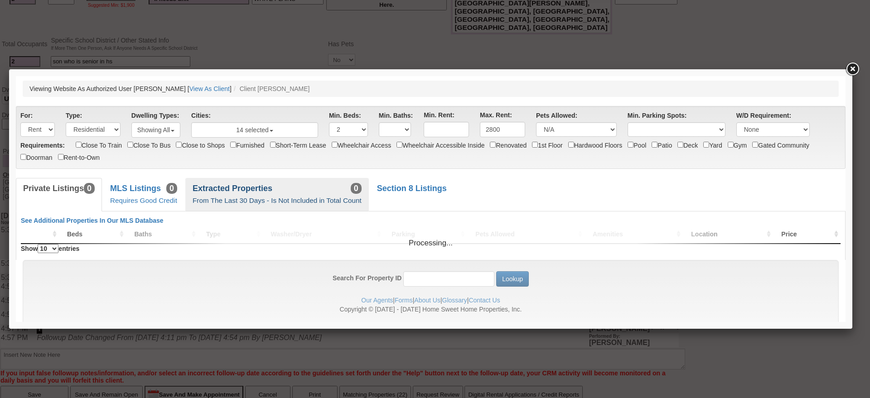
scroll to position [0, 0]
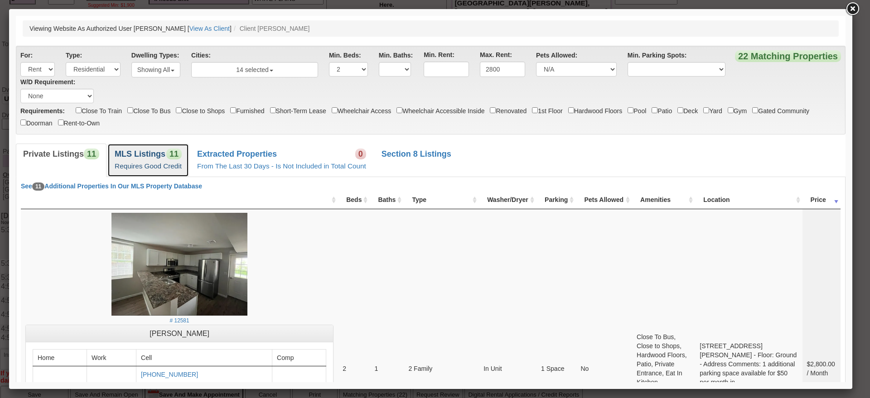
click at [174, 165] on small "Requires Good Credit" at bounding box center [148, 166] width 67 height 8
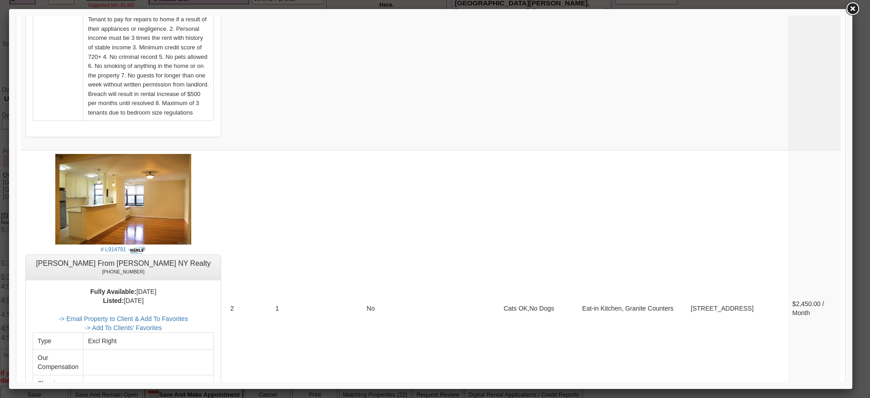
scroll to position [3357, 0]
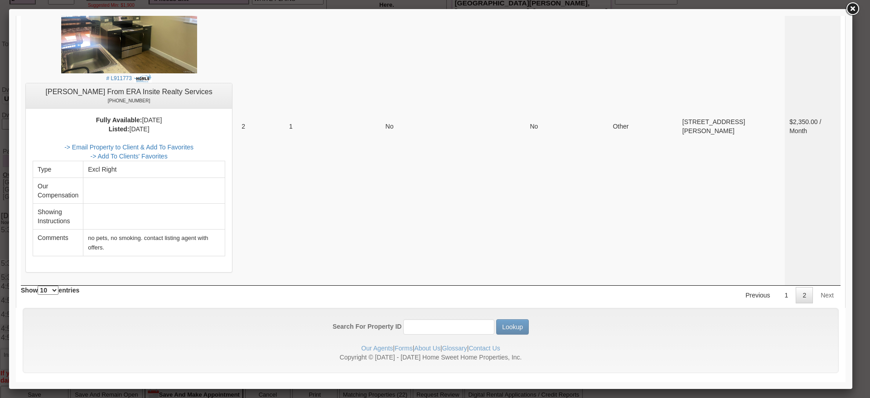
drag, startPoint x: 846, startPoint y: 306, endPoint x: 846, endPoint y: 271, distance: 35.4
click at [846, 271] on div at bounding box center [431, 199] width 844 height 380
click at [781, 287] on link "1" at bounding box center [786, 295] width 17 height 16
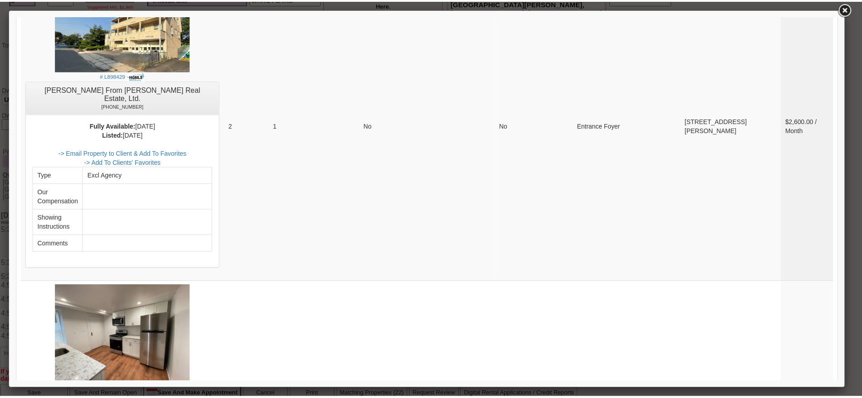
scroll to position [2603, 0]
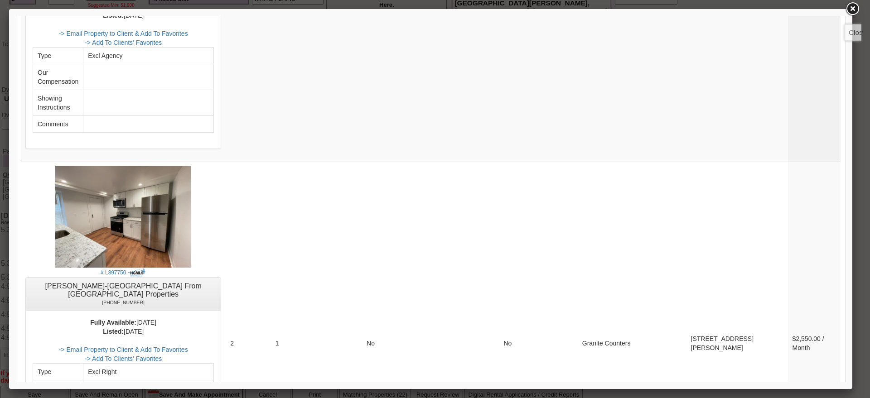
click at [848, 8] on link at bounding box center [852, 9] width 16 height 16
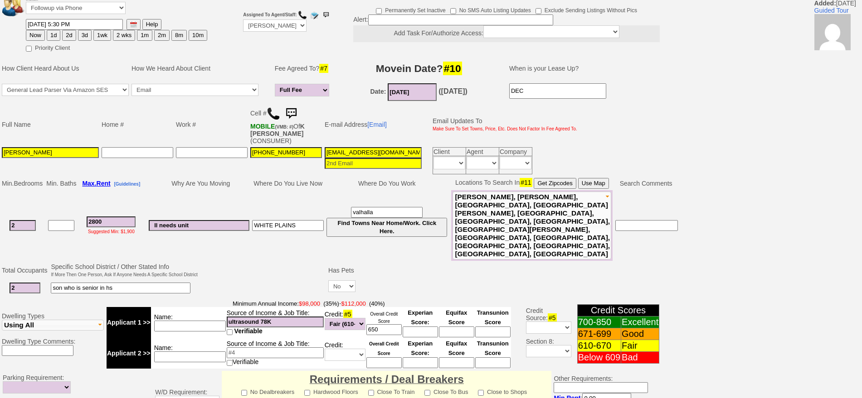
scroll to position [0, 0]
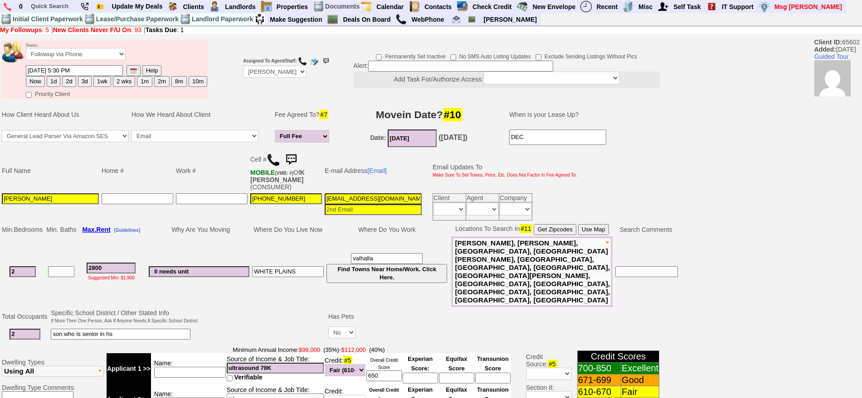
click at [296, 155] on img at bounding box center [291, 160] width 18 height 18
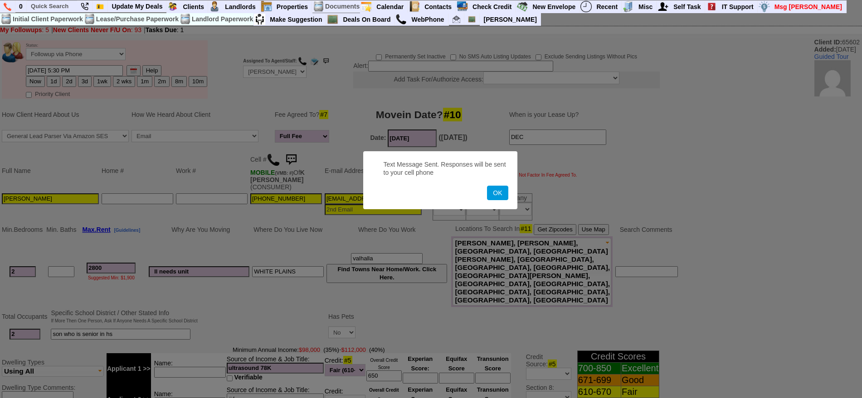
click at [487, 186] on button "OK" at bounding box center [497, 193] width 21 height 15
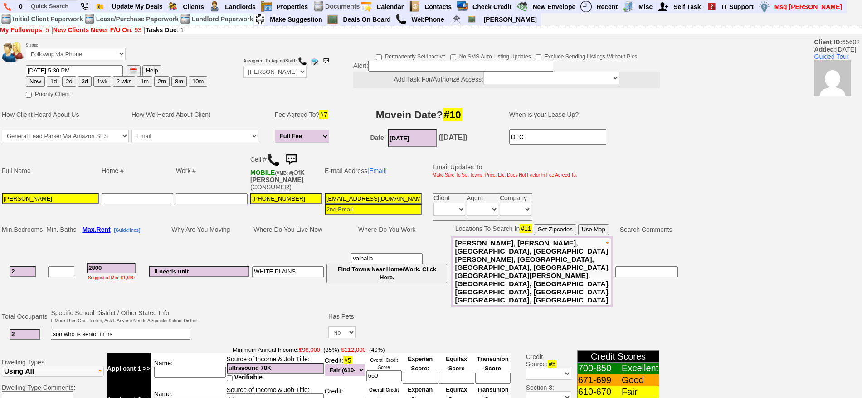
click at [296, 160] on img at bounding box center [291, 160] width 18 height 18
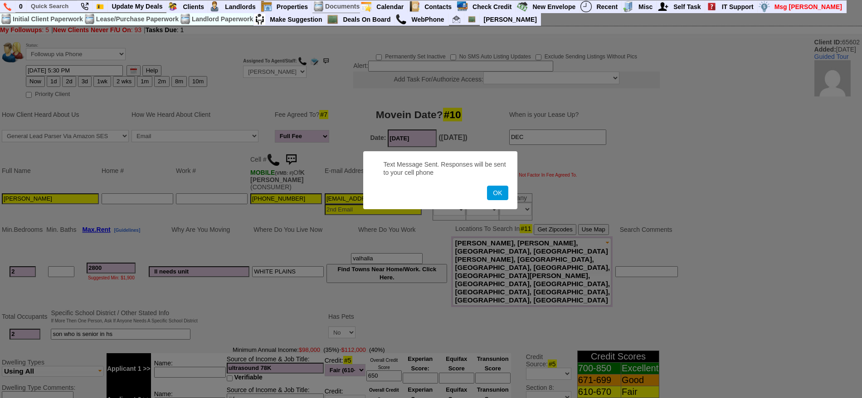
click at [487, 186] on button "OK" at bounding box center [497, 193] width 21 height 15
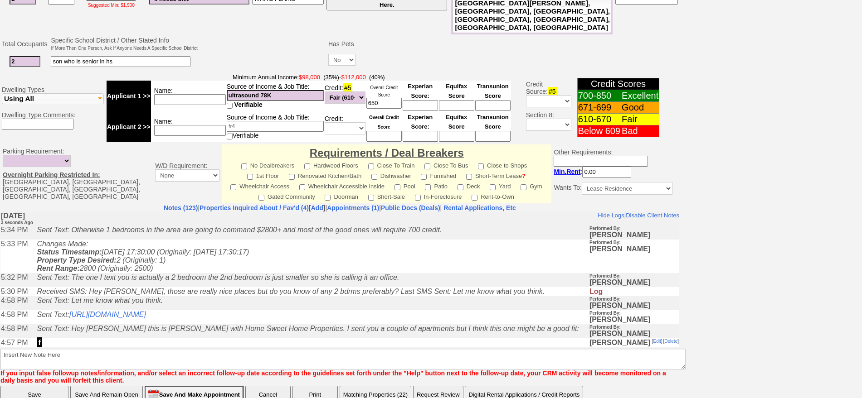
drag, startPoint x: 870, startPoint y: 160, endPoint x: 210, endPoint y: 101, distance: 662.7
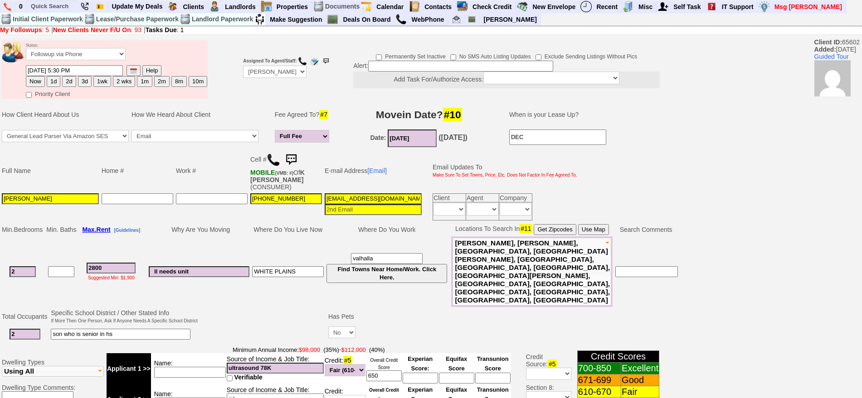
click at [291, 153] on img at bounding box center [291, 160] width 18 height 18
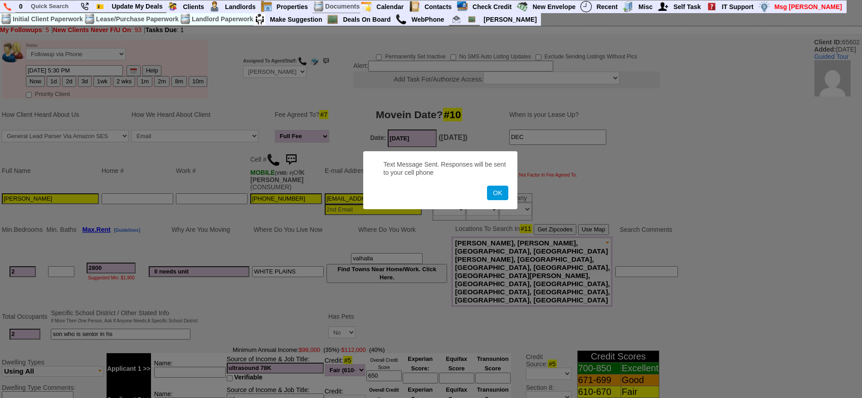
click at [487, 186] on button "OK" at bounding box center [497, 193] width 21 height 15
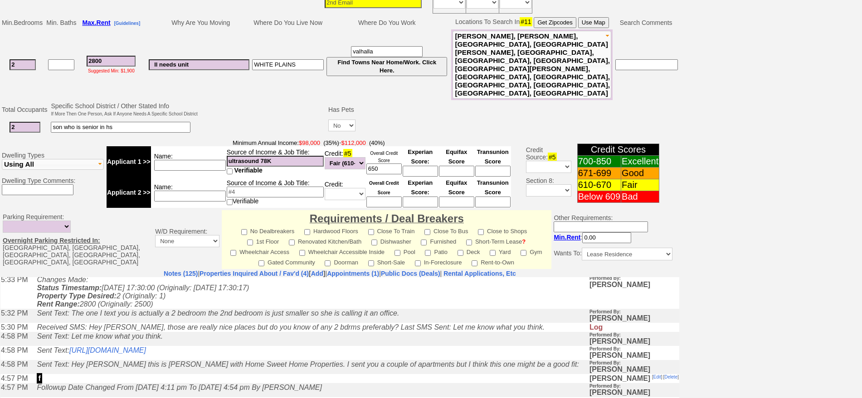
scroll to position [57, 0]
click at [146, 355] on link "[URL][DOMAIN_NAME]" at bounding box center [107, 352] width 77 height 8
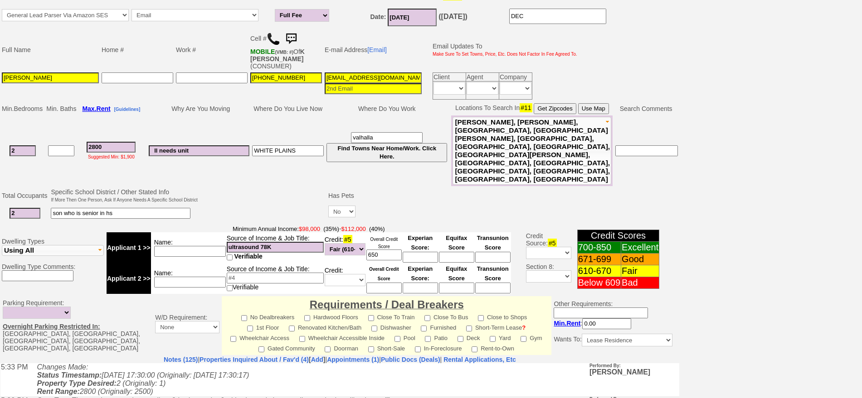
scroll to position [37, 0]
